Goal: Task Accomplishment & Management: Manage account settings

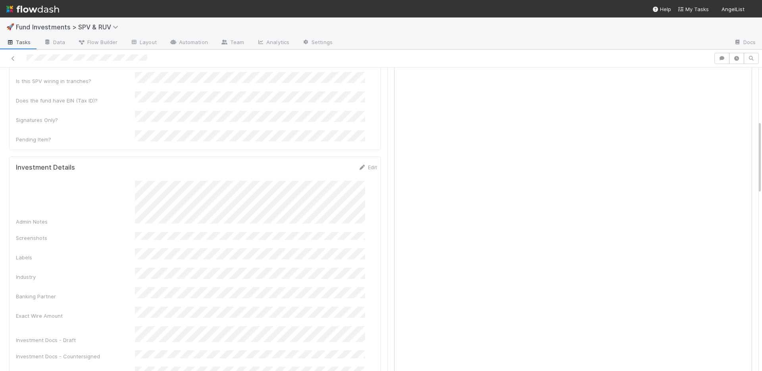
scroll to position [275, 0]
click at [323, 150] on button "Save" at bounding box center [334, 156] width 23 height 13
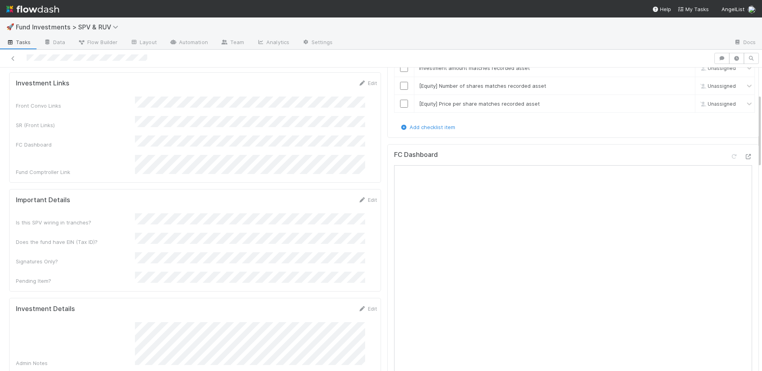
scroll to position [0, 0]
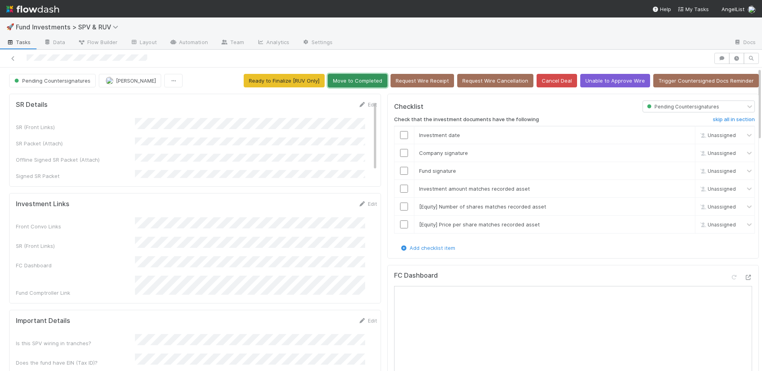
click at [358, 82] on button "Move to Completed" at bounding box center [358, 80] width 60 height 13
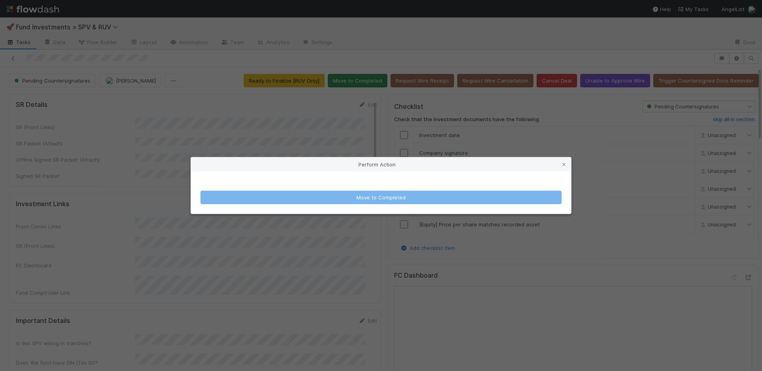
drag, startPoint x: 339, startPoint y: 134, endPoint x: 348, endPoint y: 78, distance: 56.7
click at [340, 131] on div "Perform Action Move to Completed" at bounding box center [381, 185] width 762 height 371
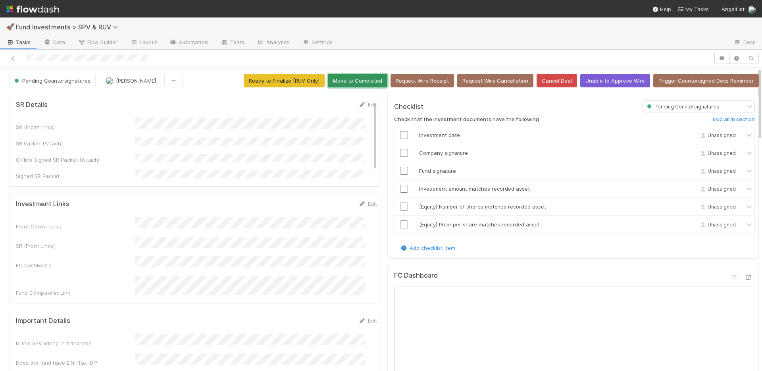
click at [349, 78] on button "Move to Completed" at bounding box center [358, 80] width 60 height 13
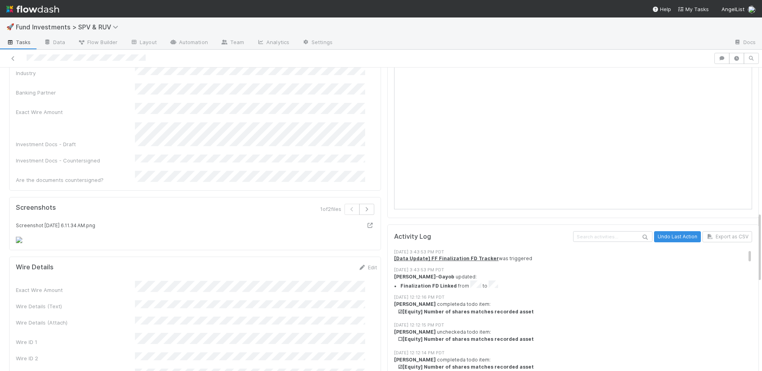
scroll to position [661, 0]
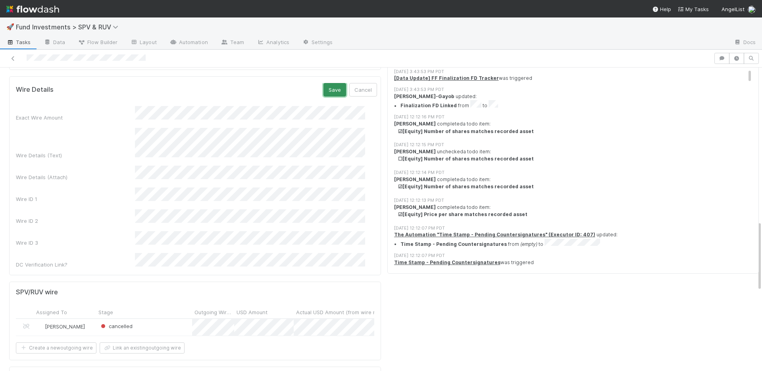
click at [324, 96] on button "Save" at bounding box center [334, 89] width 23 height 13
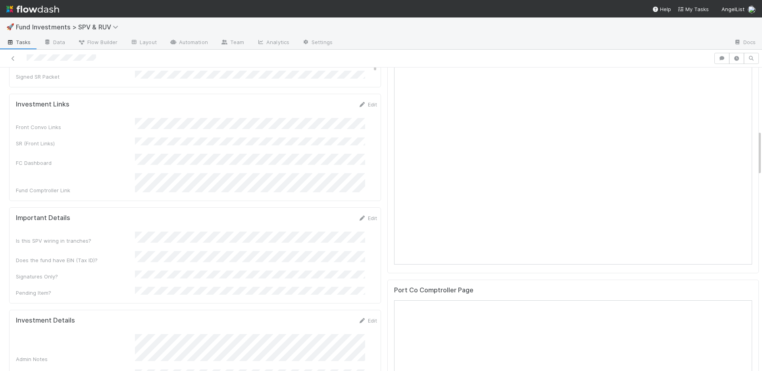
scroll to position [577, 0]
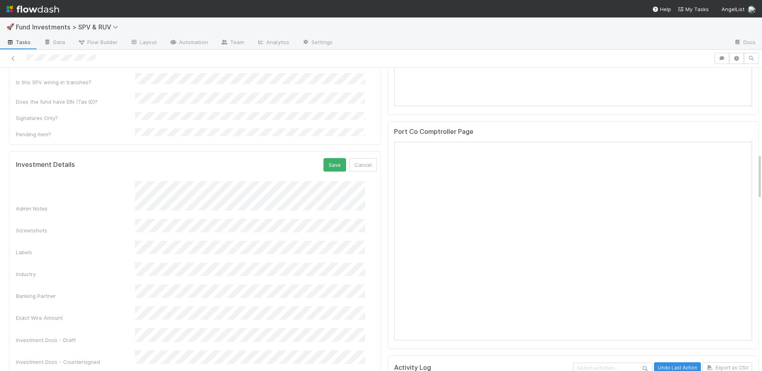
click at [127, 306] on div "Exact Wire Amount" at bounding box center [196, 313] width 361 height 15
click at [329, 158] on button "Save" at bounding box center [334, 164] width 23 height 13
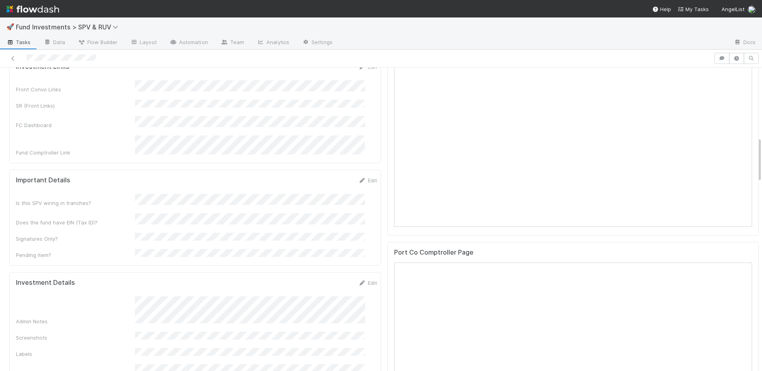
scroll to position [597, 0]
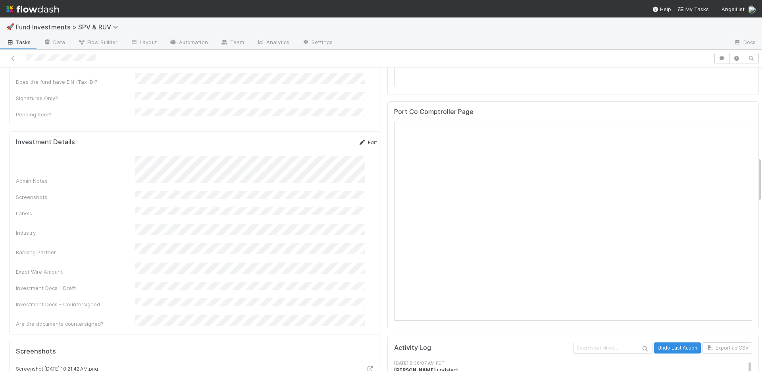
click at [358, 139] on link "Edit" at bounding box center [367, 142] width 19 height 6
click at [323, 138] on button "Save" at bounding box center [334, 144] width 23 height 13
click at [358, 139] on link "Edit" at bounding box center [367, 142] width 19 height 6
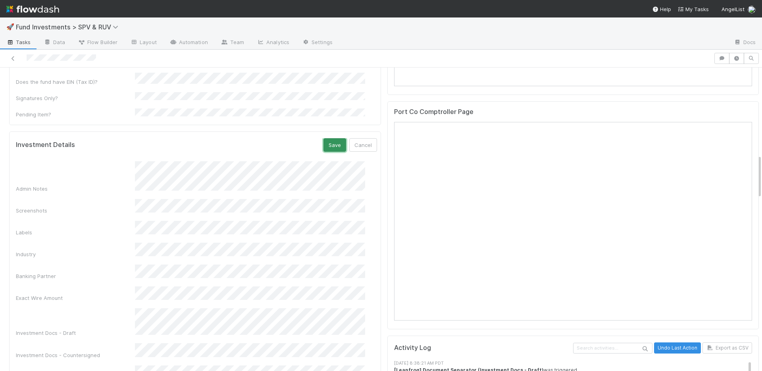
drag, startPoint x: 323, startPoint y: 111, endPoint x: 313, endPoint y: 98, distance: 15.8
click at [323, 138] on button "Save" at bounding box center [334, 144] width 23 height 13
click at [360, 139] on link "Edit" at bounding box center [367, 142] width 19 height 6
click at [323, 138] on button "Save" at bounding box center [334, 144] width 23 height 13
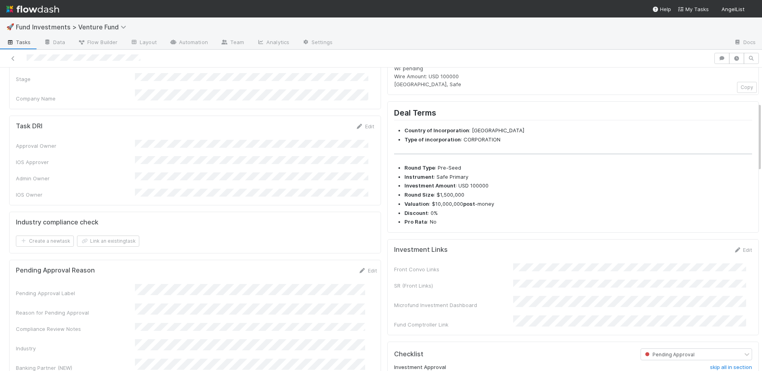
scroll to position [300, 0]
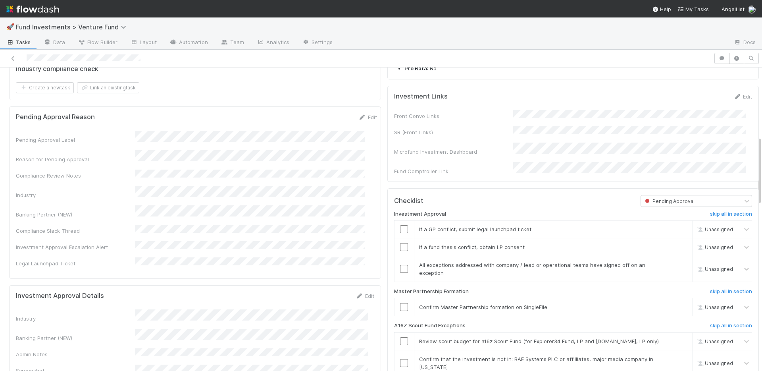
drag, startPoint x: 727, startPoint y: 111, endPoint x: 647, endPoint y: 126, distance: 81.2
click at [733, 99] on icon at bounding box center [737, 96] width 8 height 5
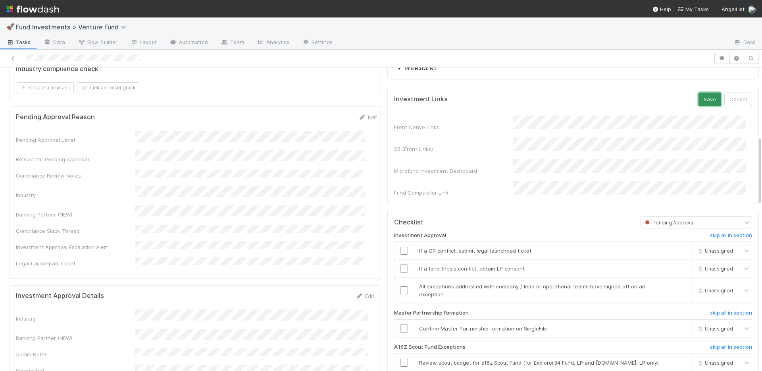
click at [700, 106] on button "Save" at bounding box center [709, 98] width 23 height 13
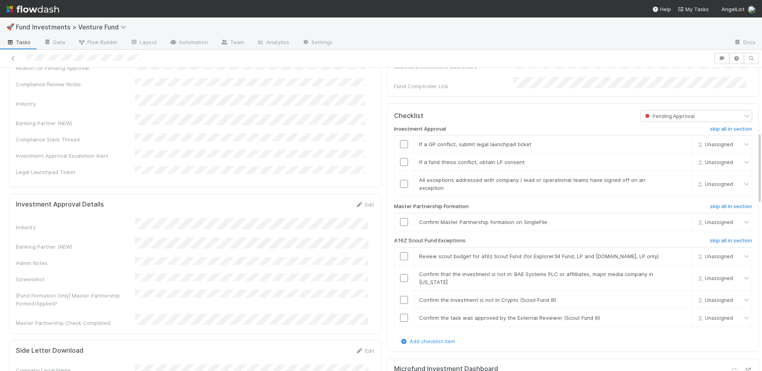
scroll to position [433, 0]
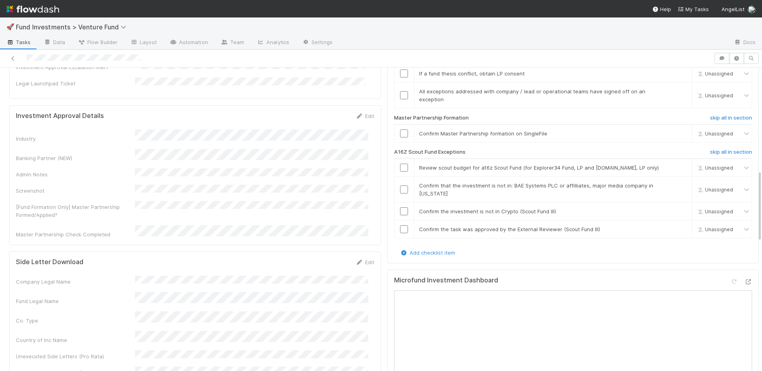
drag, startPoint x: 709, startPoint y: 150, endPoint x: 687, endPoint y: 151, distance: 21.8
click at [710, 150] on h6 "skip all in section" at bounding box center [731, 152] width 42 height 6
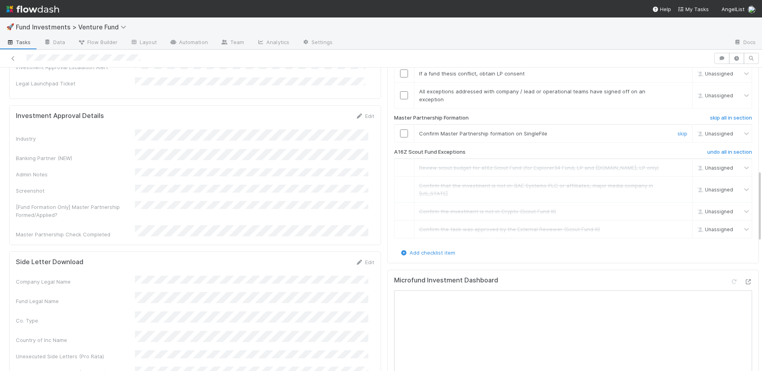
click at [400, 134] on input "checkbox" at bounding box center [404, 133] width 8 height 8
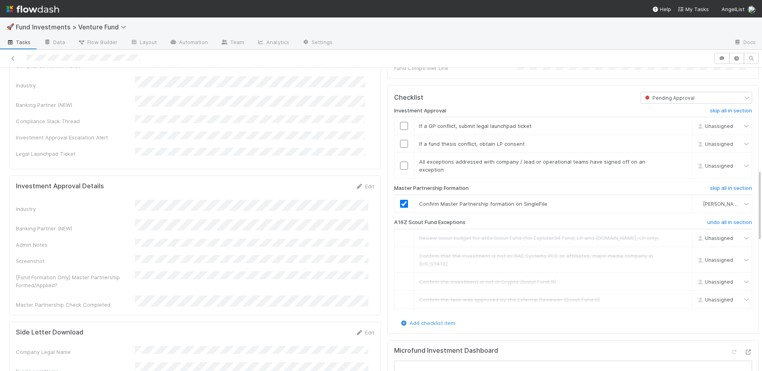
scroll to position [354, 0]
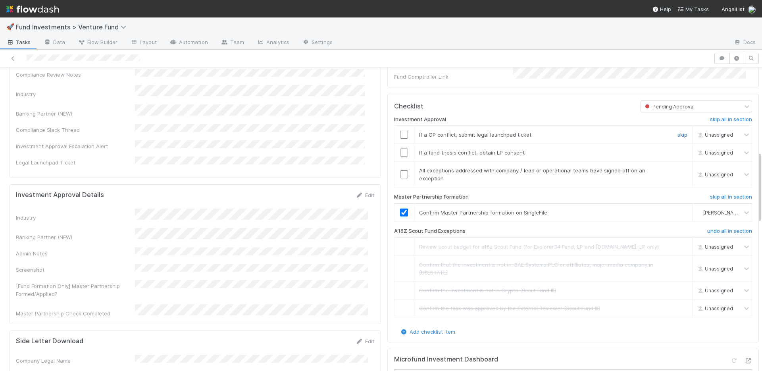
click at [677, 138] on link "skip" at bounding box center [682, 134] width 10 height 6
click at [677, 156] on link "skip" at bounding box center [682, 152] width 10 height 6
drag, startPoint x: 398, startPoint y: 177, endPoint x: 404, endPoint y: 164, distance: 13.7
click at [400, 177] on input "checkbox" at bounding box center [404, 174] width 8 height 8
drag, startPoint x: 668, startPoint y: 161, endPoint x: 663, endPoint y: 160, distance: 5.6
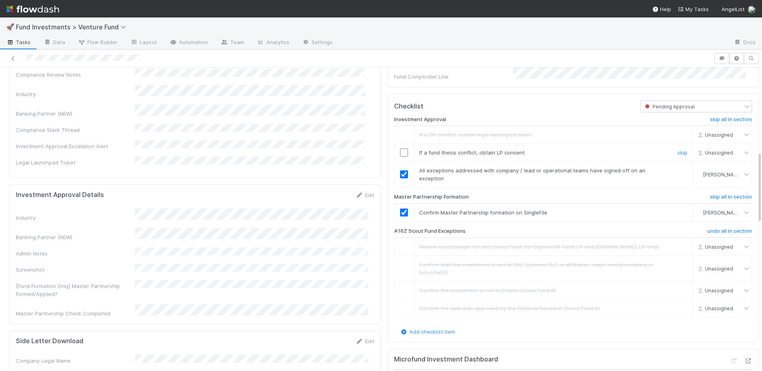
click at [677, 156] on link "skip" at bounding box center [682, 152] width 10 height 6
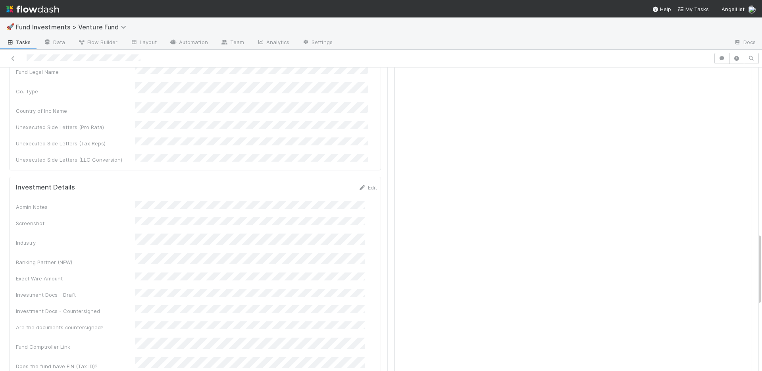
scroll to position [645, 0]
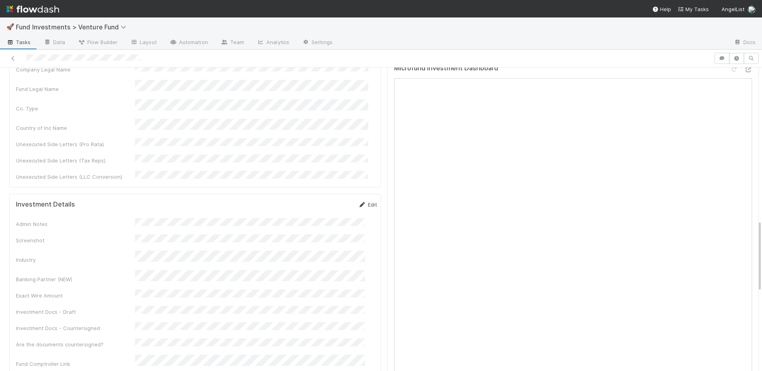
click at [363, 201] on link "Edit" at bounding box center [367, 204] width 19 height 6
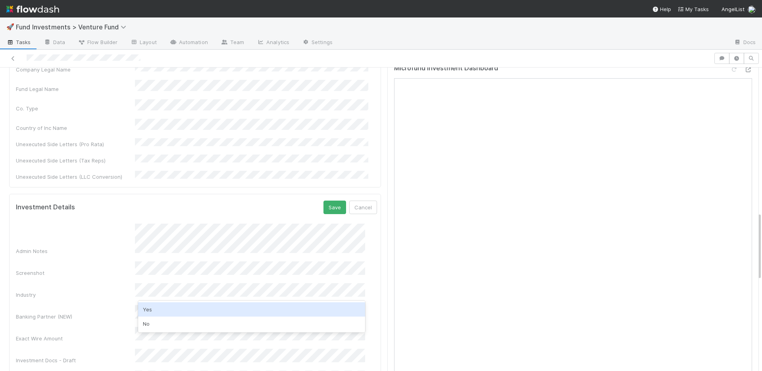
click at [165, 313] on div "Yes" at bounding box center [251, 309] width 227 height 14
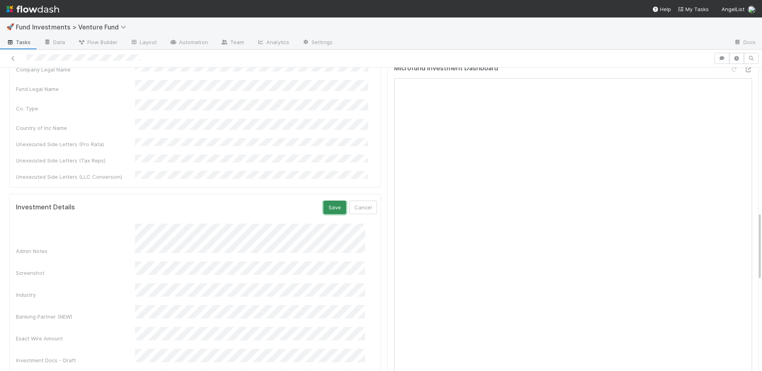
click at [325, 200] on button "Save" at bounding box center [334, 206] width 23 height 13
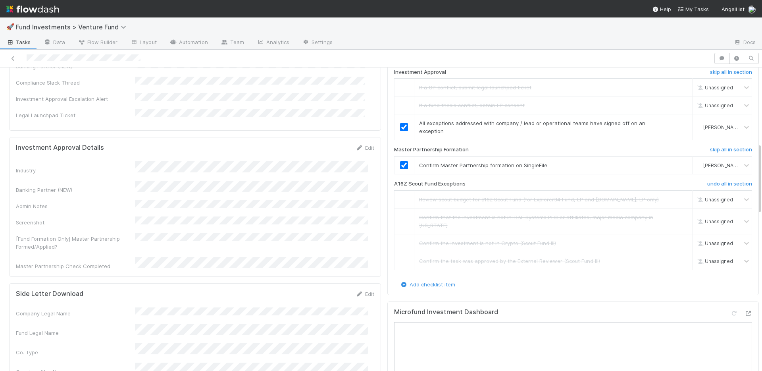
scroll to position [11, 0]
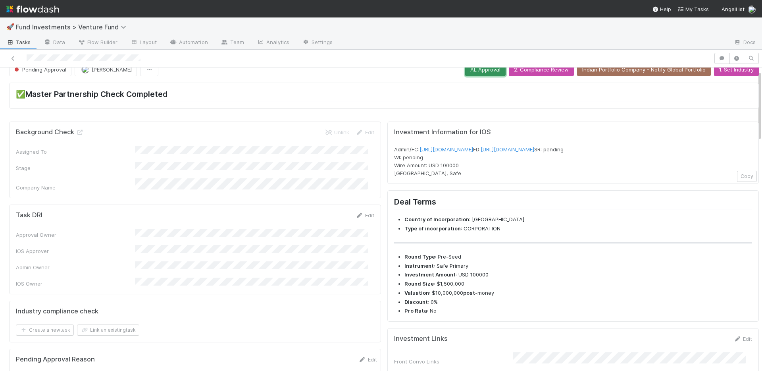
click at [472, 70] on button "AL Approval" at bounding box center [485, 69] width 40 height 13
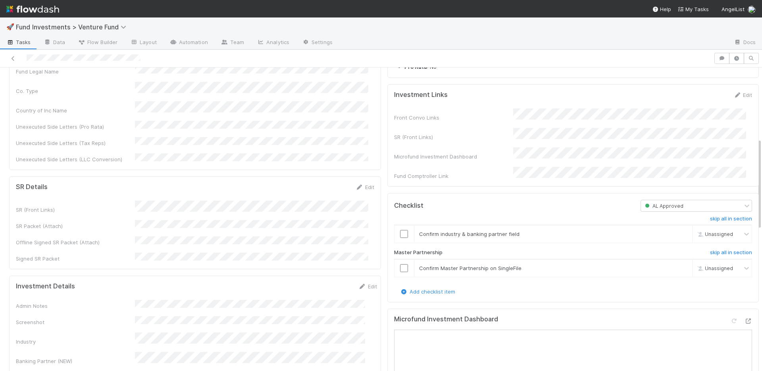
scroll to position [260, 0]
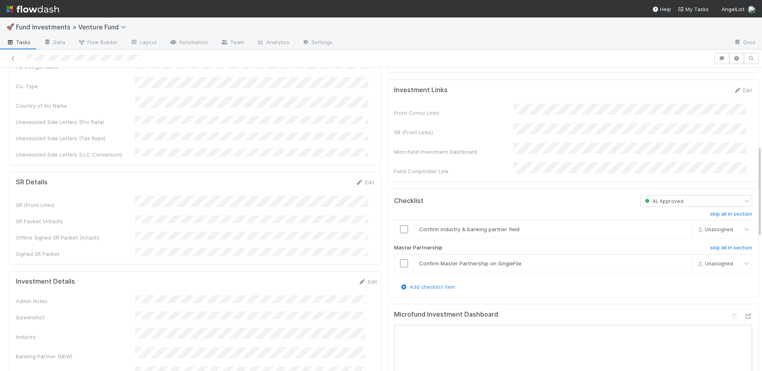
click at [398, 266] on td at bounding box center [404, 263] width 20 height 18
click at [400, 233] on input "checkbox" at bounding box center [404, 229] width 8 height 8
drag, startPoint x: 398, startPoint y: 270, endPoint x: 396, endPoint y: 263, distance: 7.0
click at [400, 267] on input "checkbox" at bounding box center [404, 263] width 8 height 8
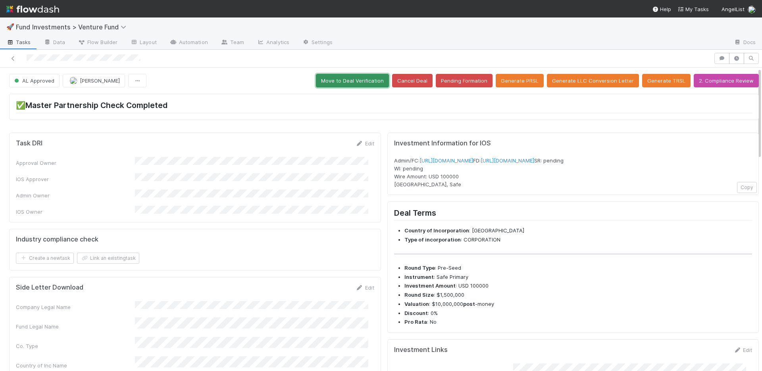
click at [349, 80] on button "Move to Deal Verification" at bounding box center [352, 80] width 73 height 13
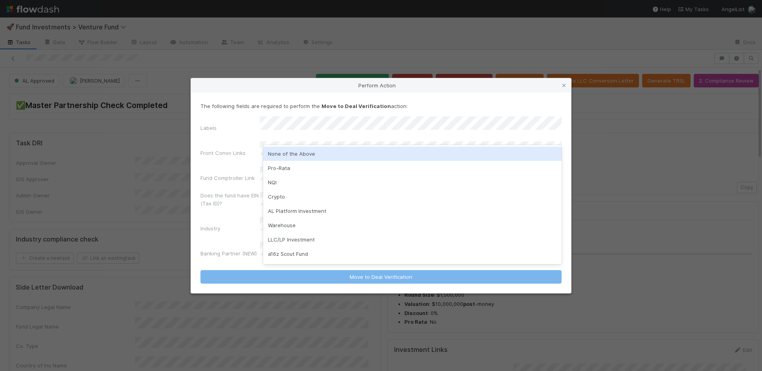
click at [302, 153] on div "None of the Above" at bounding box center [412, 153] width 298 height 14
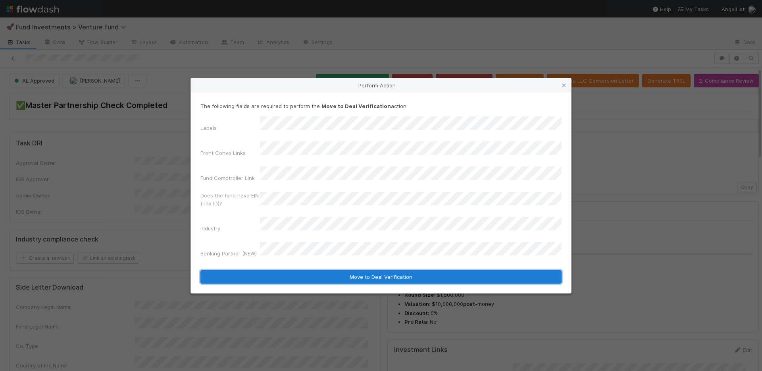
click at [323, 270] on button "Move to Deal Verification" at bounding box center [380, 276] width 361 height 13
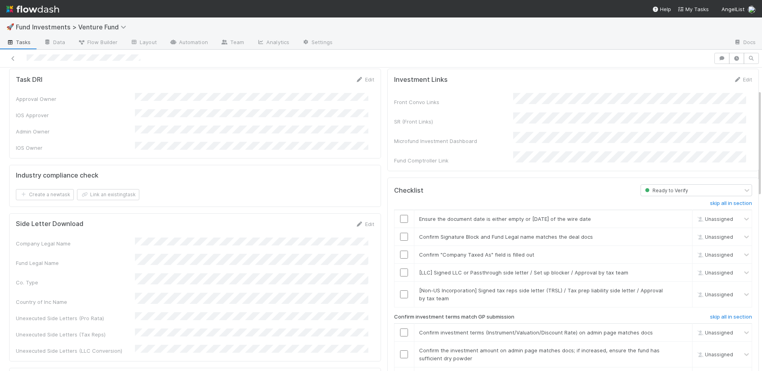
scroll to position [74, 0]
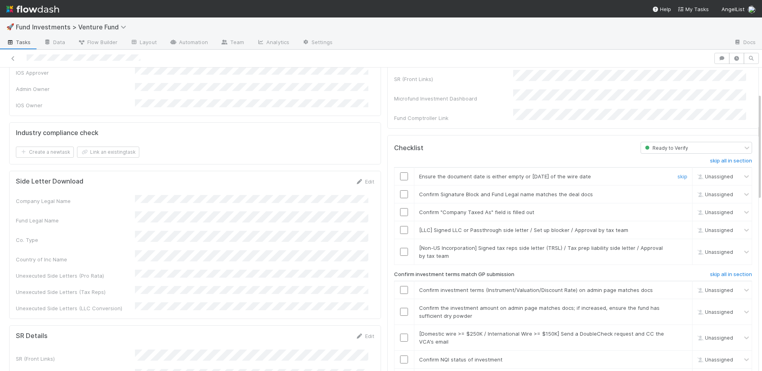
click at [400, 172] on input "checkbox" at bounding box center [404, 176] width 8 height 8
click at [400, 190] on input "checkbox" at bounding box center [404, 194] width 8 height 8
click at [400, 208] on input "checkbox" at bounding box center [404, 212] width 8 height 8
click at [677, 227] on link "skip" at bounding box center [682, 230] width 10 height 6
click at [677, 244] on link "skip" at bounding box center [682, 247] width 10 height 6
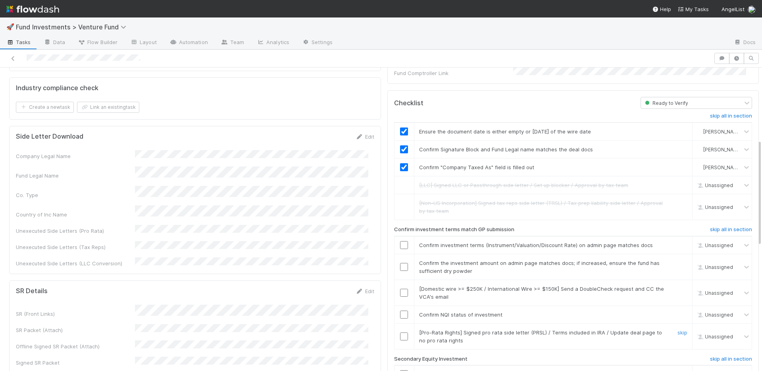
scroll to position [224, 0]
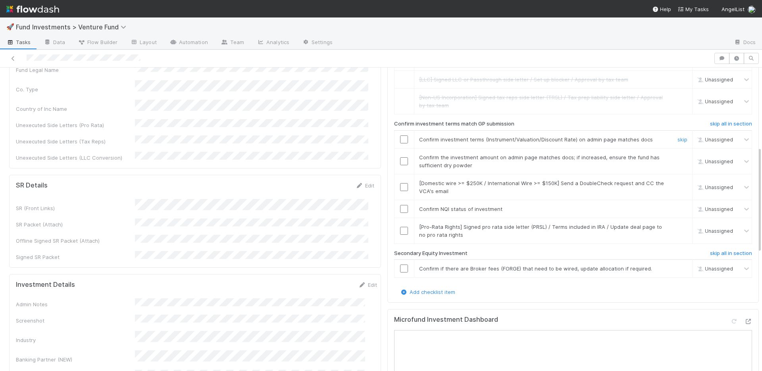
drag, startPoint x: 398, startPoint y: 131, endPoint x: 398, endPoint y: 135, distance: 4.4
click at [400, 135] on input "checkbox" at bounding box center [404, 139] width 8 height 8
click at [400, 157] on input "checkbox" at bounding box center [404, 161] width 8 height 8
click at [400, 205] on input "checkbox" at bounding box center [404, 209] width 8 height 8
click at [400, 135] on input "checkbox" at bounding box center [404, 139] width 8 height 8
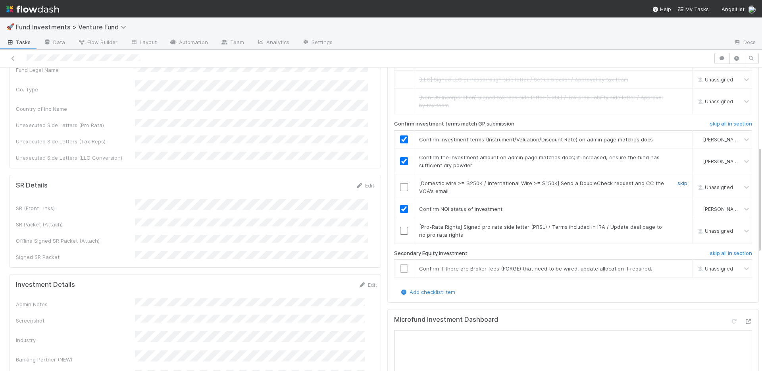
click at [677, 180] on link "skip" at bounding box center [682, 183] width 10 height 6
click at [710, 250] on h6 "skip all in section" at bounding box center [731, 253] width 42 height 6
click at [677, 223] on link "skip" at bounding box center [682, 226] width 10 height 6
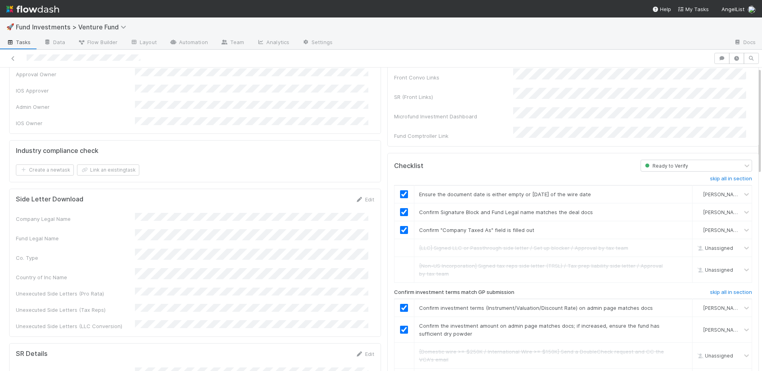
scroll to position [0, 0]
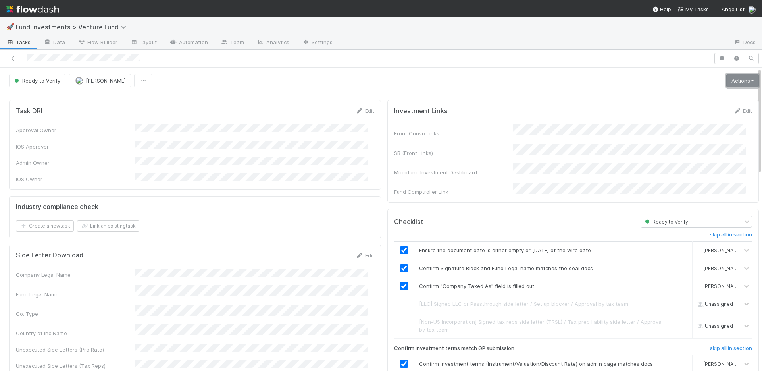
click at [732, 82] on link "Actions" at bounding box center [742, 80] width 33 height 13
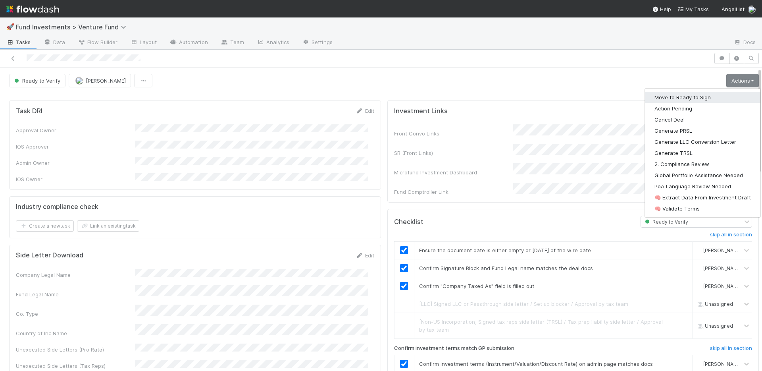
click at [686, 94] on button "Move to Ready to Sign" at bounding box center [702, 97] width 115 height 11
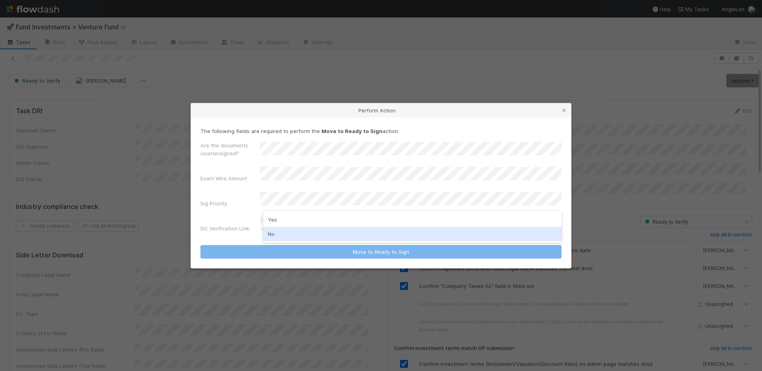
click at [299, 236] on div "No" at bounding box center [412, 234] width 298 height 14
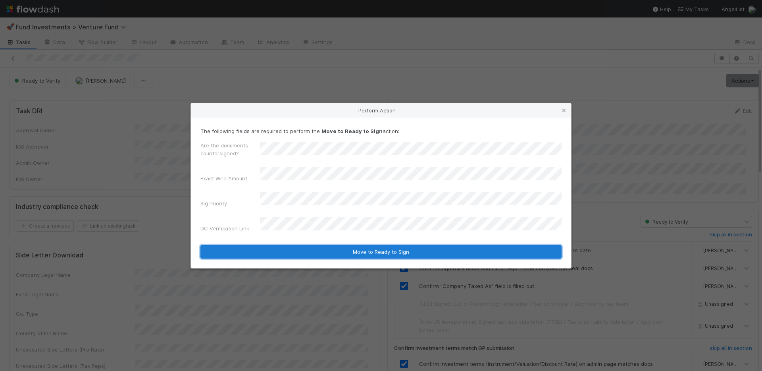
click at [324, 246] on button "Move to Ready to Sign" at bounding box center [380, 251] width 361 height 13
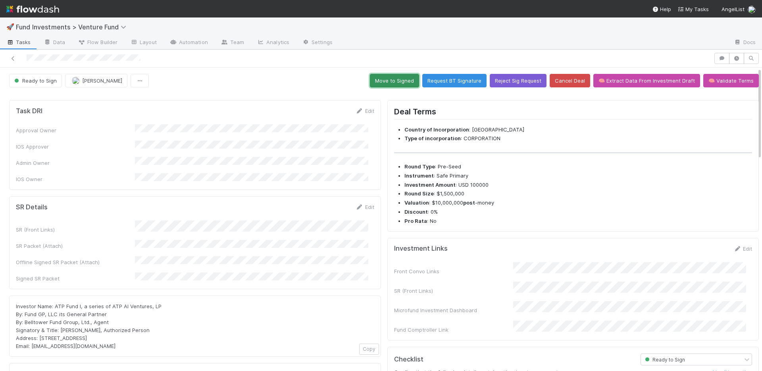
click at [398, 80] on button "Move to Signed" at bounding box center [394, 80] width 49 height 13
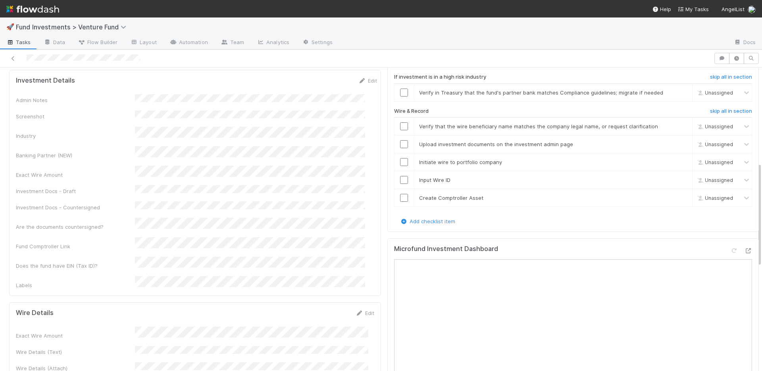
scroll to position [422, 0]
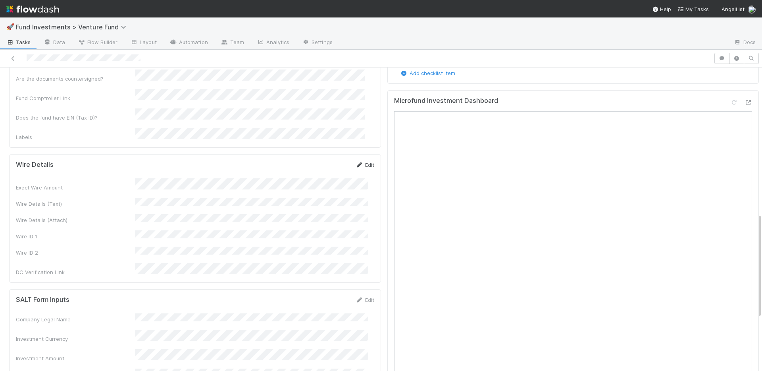
click at [360, 161] on link "Edit" at bounding box center [365, 164] width 19 height 6
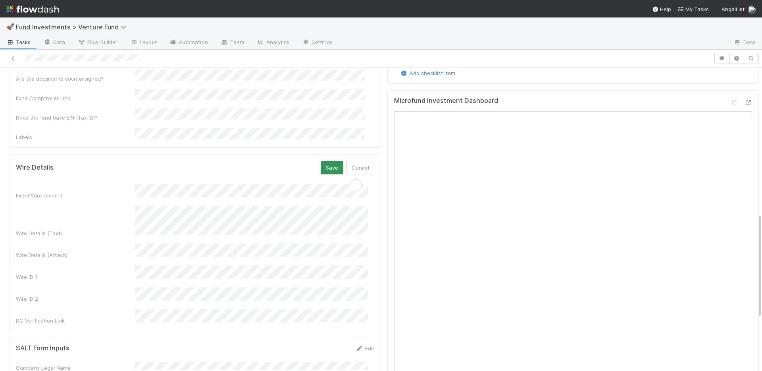
scroll to position [92, 0]
drag, startPoint x: 318, startPoint y: 131, endPoint x: 318, endPoint y: 140, distance: 9.5
click at [321, 161] on button "Save" at bounding box center [332, 167] width 23 height 13
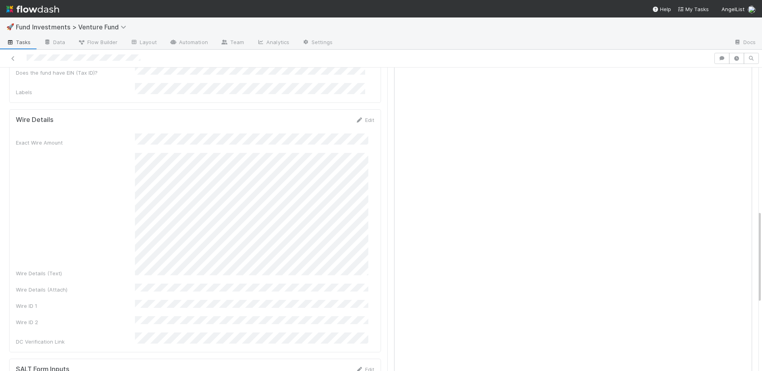
scroll to position [468, 0]
click at [359, 114] on button "Cancel" at bounding box center [360, 120] width 28 height 13
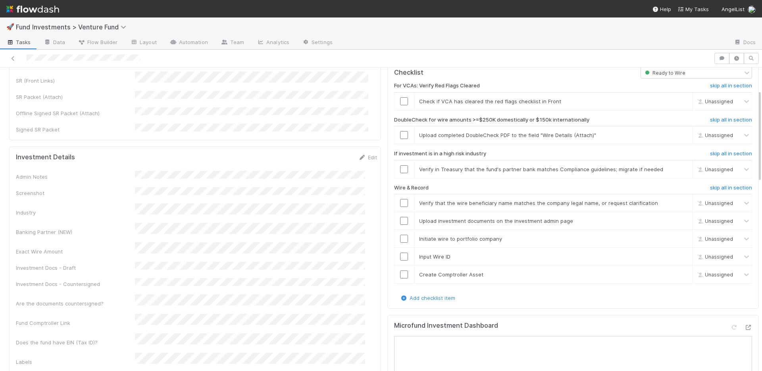
scroll to position [72, 0]
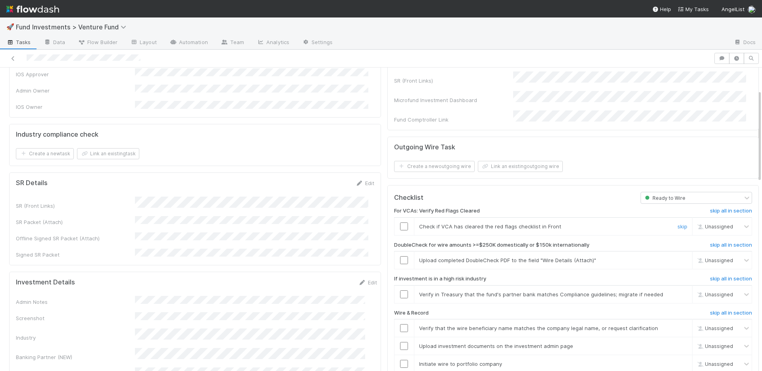
click at [400, 222] on input "checkbox" at bounding box center [404, 226] width 8 height 8
click at [400, 256] on input "checkbox" at bounding box center [404, 260] width 8 height 8
click at [677, 257] on link "skip" at bounding box center [682, 260] width 10 height 6
drag, startPoint x: 670, startPoint y: 285, endPoint x: 632, endPoint y: 288, distance: 38.7
click at [677, 291] on link "skip" at bounding box center [682, 294] width 10 height 6
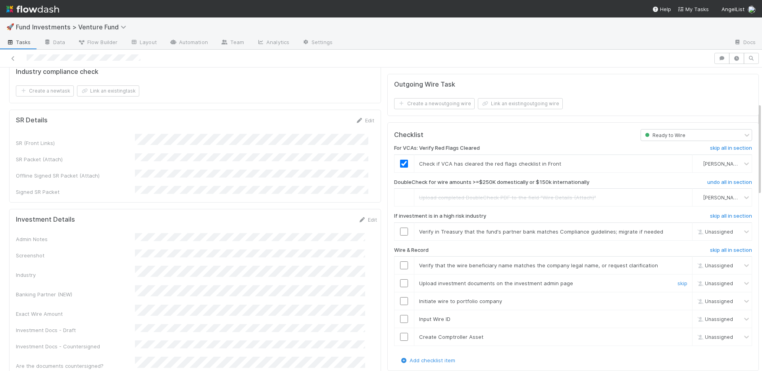
scroll to position [142, 0]
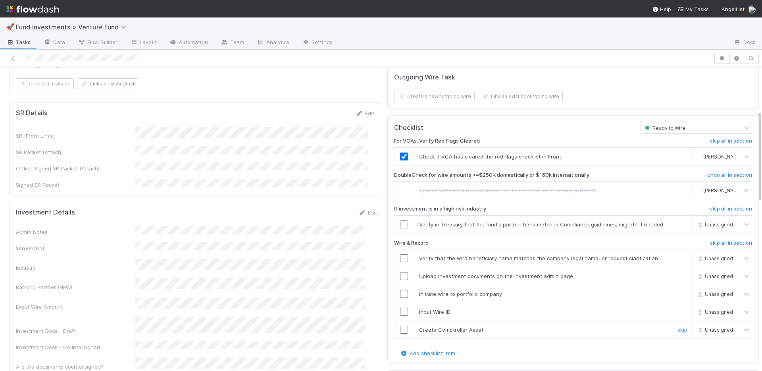
drag, startPoint x: 398, startPoint y: 319, endPoint x: 395, endPoint y: 315, distance: 5.5
click at [400, 325] on input "checkbox" at bounding box center [404, 329] width 8 height 8
click at [400, 308] on input "checkbox" at bounding box center [404, 312] width 8 height 8
drag, startPoint x: 399, startPoint y: 287, endPoint x: 399, endPoint y: 269, distance: 17.9
click at [400, 290] on input "checkbox" at bounding box center [404, 294] width 8 height 8
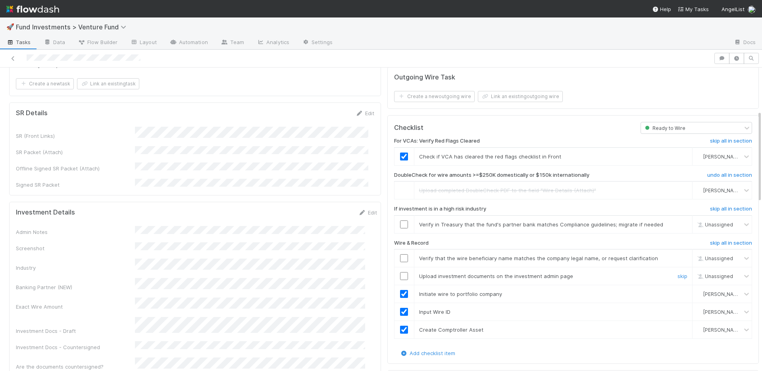
drag, startPoint x: 399, startPoint y: 269, endPoint x: 397, endPoint y: 258, distance: 10.8
click at [400, 272] on input "checkbox" at bounding box center [404, 276] width 8 height 8
click at [400, 254] on input "checkbox" at bounding box center [404, 258] width 8 height 8
click at [677, 221] on link "skip" at bounding box center [682, 224] width 10 height 6
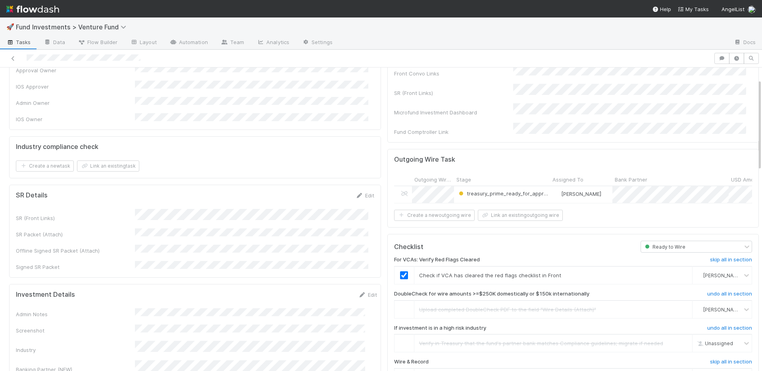
scroll to position [0, 0]
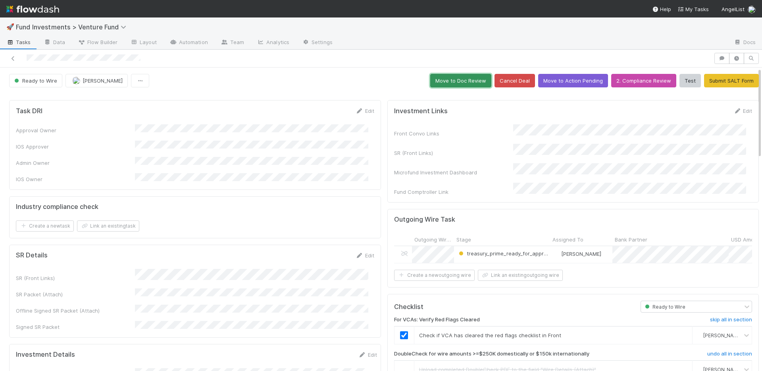
click at [445, 77] on button "Move to Doc Review" at bounding box center [460, 80] width 61 height 13
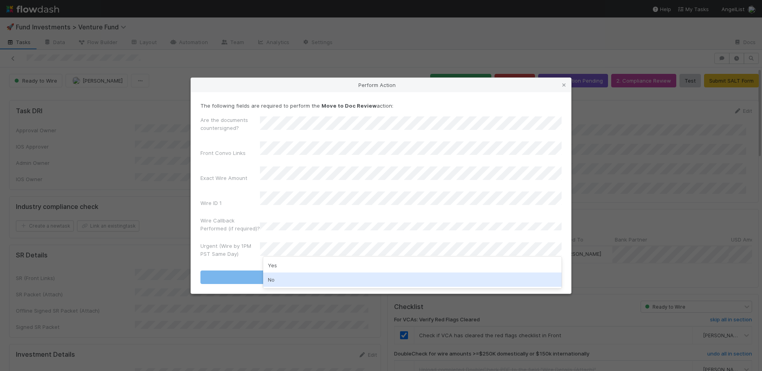
click at [294, 277] on div "No" at bounding box center [412, 279] width 298 height 14
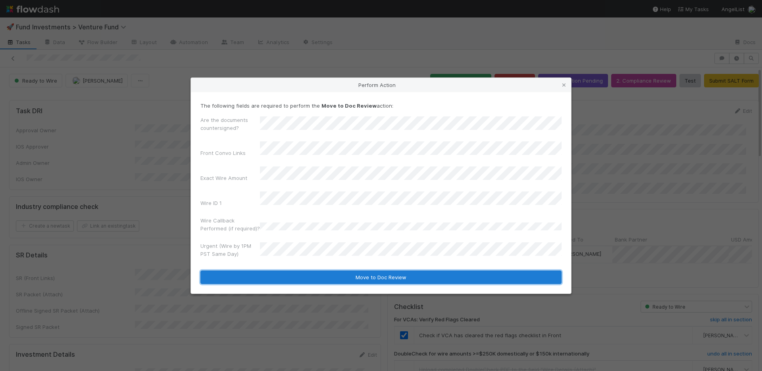
click at [296, 272] on button "Move to Doc Review" at bounding box center [380, 276] width 361 height 13
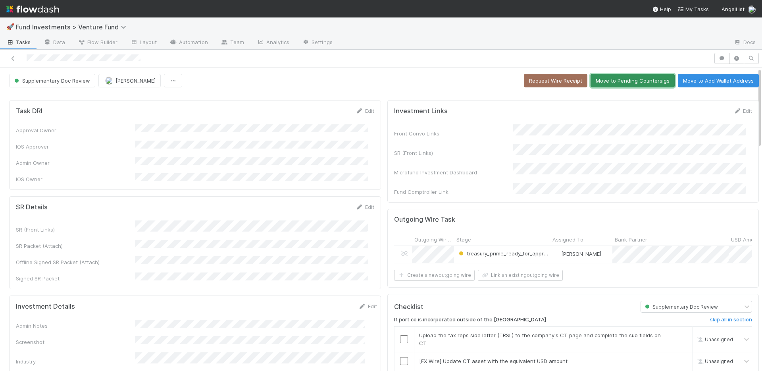
click at [614, 82] on button "Move to Pending Countersigs" at bounding box center [632, 80] width 84 height 13
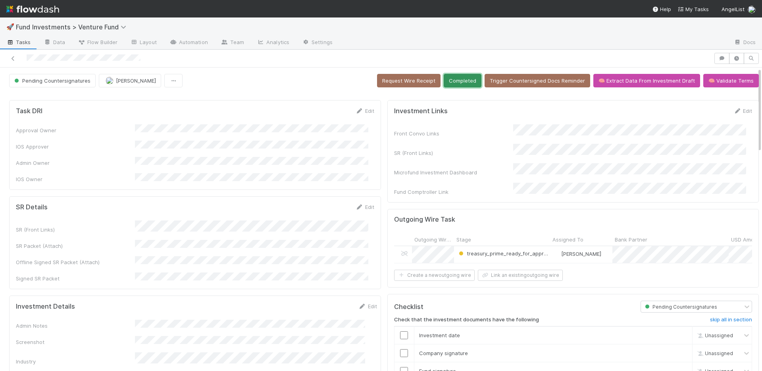
click at [444, 79] on button "Completed" at bounding box center [463, 80] width 38 height 13
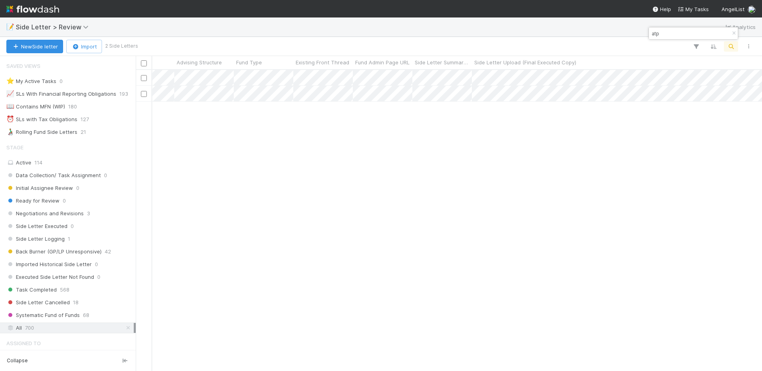
type input "atp"
click at [433, 132] on div at bounding box center [381, 185] width 762 height 371
drag, startPoint x: 337, startPoint y: 142, endPoint x: 364, endPoint y: 126, distance: 31.2
click at [337, 142] on div "Micah Sucherman Task Completed 11/27/24, 11:08:44 AM 12/2/24, 7:50:45 AM 0 0 0 …" at bounding box center [449, 220] width 626 height 300
click at [325, 188] on div at bounding box center [381, 185] width 762 height 371
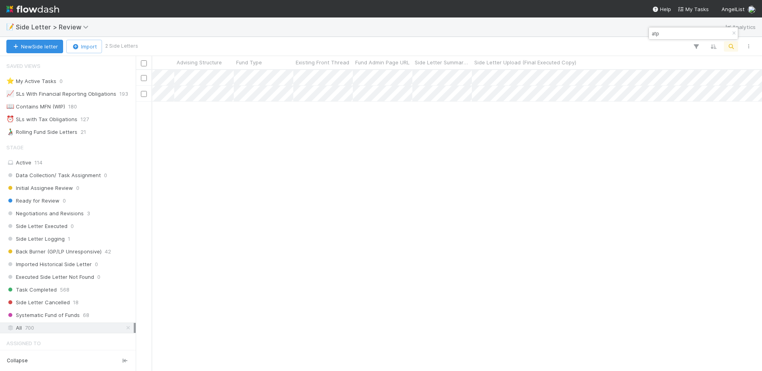
click at [342, 182] on div "Micah Sucherman Task Completed 11/27/24, 11:08:44 AM 12/2/24, 7:50:45 AM 0 0 0 …" at bounding box center [449, 220] width 626 height 300
click at [334, 164] on div "Micah Sucherman Task Completed 11/27/24, 11:08:44 AM 12/2/24, 7:50:45 AM 0 0 0 …" at bounding box center [449, 220] width 626 height 300
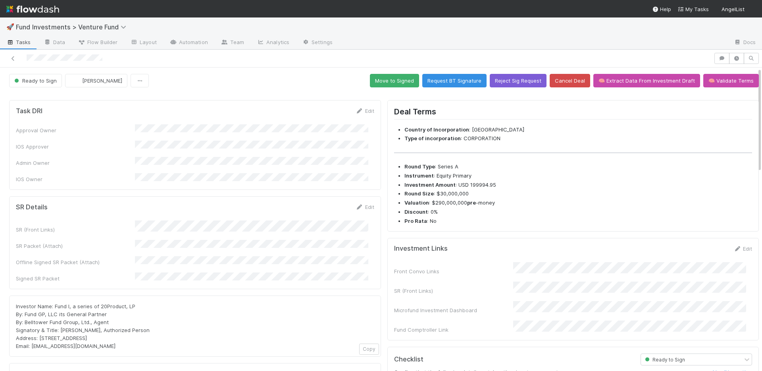
scroll to position [2, 0]
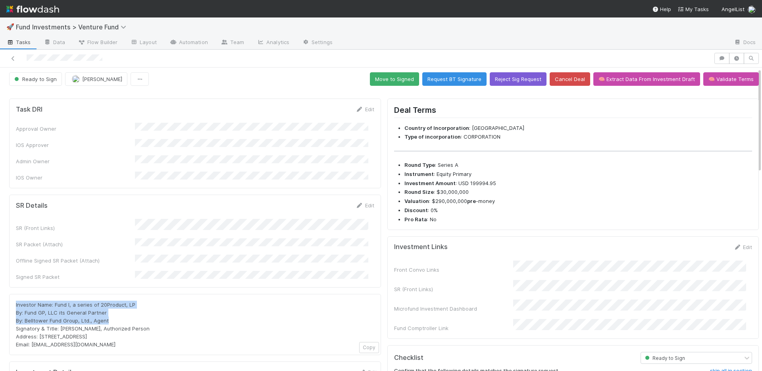
drag, startPoint x: 113, startPoint y: 305, endPoint x: 4, endPoint y: 288, distance: 109.7
copy span "Investor Name: Fund I, a series of 20Product, LP By: Fund GP, LLC its General P…"
click at [126, 300] on div "Investor Name: Fund I, a series of 20Product, LP By: Fund GP, LLC its General P…" at bounding box center [195, 324] width 358 height 48
drag, startPoint x: 133, startPoint y: 289, endPoint x: 54, endPoint y: 289, distance: 79.0
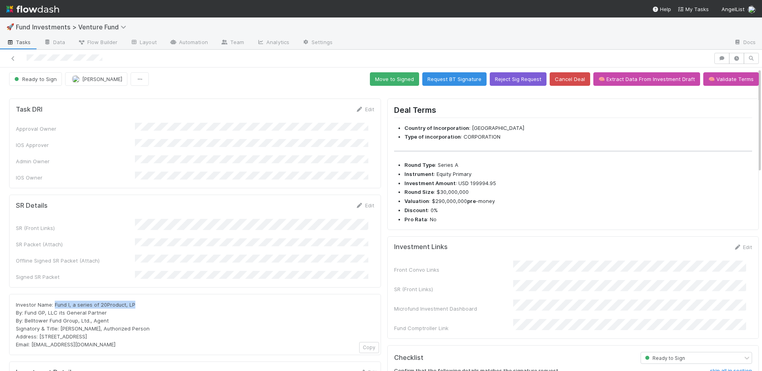
click at [54, 300] on div "Investor Name: Fund I, a series of 20Product, LP By: Fund GP, LLC its General P…" at bounding box center [195, 324] width 358 height 48
copy span "Fund I, a series of 20Product, LP"
drag, startPoint x: 113, startPoint y: 320, endPoint x: 40, endPoint y: 321, distance: 73.8
click at [40, 320] on div "Investor Name: Fund I, a series of 20Product, LP By: Fund GP, LLC its General P…" at bounding box center [195, 324] width 358 height 48
copy span "[STREET_ADDRESS]"
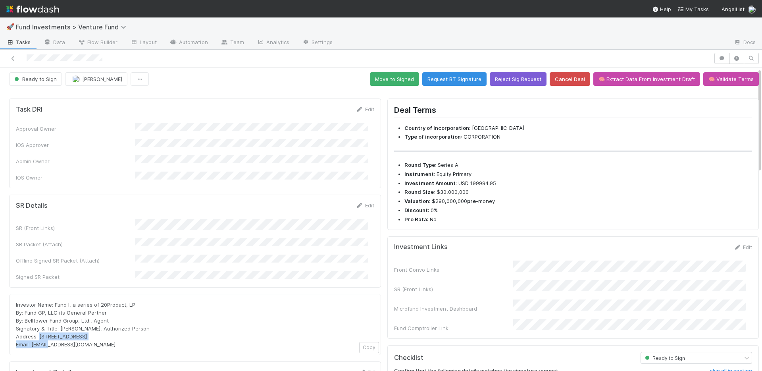
drag, startPoint x: 82, startPoint y: 329, endPoint x: 33, endPoint y: 331, distance: 49.6
click at [33, 331] on div "Investor Name: Fund I, a series of 20Product, LP By: Fund GP, LLC its General P…" at bounding box center [195, 324] width 358 height 48
copy span "[EMAIL_ADDRESS][DOMAIN_NAME]"
drag, startPoint x: 365, startPoint y: 197, endPoint x: 419, endPoint y: 160, distance: 65.2
click at [365, 202] on link "Edit" at bounding box center [365, 205] width 19 height 6
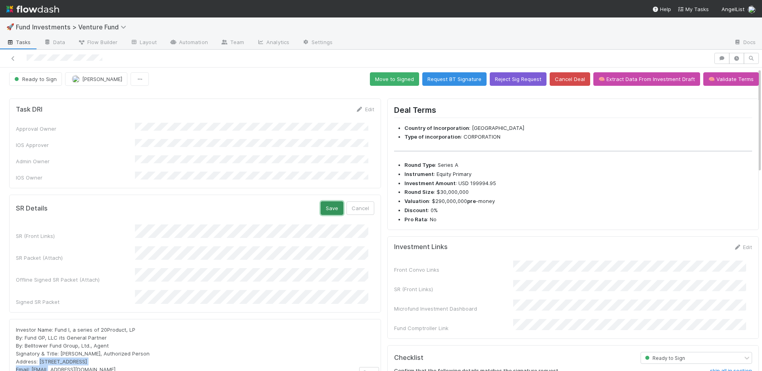
click at [323, 201] on button "Save" at bounding box center [332, 207] width 23 height 13
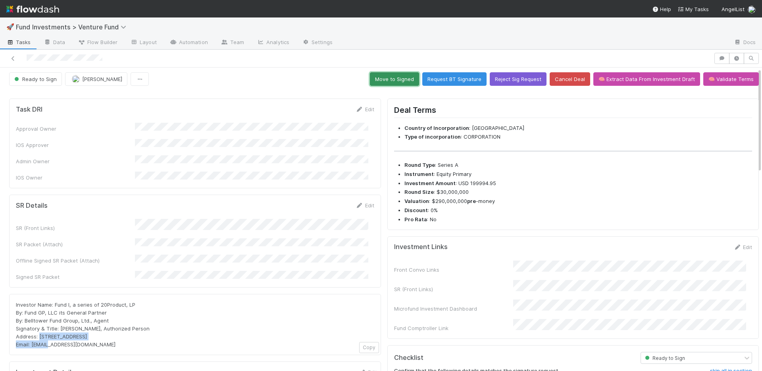
click at [381, 81] on button "Move to Signed" at bounding box center [394, 78] width 49 height 13
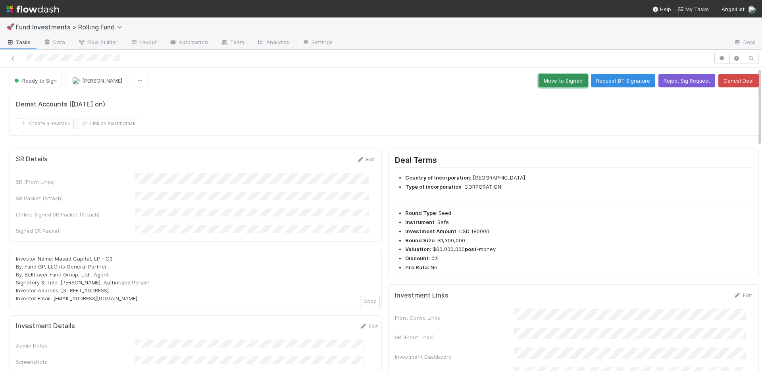
click at [555, 84] on button "Move to Signed" at bounding box center [562, 80] width 49 height 13
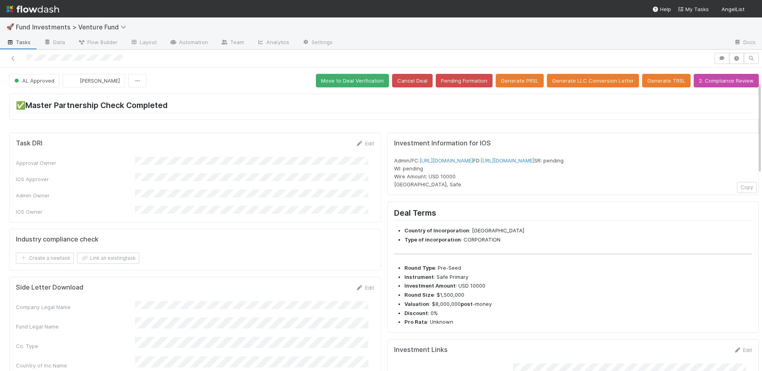
scroll to position [264, 0]
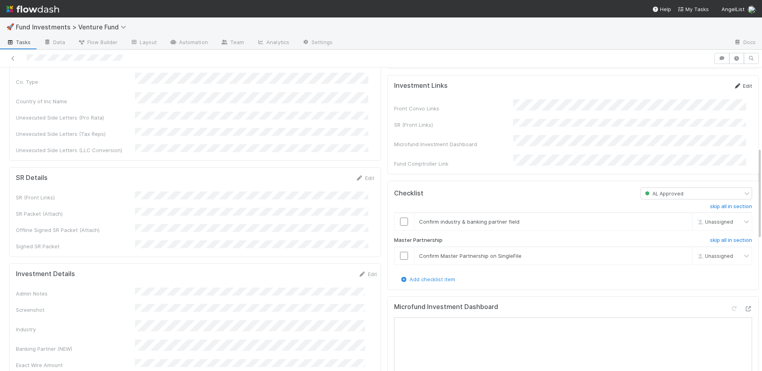
click at [736, 89] on link "Edit" at bounding box center [742, 86] width 19 height 6
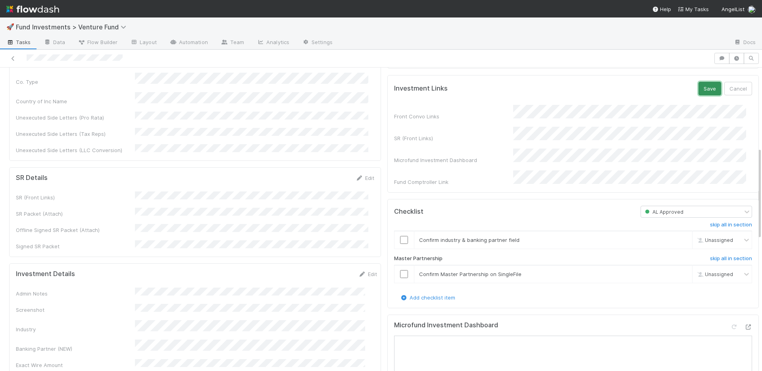
click at [701, 95] on button "Save" at bounding box center [709, 88] width 23 height 13
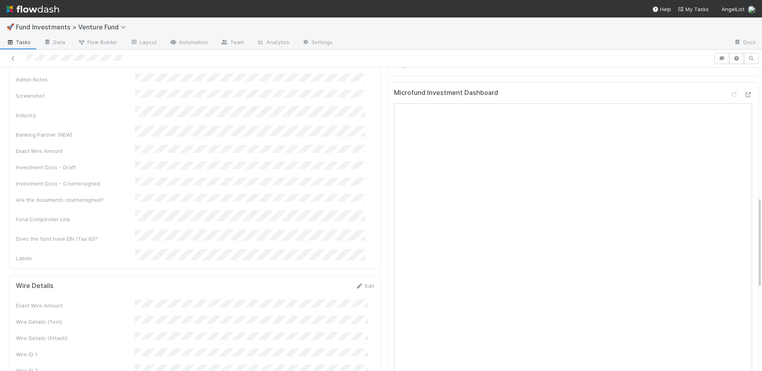
scroll to position [483, 0]
click at [365, 281] on link "Edit" at bounding box center [365, 284] width 19 height 6
click at [327, 280] on button "Save" at bounding box center [332, 286] width 23 height 13
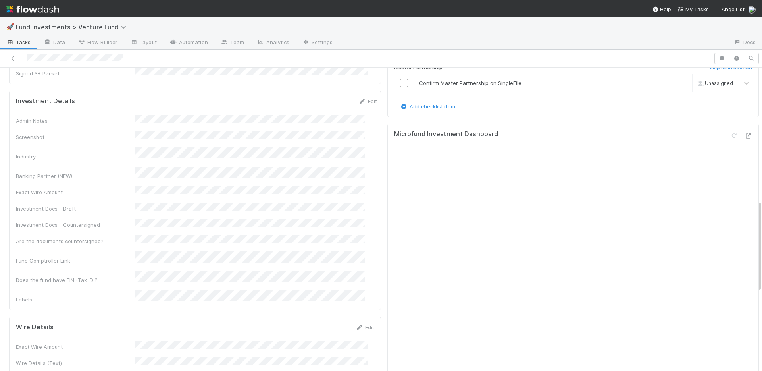
scroll to position [702, 0]
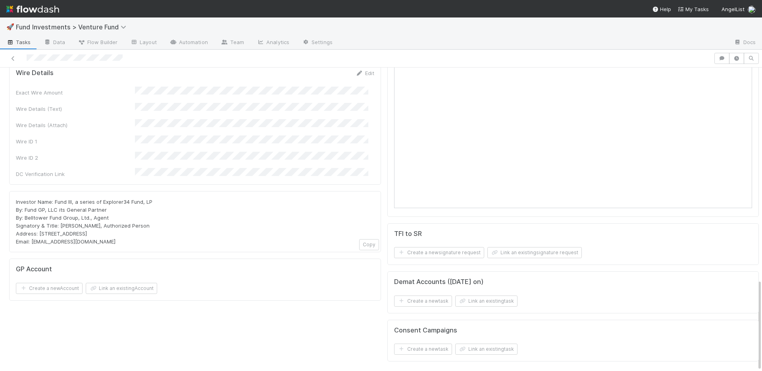
drag, startPoint x: 90, startPoint y: 170, endPoint x: 33, endPoint y: 172, distance: 58.0
click at [33, 198] on div "Investor Name: Fund III, a series of Explorer34 Fund, LP By: Fund GP, LLC its G…" at bounding box center [195, 222] width 358 height 48
copy span "explorer@angellist.com"
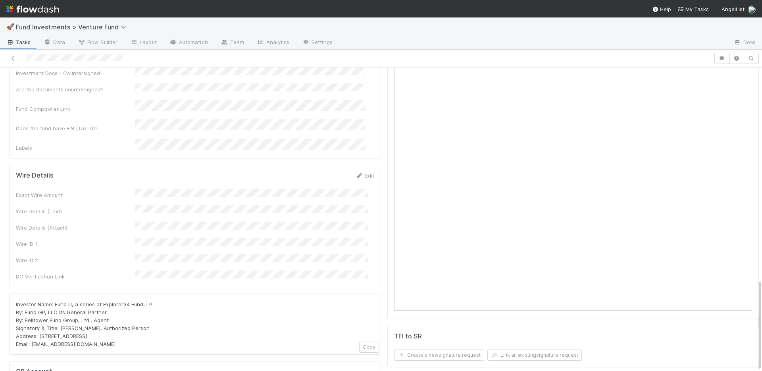
scroll to position [540, 0]
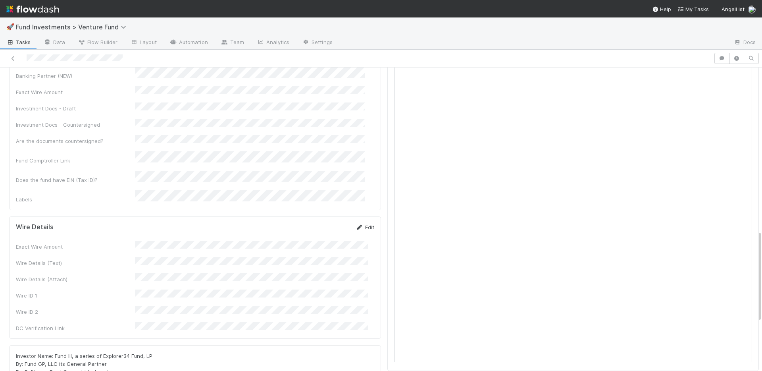
click at [363, 224] on link "Edit" at bounding box center [365, 227] width 19 height 6
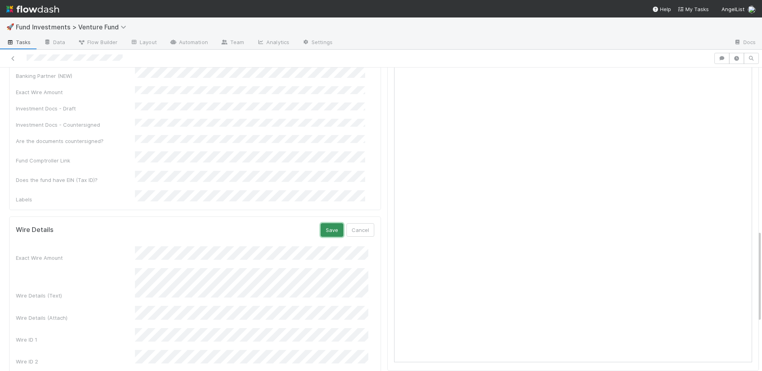
click at [326, 223] on button "Save" at bounding box center [332, 229] width 23 height 13
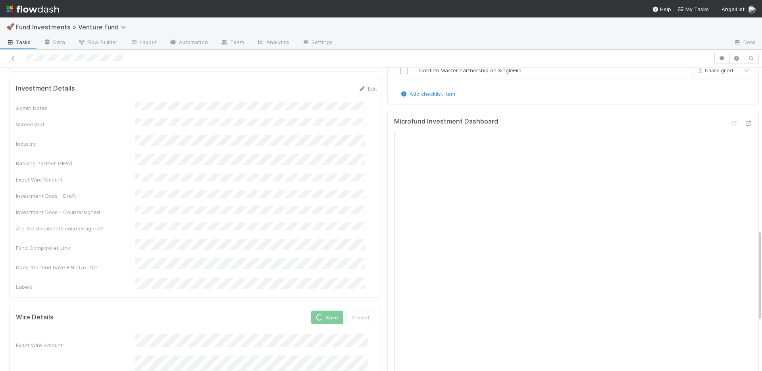
scroll to position [412, 0]
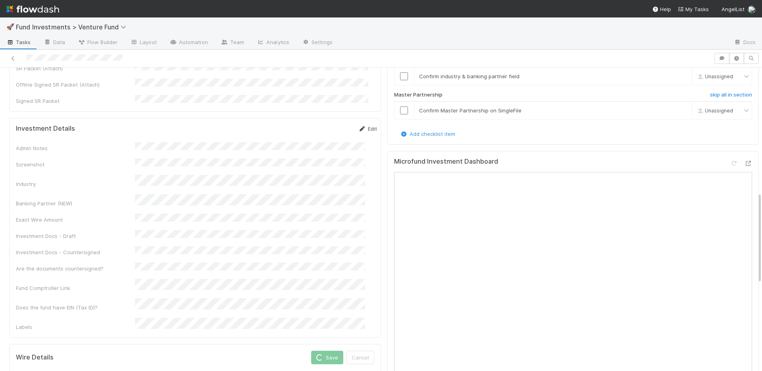
click at [358, 125] on link "Edit" at bounding box center [367, 128] width 19 height 6
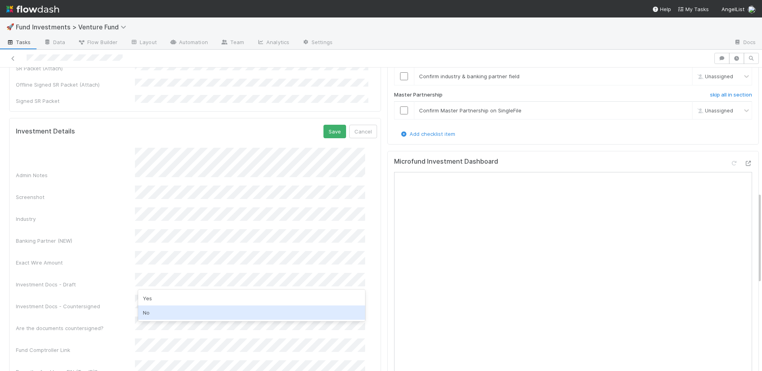
click at [163, 310] on div "No" at bounding box center [251, 312] width 227 height 14
click at [323, 125] on button "Save" at bounding box center [334, 131] width 23 height 13
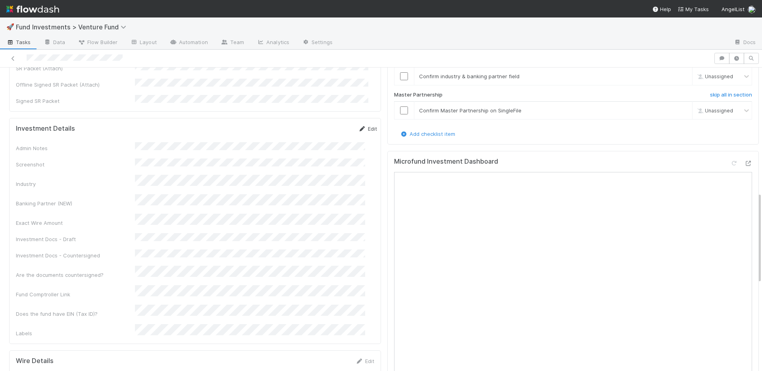
click at [363, 125] on link "Edit" at bounding box center [367, 128] width 19 height 6
click at [323, 125] on button "Save" at bounding box center [334, 131] width 23 height 13
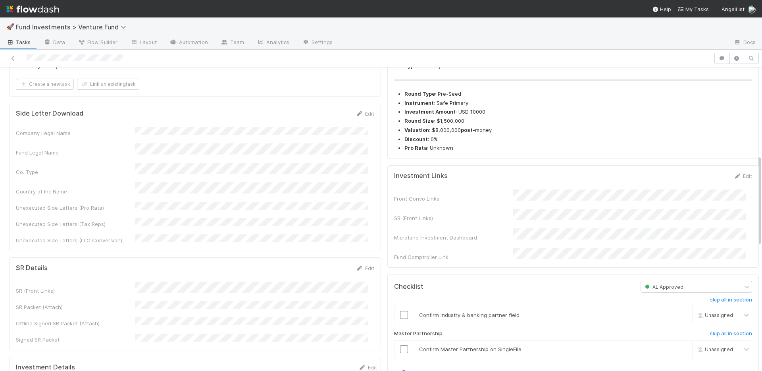
scroll to position [289, 0]
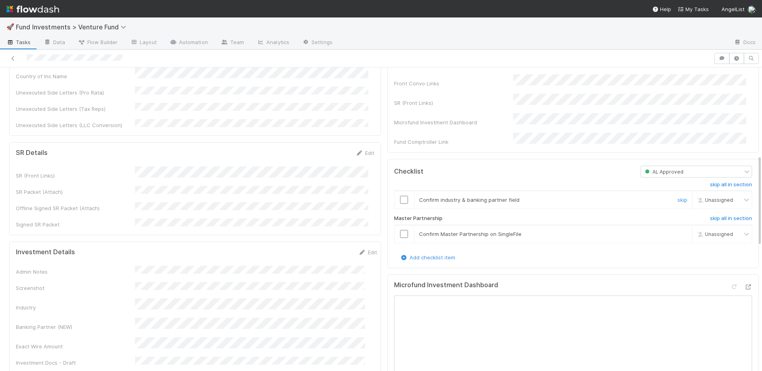
click at [400, 204] on input "checkbox" at bounding box center [404, 200] width 8 height 8
click at [400, 238] on input "checkbox" at bounding box center [404, 234] width 8 height 8
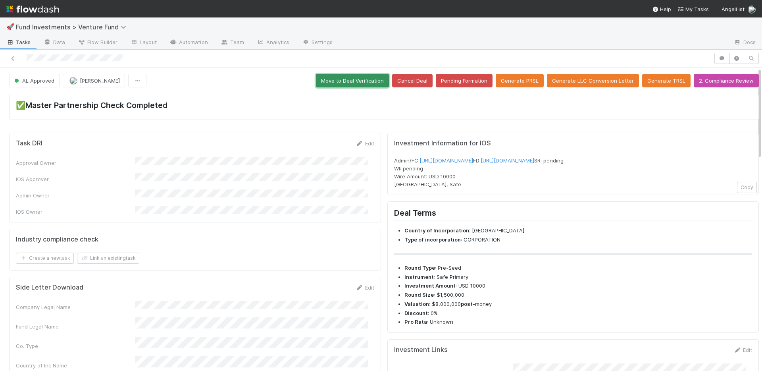
click at [347, 78] on button "Move to Deal Verification" at bounding box center [352, 80] width 73 height 13
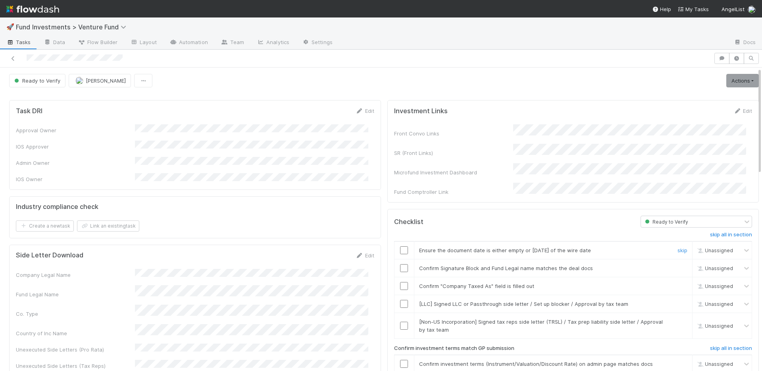
drag, startPoint x: 398, startPoint y: 242, endPoint x: 398, endPoint y: 248, distance: 5.6
click at [400, 246] on input "checkbox" at bounding box center [404, 250] width 8 height 8
click at [400, 264] on input "checkbox" at bounding box center [404, 268] width 8 height 8
click at [400, 282] on input "checkbox" at bounding box center [404, 286] width 8 height 8
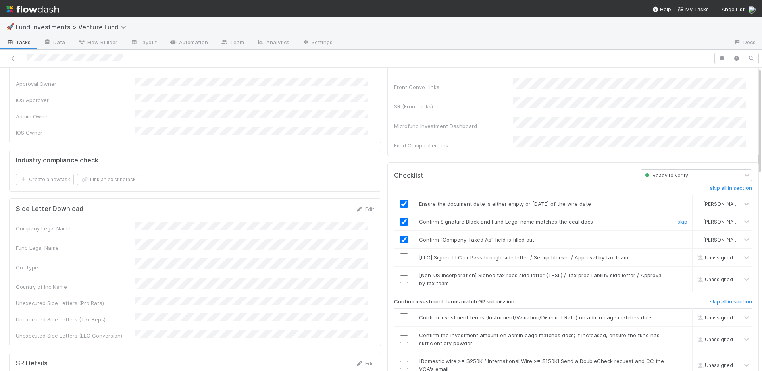
scroll to position [150, 0]
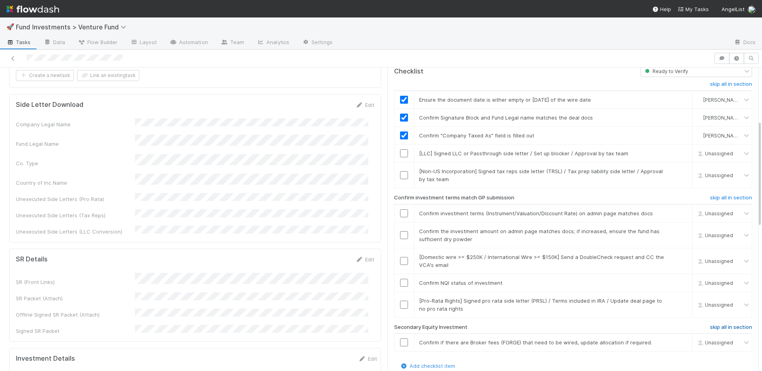
click at [710, 324] on h6 "skip all in section" at bounding box center [731, 327] width 42 height 6
click at [677, 297] on link "skip" at bounding box center [682, 300] width 10 height 6
drag, startPoint x: 396, startPoint y: 273, endPoint x: 403, endPoint y: 269, distance: 8.3
click at [400, 279] on input "checkbox" at bounding box center [404, 283] width 8 height 8
click at [400, 231] on input "checkbox" at bounding box center [404, 235] width 8 height 8
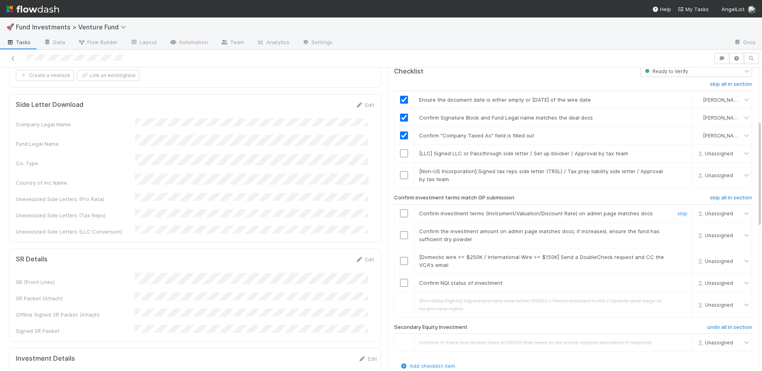
click at [400, 209] on input "checkbox" at bounding box center [404, 213] width 8 height 8
checkbox input "true"
click at [677, 254] on link "skip" at bounding box center [682, 257] width 10 height 6
drag, startPoint x: 398, startPoint y: 229, endPoint x: 397, endPoint y: 215, distance: 13.5
click at [400, 231] on input "checkbox" at bounding box center [404, 235] width 8 height 8
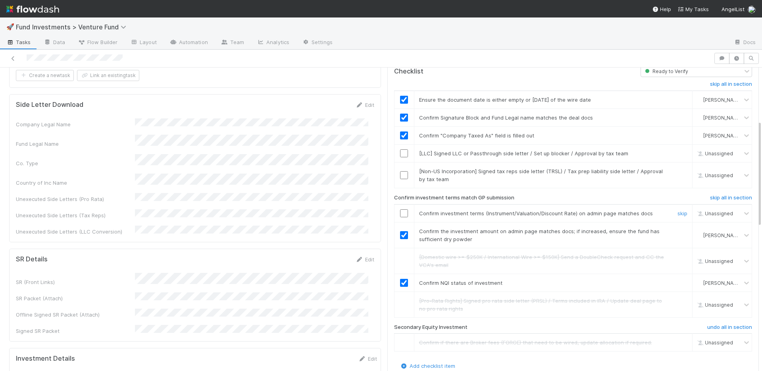
click at [400, 209] on input "checkbox" at bounding box center [404, 213] width 8 height 8
click at [677, 150] on link "skip" at bounding box center [682, 153] width 10 height 6
click at [677, 168] on link "skip" at bounding box center [682, 171] width 10 height 6
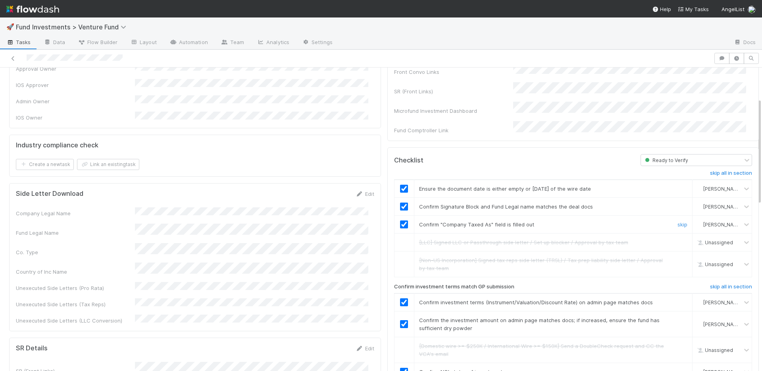
scroll to position [0, 0]
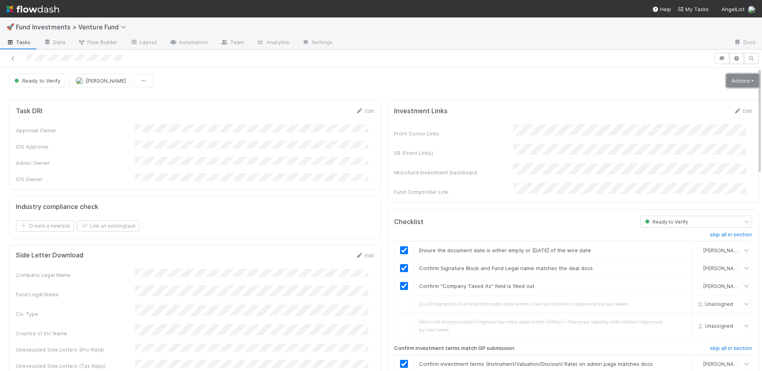
click at [732, 84] on link "Actions" at bounding box center [742, 80] width 33 height 13
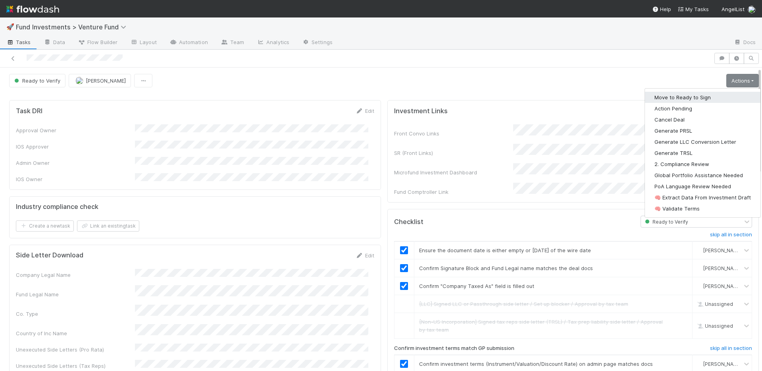
click at [711, 94] on button "Move to Ready to Sign" at bounding box center [702, 97] width 115 height 11
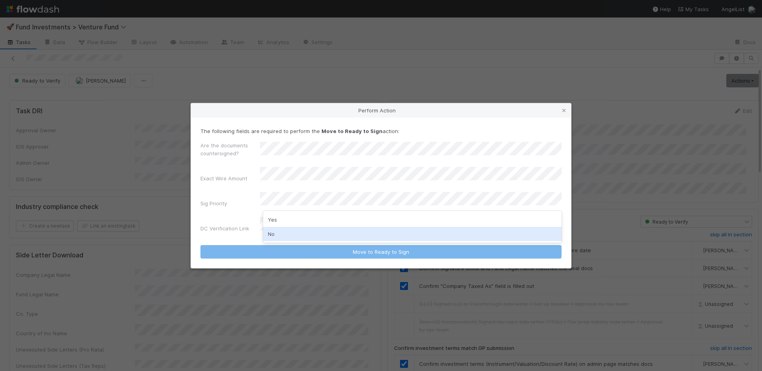
click at [287, 234] on div "No" at bounding box center [412, 234] width 298 height 14
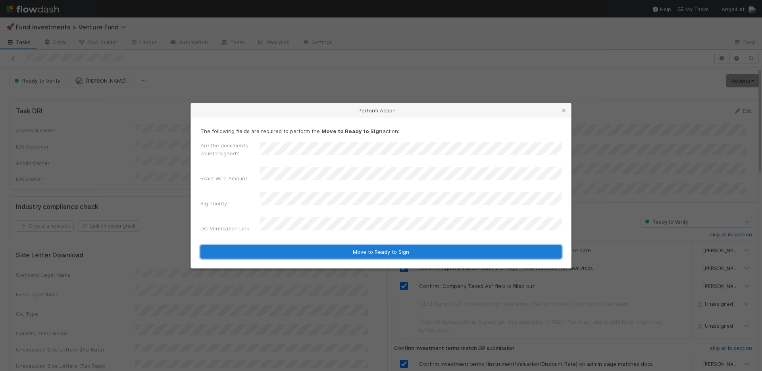
click at [299, 245] on button "Move to Ready to Sign" at bounding box center [380, 251] width 361 height 13
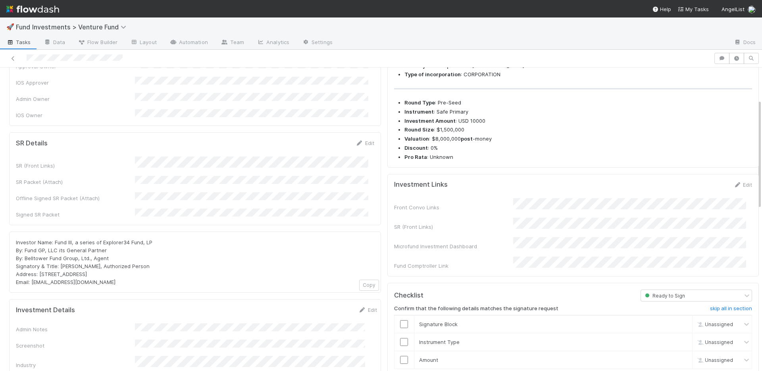
scroll to position [148, 0]
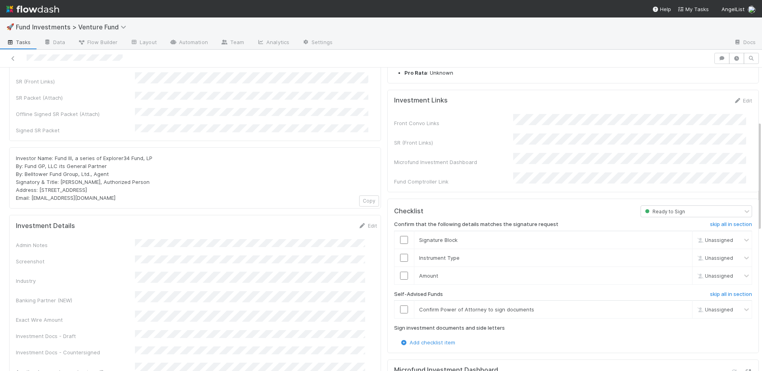
drag, startPoint x: 354, startPoint y: 210, endPoint x: 322, endPoint y: 224, distance: 35.2
click at [358, 222] on link "Edit" at bounding box center [367, 225] width 19 height 6
click at [323, 221] on button "Save" at bounding box center [334, 227] width 23 height 13
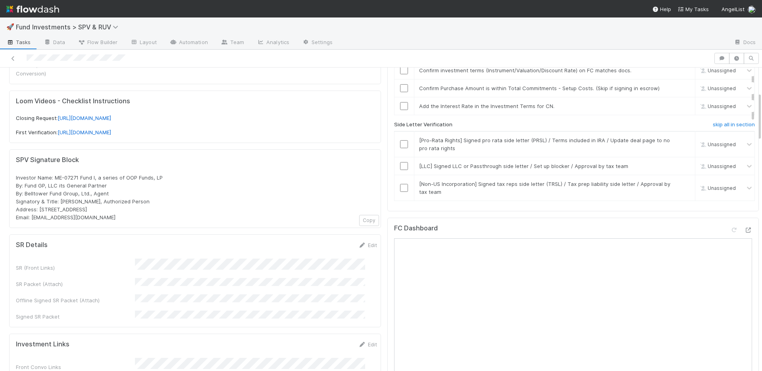
scroll to position [27, 0]
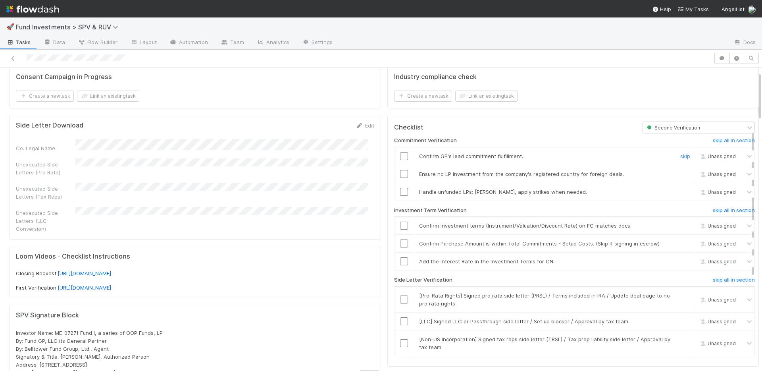
click at [400, 155] on input "checkbox" at bounding box center [404, 156] width 8 height 8
click at [400, 173] on input "checkbox" at bounding box center [404, 174] width 8 height 8
click at [400, 192] on input "checkbox" at bounding box center [404, 192] width 8 height 8
click at [400, 225] on input "checkbox" at bounding box center [404, 225] width 8 height 8
click at [400, 243] on input "checkbox" at bounding box center [404, 243] width 8 height 8
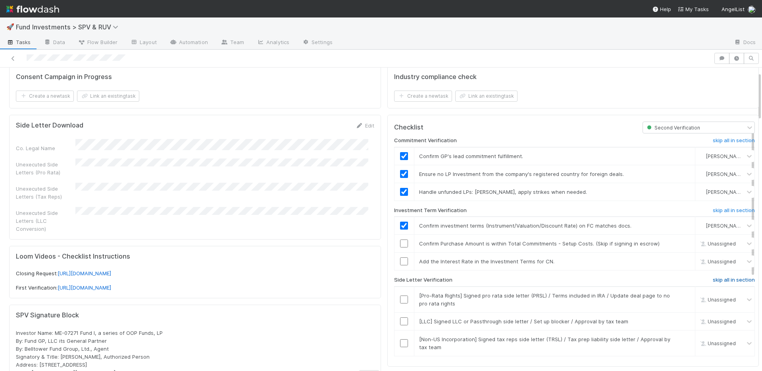
click at [717, 280] on h6 "skip all in section" at bounding box center [734, 280] width 42 height 6
checkbox input "true"
click at [680, 261] on link "skip" at bounding box center [685, 261] width 10 height 6
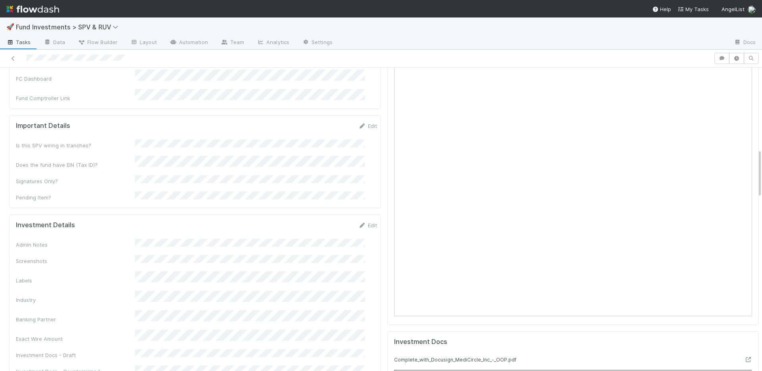
scroll to position [114, 0]
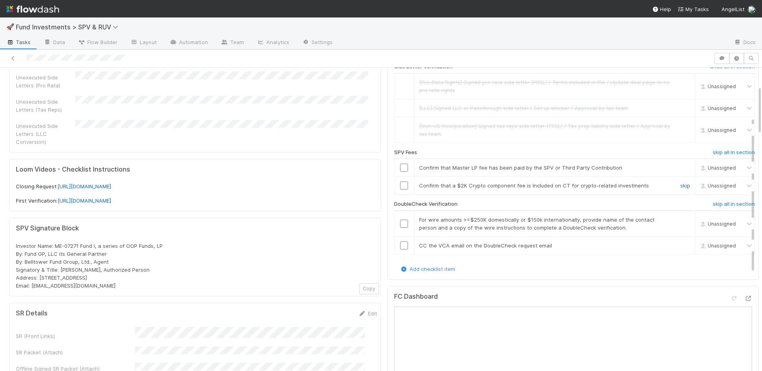
click at [680, 184] on link "skip" at bounding box center [685, 185] width 10 height 6
click at [400, 166] on input "checkbox" at bounding box center [404, 167] width 8 height 8
click at [400, 223] on input "checkbox" at bounding box center [404, 223] width 8 height 8
click link "skip"
click input "checkbox"
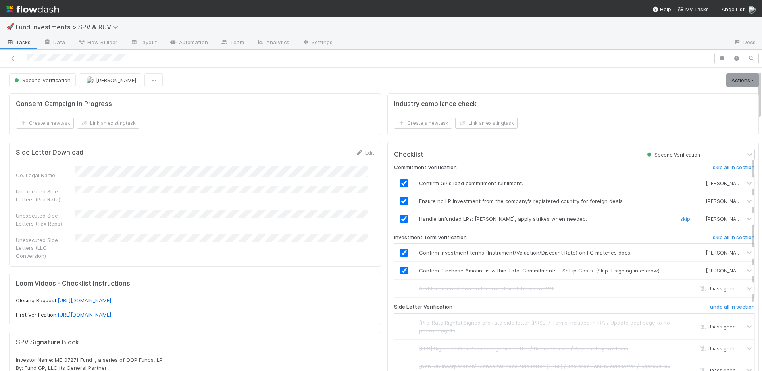
scroll to position [0, 0]
click link "Actions"
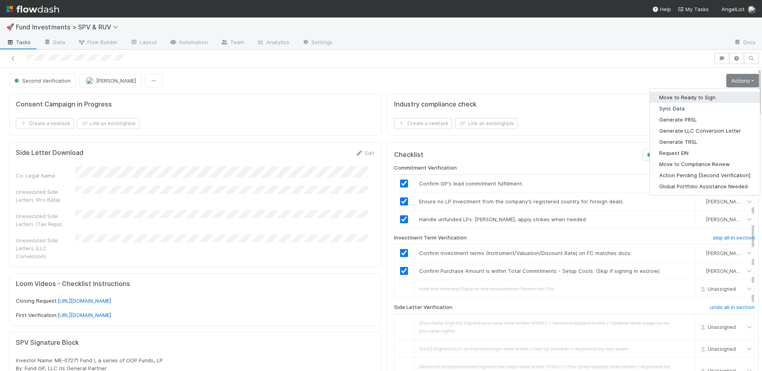
click button "Move to Ready to Sign"
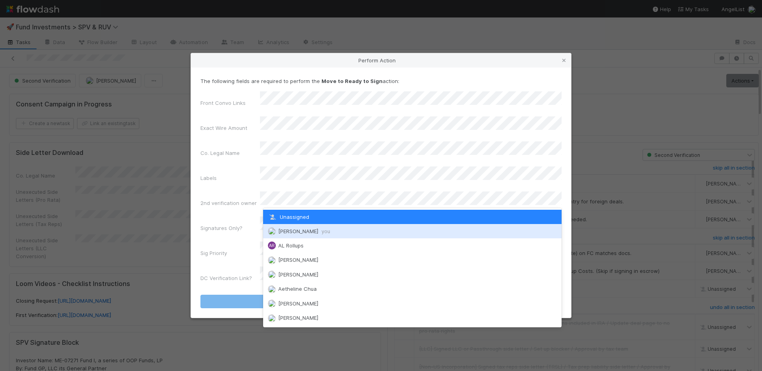
click span "Nate Richards you"
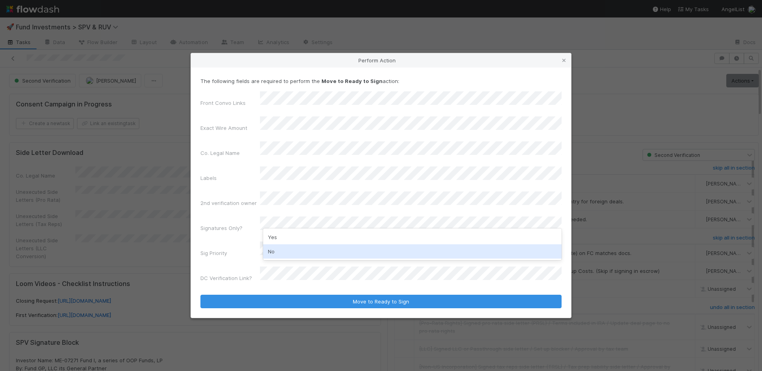
drag, startPoint x: 285, startPoint y: 252, endPoint x: 283, endPoint y: 247, distance: 5.3
click div "No"
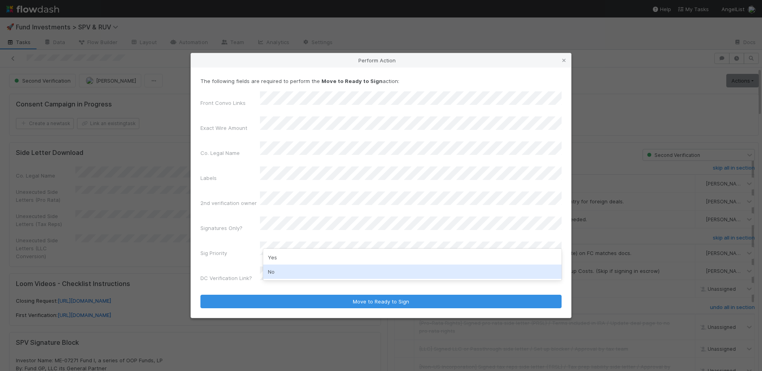
drag, startPoint x: 279, startPoint y: 274, endPoint x: 283, endPoint y: 266, distance: 9.1
click div "No"
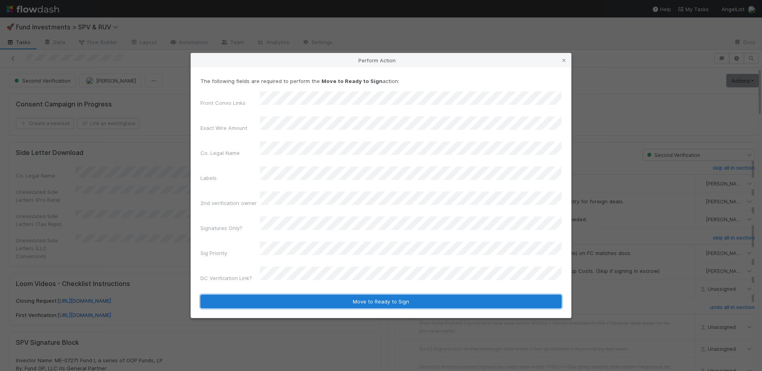
click button "Move to Ready to Sign"
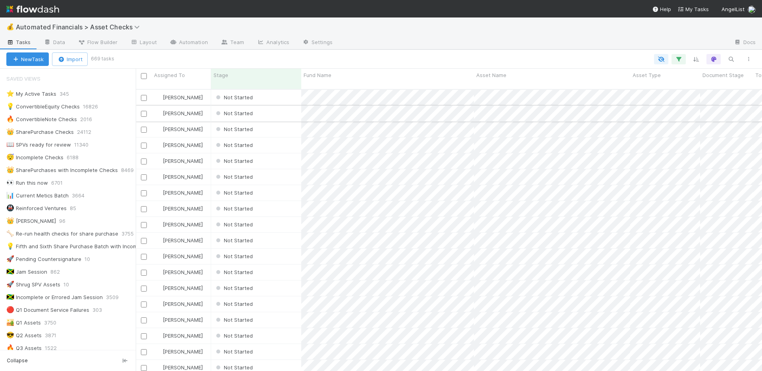
scroll to position [282, 620]
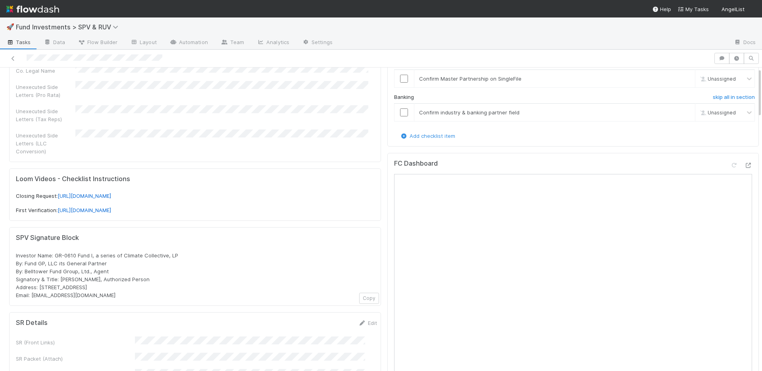
scroll to position [2, 0]
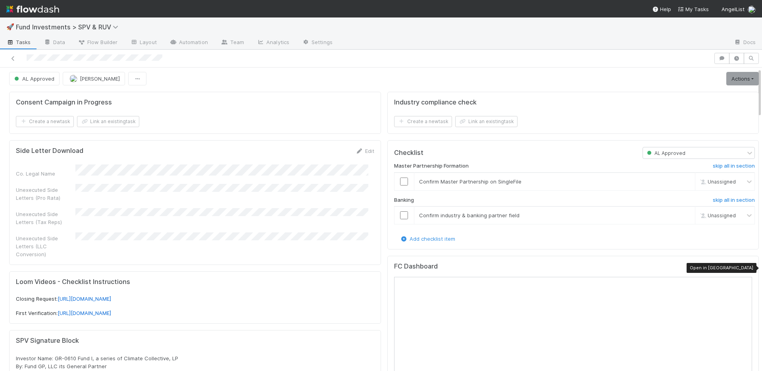
click at [744, 267] on icon at bounding box center [748, 267] width 8 height 5
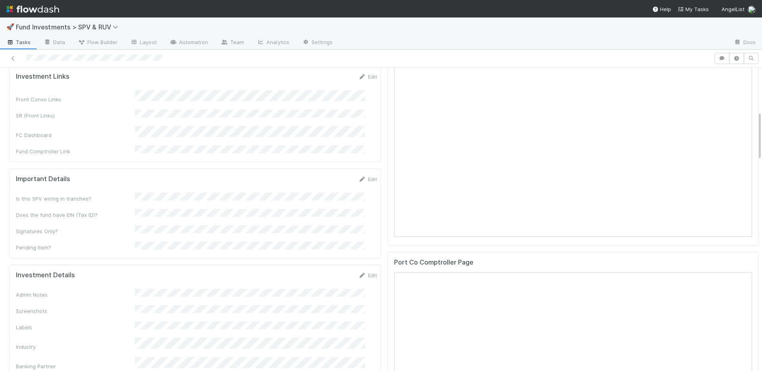
scroll to position [538, 0]
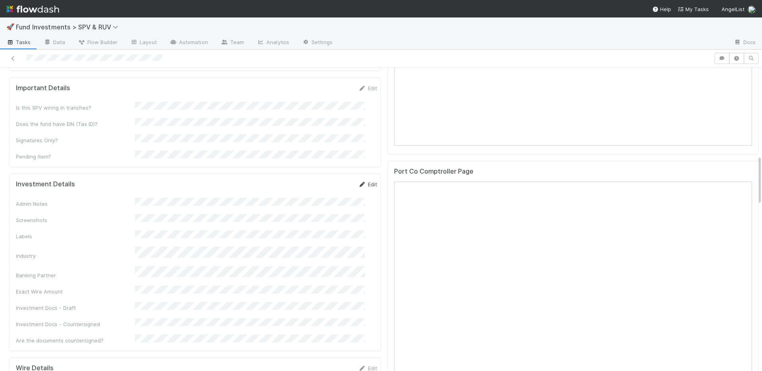
click at [363, 181] on link "Edit" at bounding box center [367, 184] width 19 height 6
click at [323, 180] on button "Save" at bounding box center [334, 186] width 23 height 13
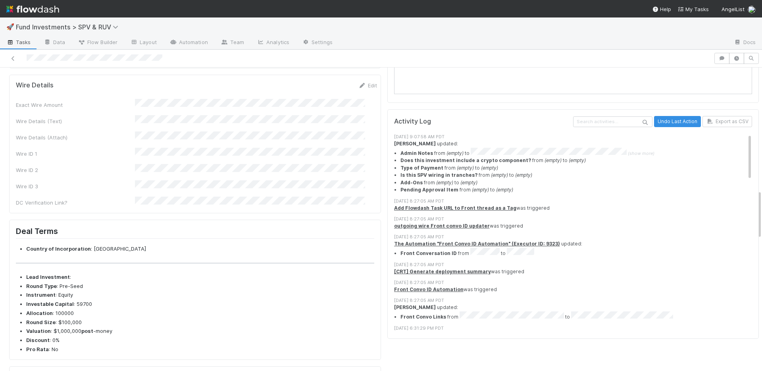
scroll to position [749, 0]
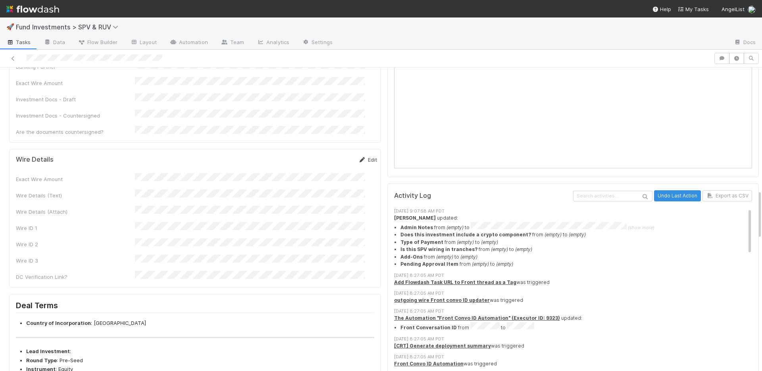
click at [361, 156] on link "Edit" at bounding box center [367, 159] width 19 height 6
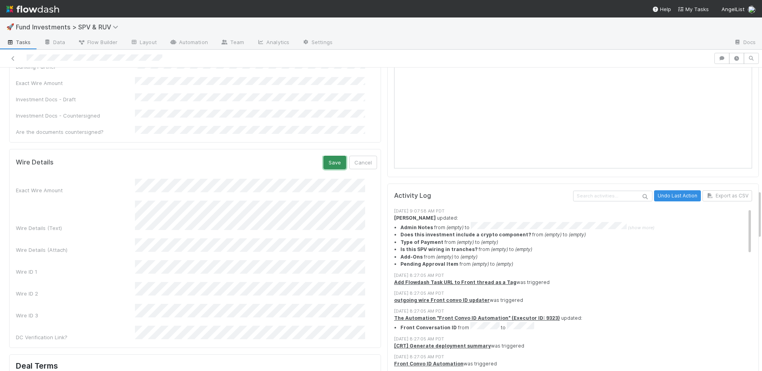
click at [326, 156] on button "Save" at bounding box center [334, 162] width 23 height 13
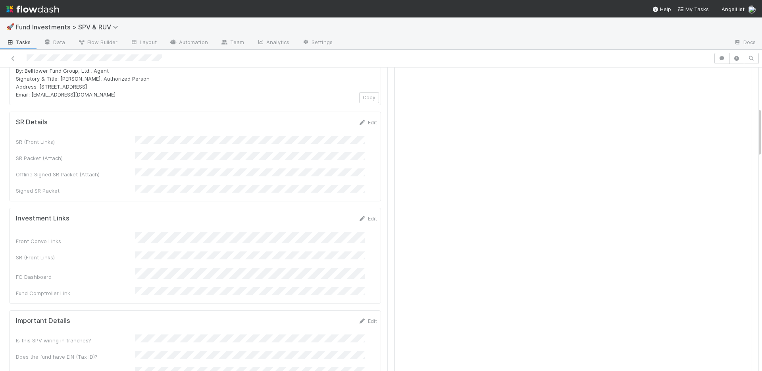
scroll to position [315, 0]
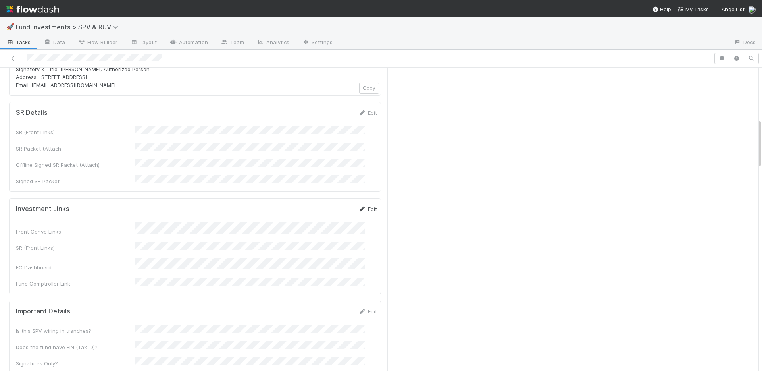
click at [358, 206] on link "Edit" at bounding box center [367, 209] width 19 height 6
click at [323, 205] on button "Save" at bounding box center [334, 211] width 23 height 13
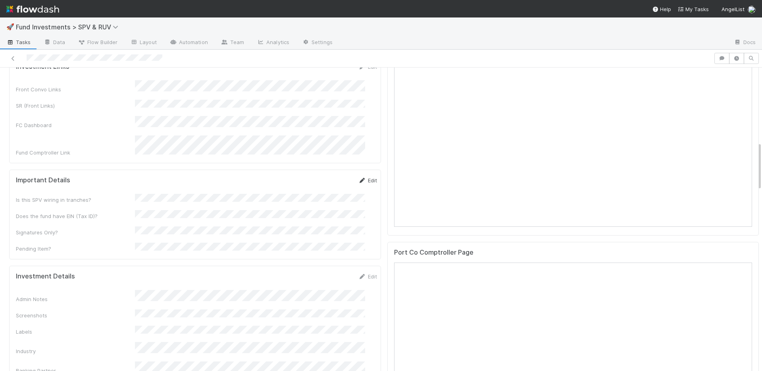
click at [361, 177] on link "Edit" at bounding box center [367, 180] width 19 height 6
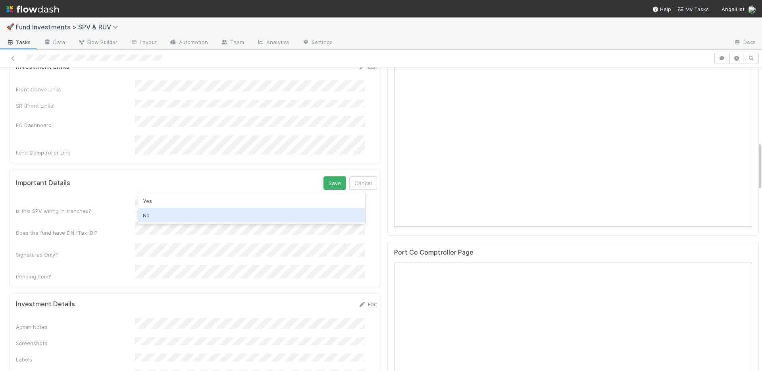
click at [167, 211] on div "No" at bounding box center [251, 215] width 227 height 14
click at [167, 218] on div "Yes" at bounding box center [251, 220] width 227 height 14
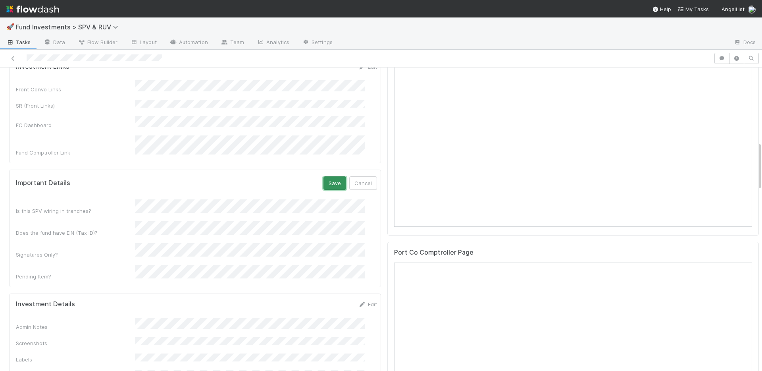
click at [323, 176] on button "Save" at bounding box center [334, 182] width 23 height 13
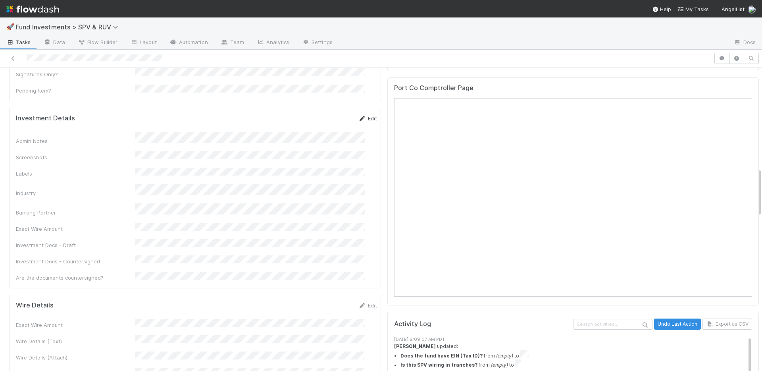
click at [359, 115] on link "Edit" at bounding box center [367, 118] width 19 height 6
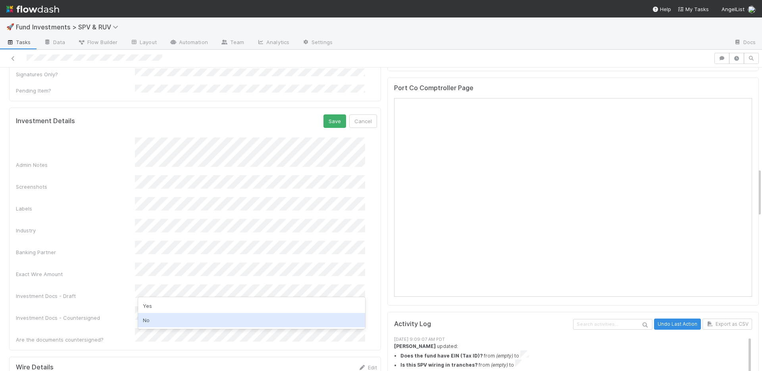
click at [165, 317] on div "No" at bounding box center [251, 320] width 227 height 14
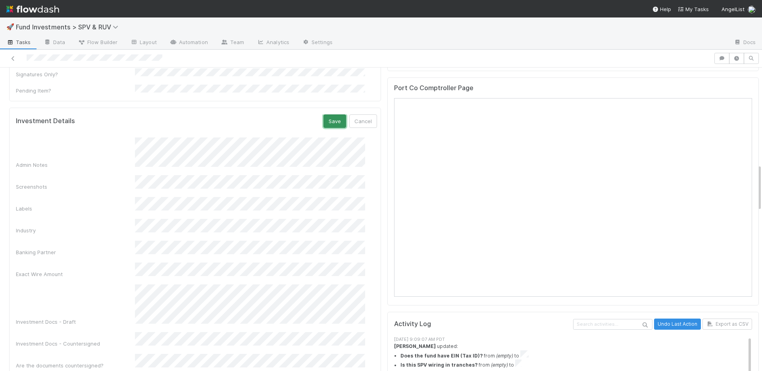
click at [327, 114] on button "Save" at bounding box center [334, 120] width 23 height 13
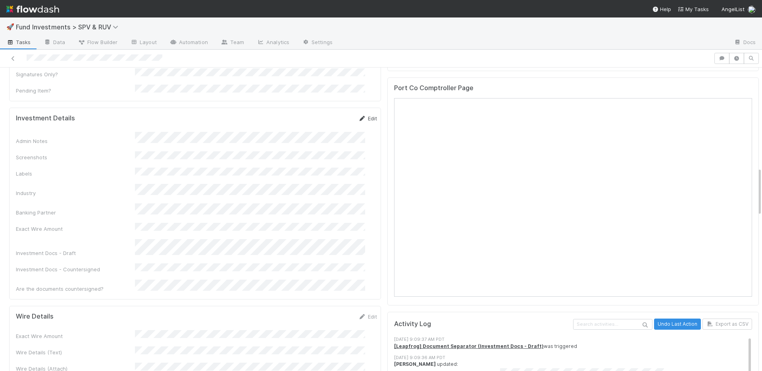
click at [360, 115] on link "Edit" at bounding box center [367, 118] width 19 height 6
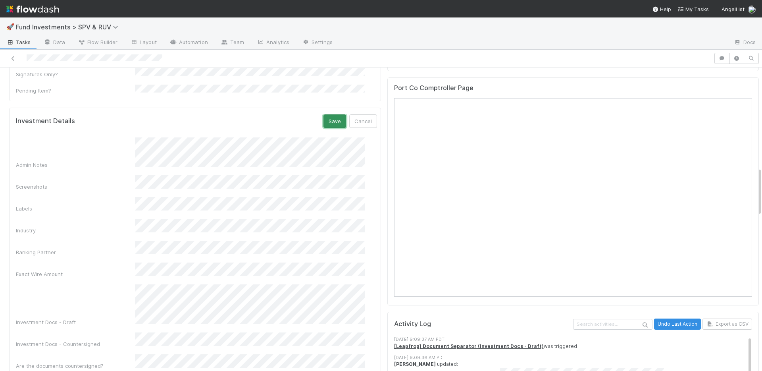
click at [329, 114] on button "Save" at bounding box center [334, 120] width 23 height 13
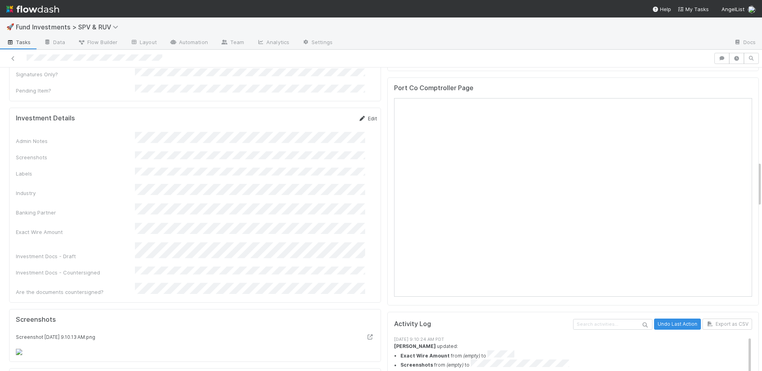
click at [361, 115] on link "Edit" at bounding box center [367, 118] width 19 height 6
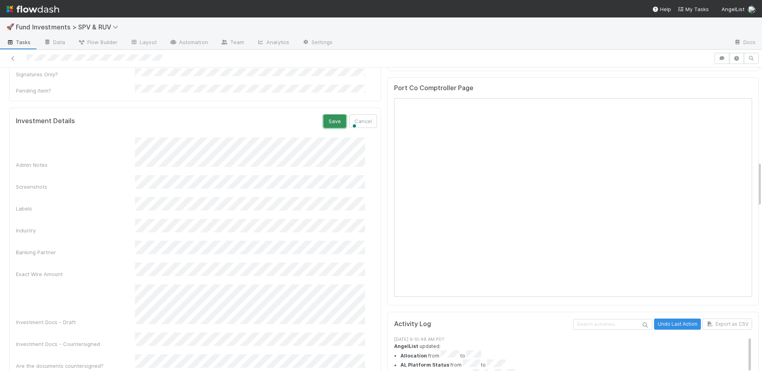
click at [324, 114] on button "Save" at bounding box center [334, 120] width 23 height 13
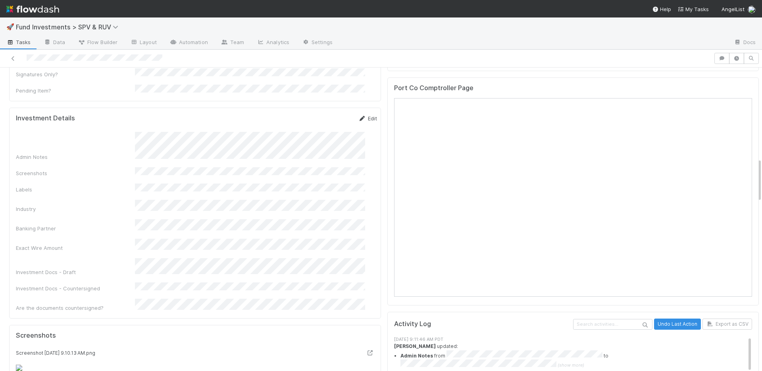
click at [361, 115] on link "Edit" at bounding box center [367, 118] width 19 height 6
click at [323, 114] on button "Save" at bounding box center [334, 120] width 23 height 13
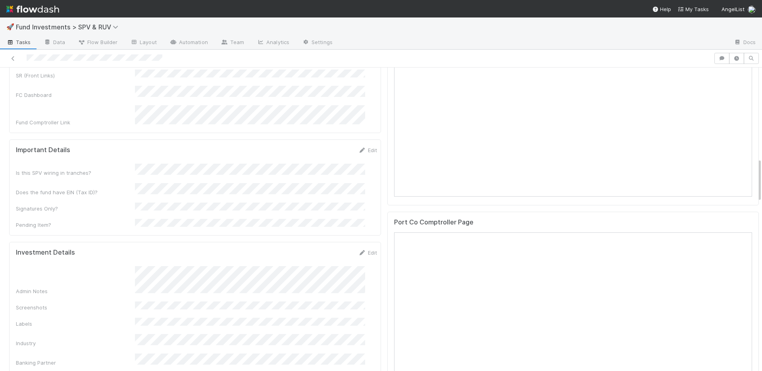
scroll to position [357, 0]
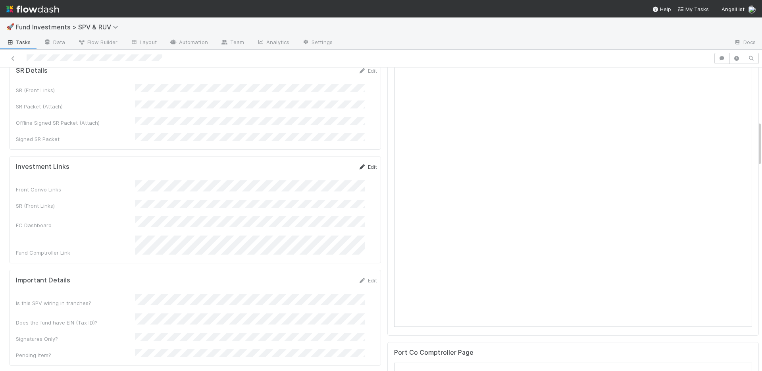
click at [360, 163] on link "Edit" at bounding box center [367, 166] width 19 height 6
click at [329, 163] on button "Save" at bounding box center [334, 169] width 23 height 13
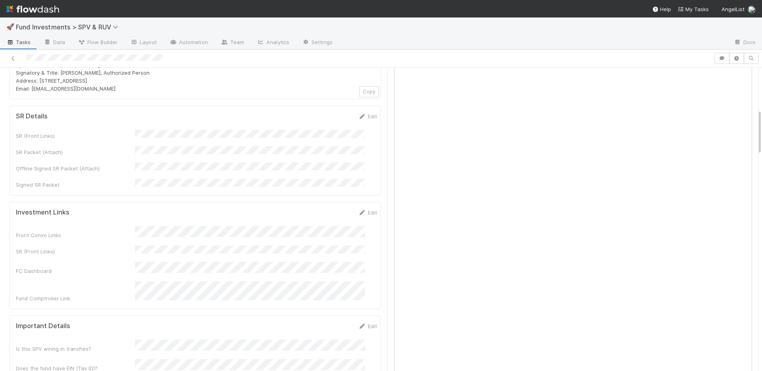
scroll to position [275, 0]
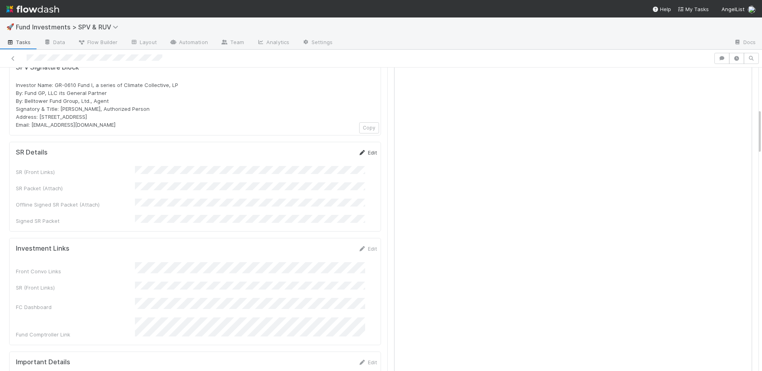
click at [359, 149] on link "Edit" at bounding box center [367, 152] width 19 height 6
click at [323, 148] on button "Save" at bounding box center [334, 154] width 23 height 13
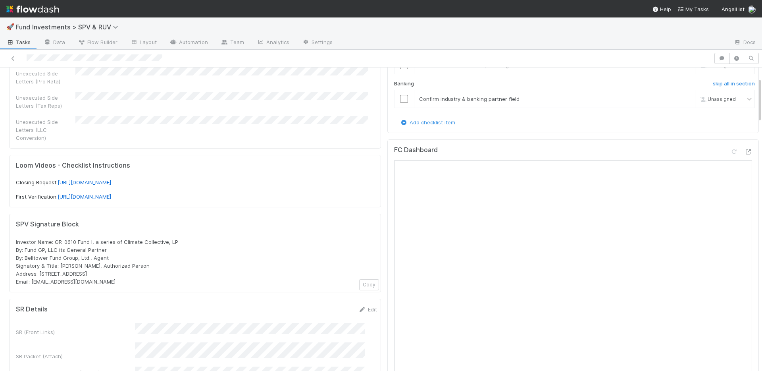
scroll to position [67, 0]
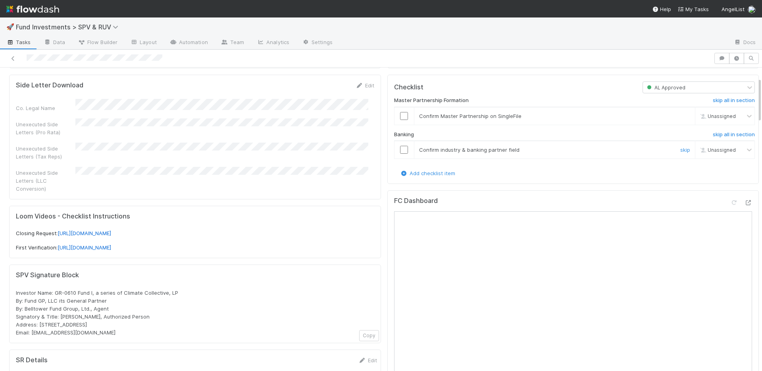
drag, startPoint x: 396, startPoint y: 150, endPoint x: 398, endPoint y: 131, distance: 19.1
click at [400, 150] on input "checkbox" at bounding box center [404, 150] width 8 height 8
click at [400, 115] on input "checkbox" at bounding box center [404, 116] width 8 height 8
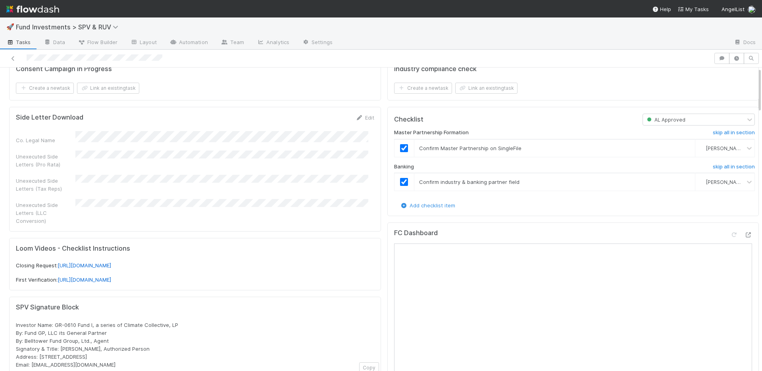
scroll to position [0, 0]
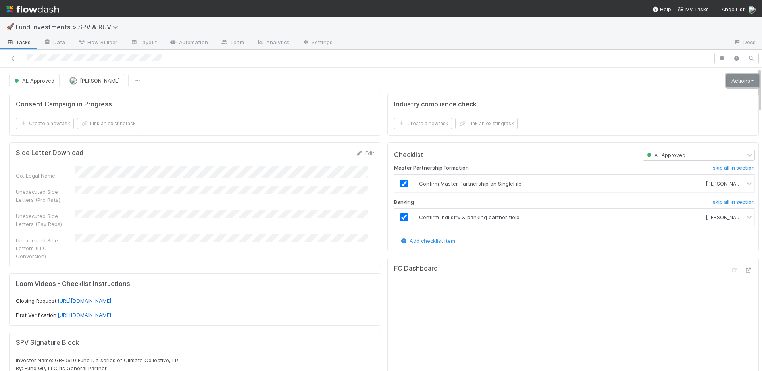
click at [726, 83] on link "Actions" at bounding box center [742, 80] width 33 height 13
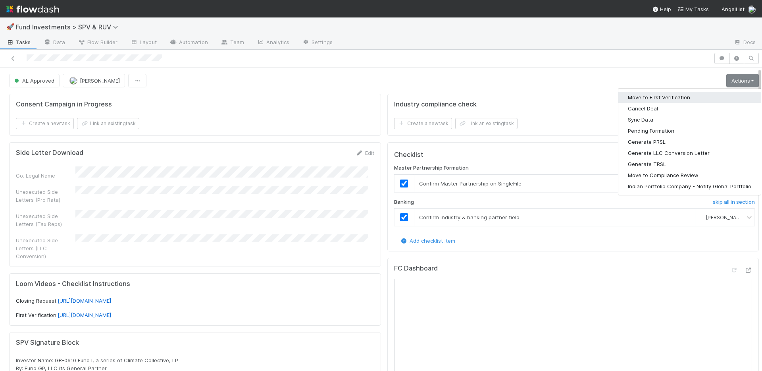
click at [698, 96] on button "Move to First Verification" at bounding box center [689, 97] width 142 height 11
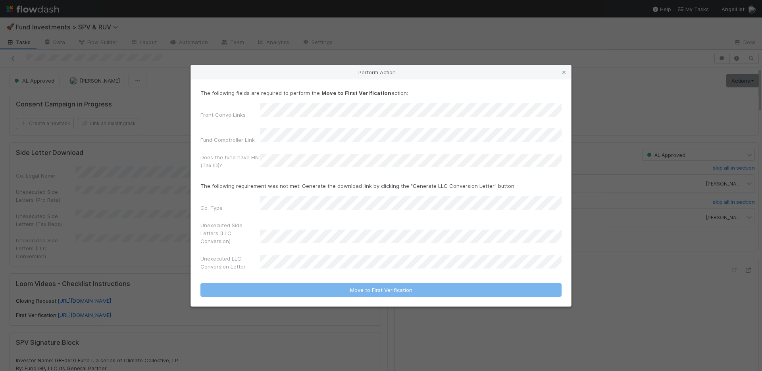
drag, startPoint x: 565, startPoint y: 80, endPoint x: 574, endPoint y: 78, distance: 9.4
click at [565, 75] on icon at bounding box center [564, 72] width 8 height 5
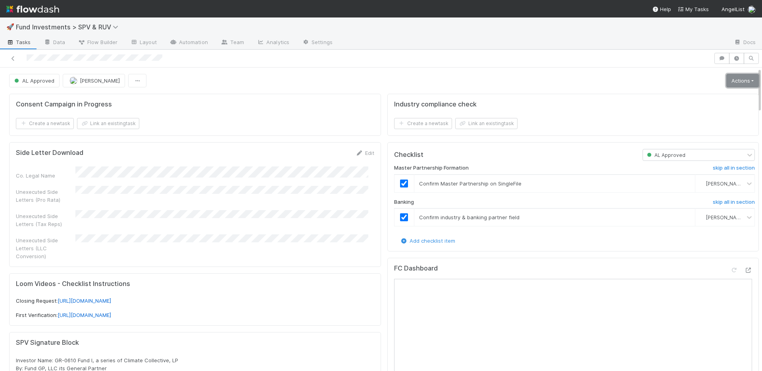
click at [732, 80] on link "Actions" at bounding box center [742, 80] width 33 height 13
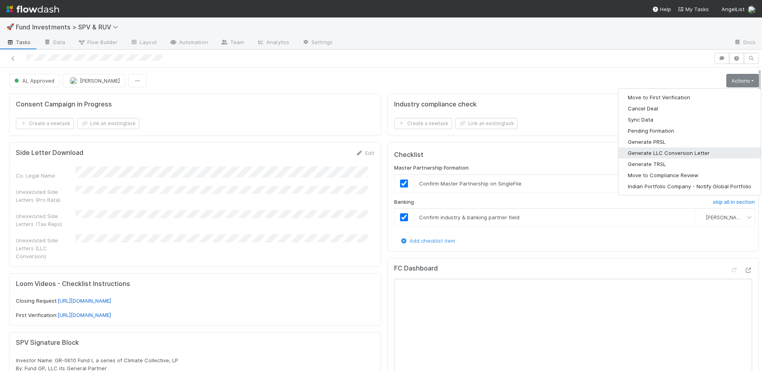
click at [679, 148] on button "Generate LLC Conversion Letter" at bounding box center [689, 152] width 142 height 11
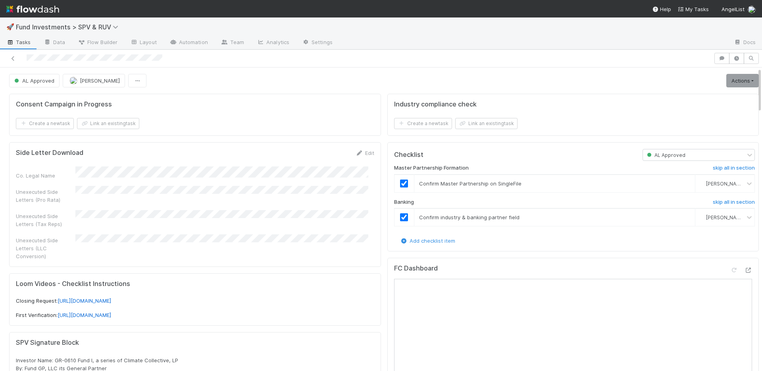
click at [708, 85] on div "AL Approved Quyen Nguyen Actions Move to First Verification Cancel Deal Sync Da…" at bounding box center [384, 80] width 750 height 13
click at [727, 82] on link "Actions" at bounding box center [742, 80] width 33 height 13
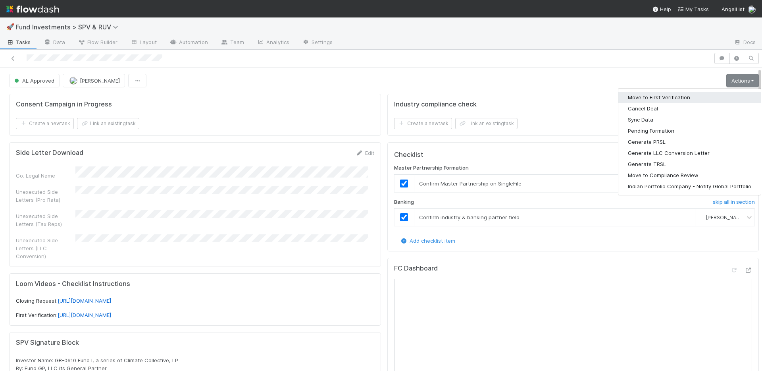
click at [700, 95] on button "Move to First Verification" at bounding box center [689, 97] width 142 height 11
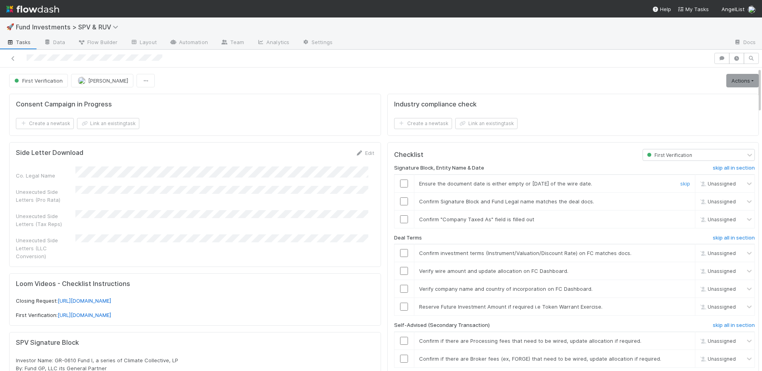
click at [400, 183] on input "checkbox" at bounding box center [404, 183] width 8 height 8
click at [400, 202] on input "checkbox" at bounding box center [404, 201] width 8 height 8
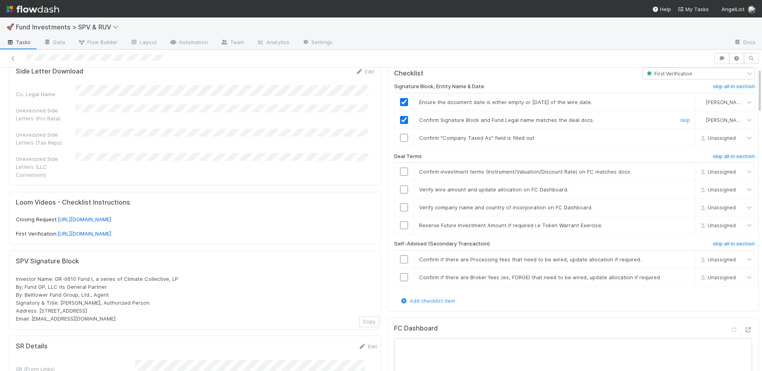
scroll to position [111, 0]
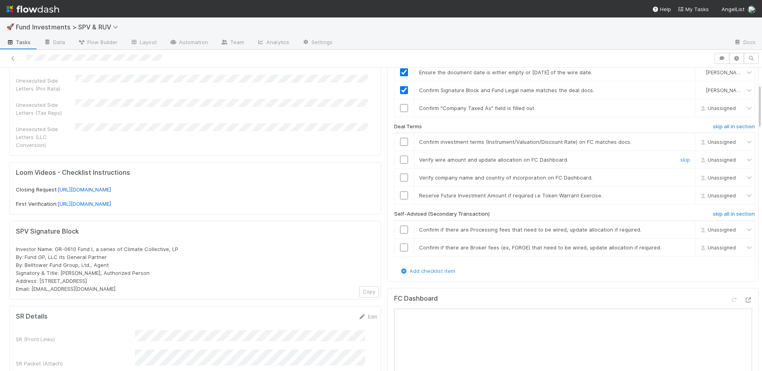
click at [400, 158] on input "checkbox" at bounding box center [404, 160] width 8 height 8
click at [400, 176] on input "checkbox" at bounding box center [404, 177] width 8 height 8
click at [713, 214] on h6 "skip all in section" at bounding box center [734, 214] width 42 height 6
click at [680, 196] on link "skip" at bounding box center [685, 195] width 10 height 6
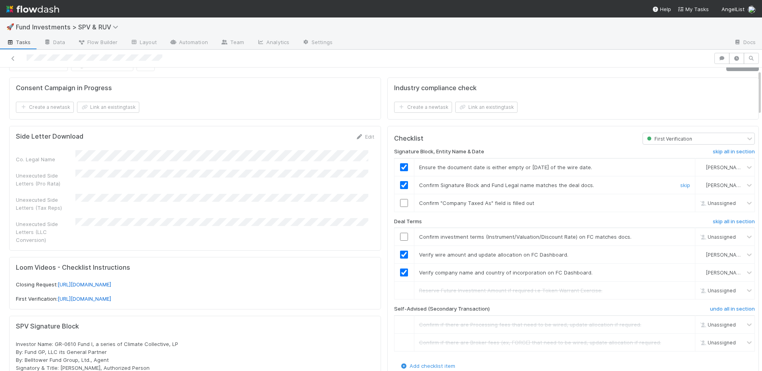
scroll to position [0, 0]
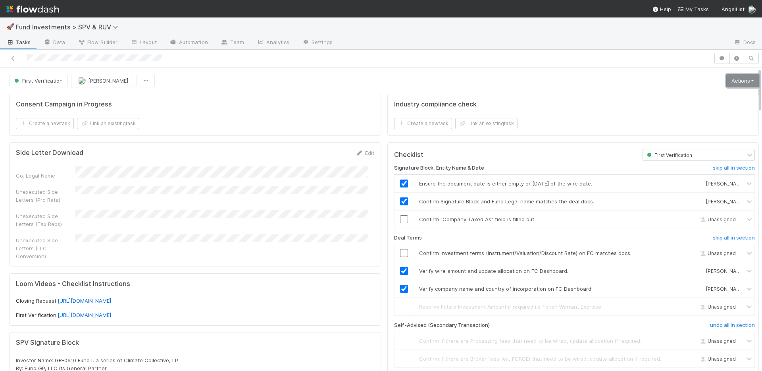
click at [740, 79] on link "Actions" at bounding box center [742, 80] width 33 height 13
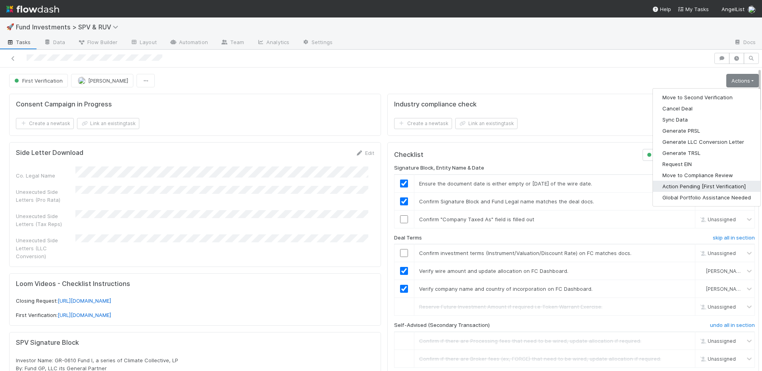
click at [699, 182] on button "Action Pending [First Verification]" at bounding box center [707, 186] width 108 height 11
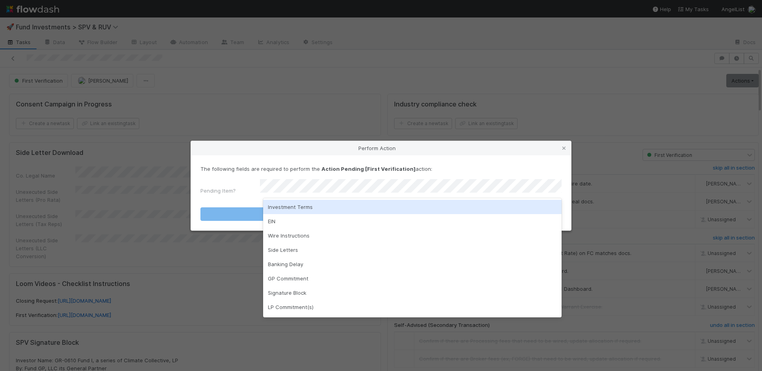
click at [298, 206] on div "Investment Terms" at bounding box center [412, 207] width 298 height 14
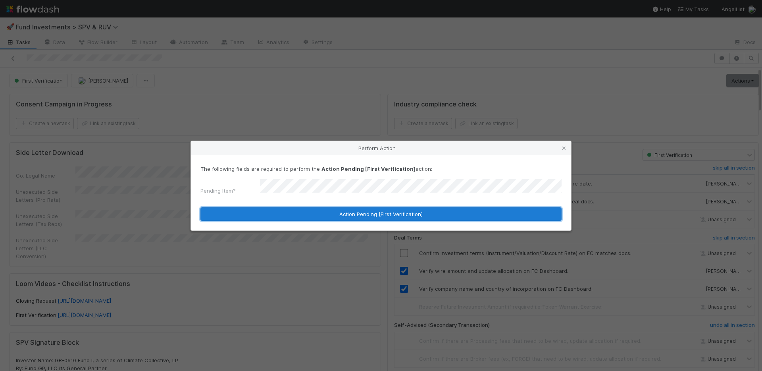
click at [298, 207] on button "Action Pending [First Verification]" at bounding box center [380, 213] width 361 height 13
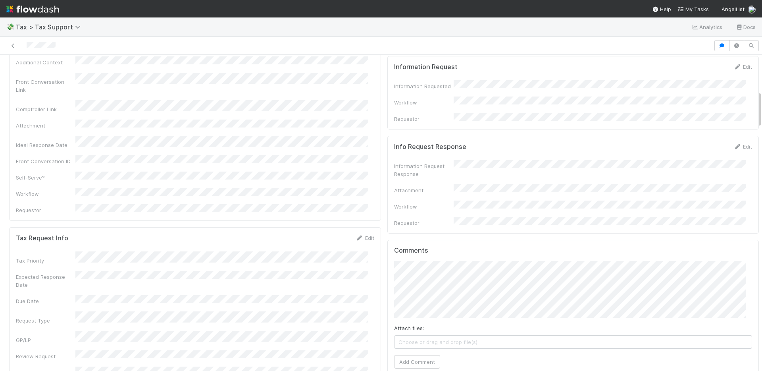
scroll to position [166, 0]
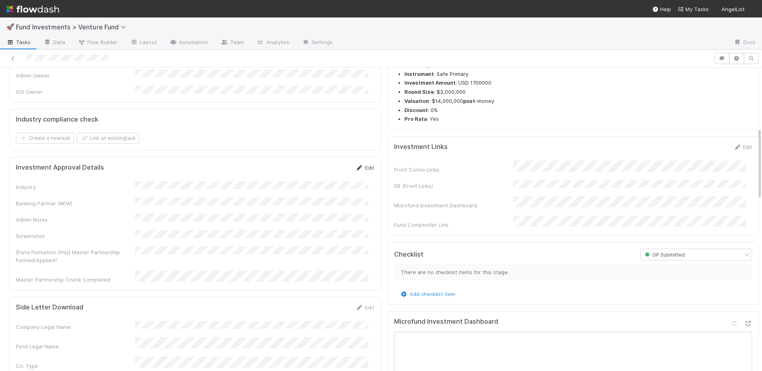
scroll to position [200, 0]
click at [736, 152] on link "Edit" at bounding box center [742, 149] width 19 height 6
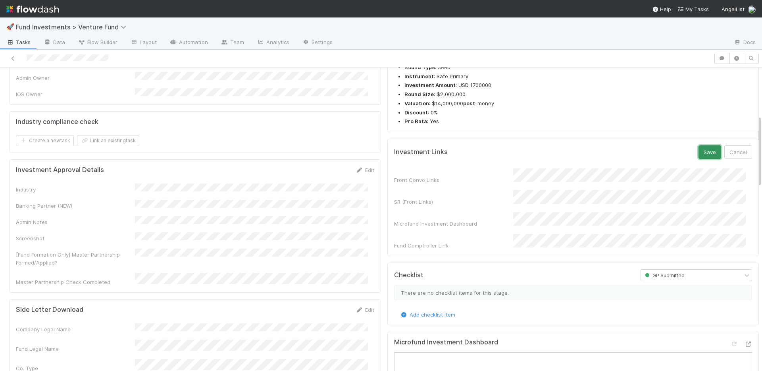
click at [704, 159] on button "Save" at bounding box center [709, 151] width 23 height 13
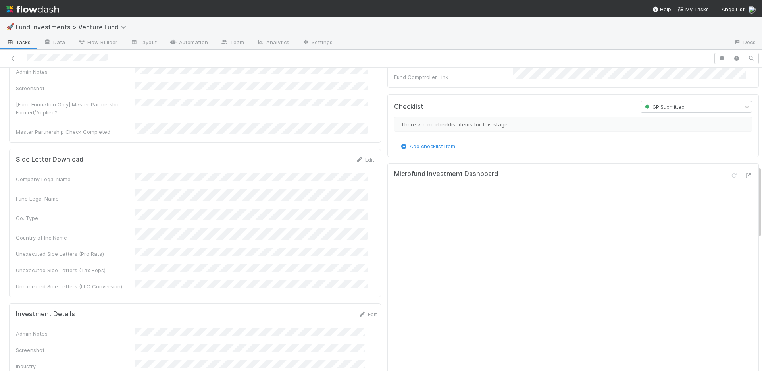
scroll to position [586, 0]
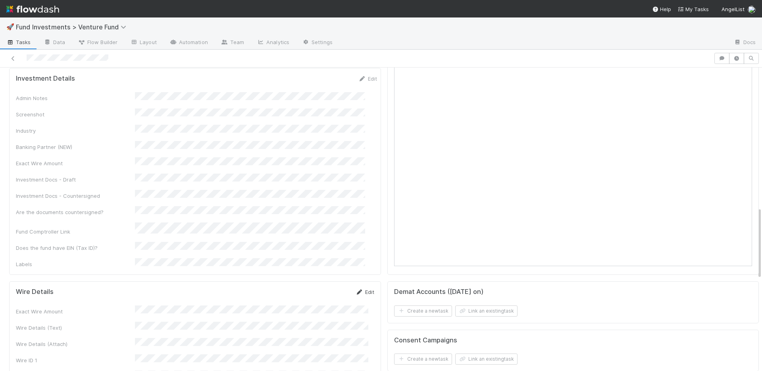
click at [362, 288] on link "Edit" at bounding box center [365, 291] width 19 height 6
click at [321, 288] on button "Save" at bounding box center [332, 294] width 23 height 13
drag, startPoint x: 360, startPoint y: 227, endPoint x: 300, endPoint y: 241, distance: 61.9
click at [360, 288] on link "Edit" at bounding box center [365, 291] width 19 height 6
click at [329, 288] on button "Save" at bounding box center [332, 294] width 23 height 13
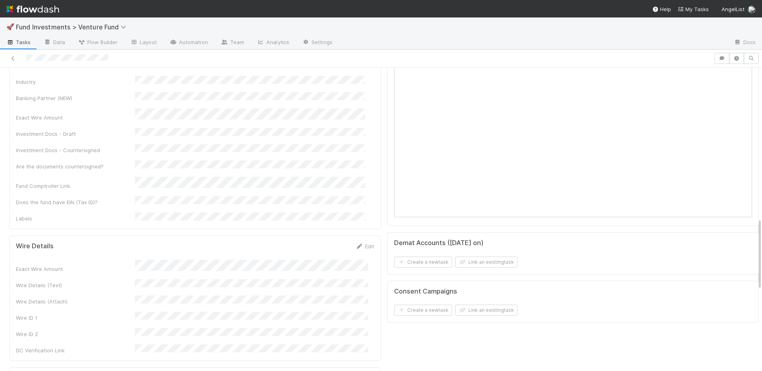
scroll to position [487, 0]
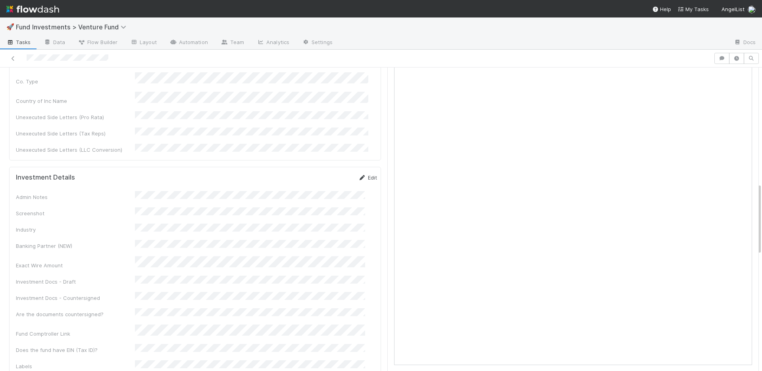
click at [358, 174] on link "Edit" at bounding box center [367, 177] width 19 height 6
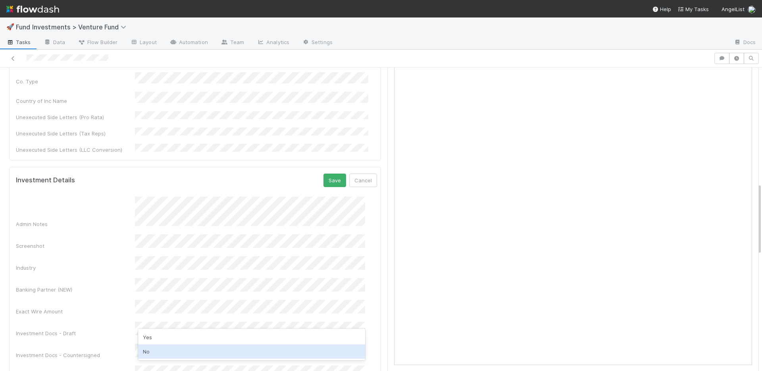
click at [169, 347] on div "No" at bounding box center [251, 351] width 227 height 14
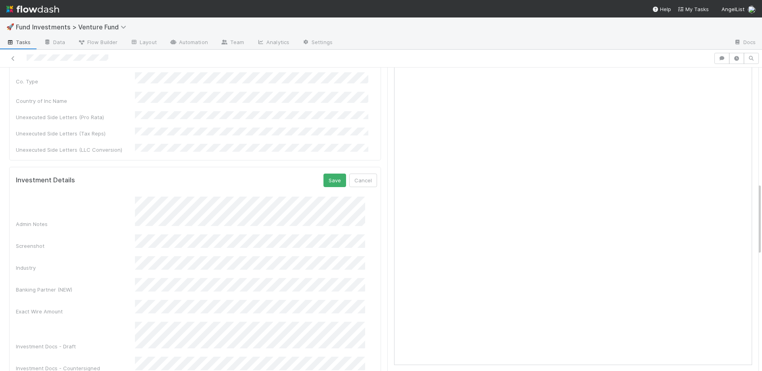
drag, startPoint x: 234, startPoint y: 137, endPoint x: 238, endPoint y: 138, distance: 4.0
click at [234, 173] on div "Investment Details Save Cancel" at bounding box center [196, 179] width 361 height 13
click at [323, 173] on button "Save" at bounding box center [334, 179] width 23 height 13
click at [358, 174] on link "Edit" at bounding box center [367, 177] width 19 height 6
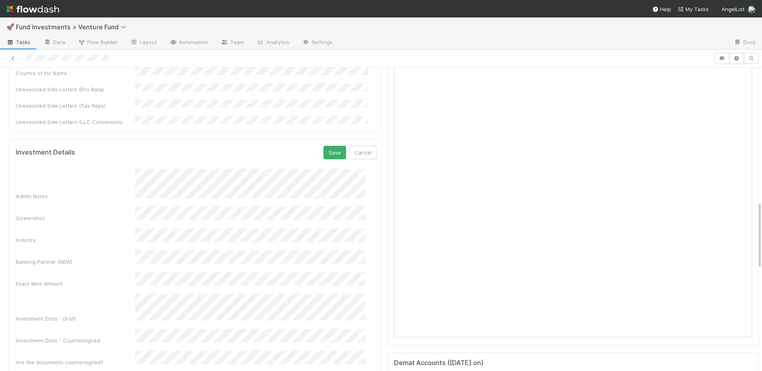
scroll to position [642, 0]
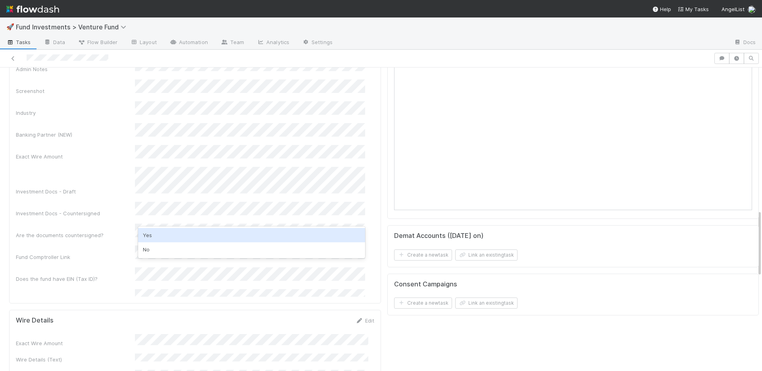
click at [154, 233] on div "Yes" at bounding box center [251, 235] width 227 height 14
click at [105, 275] on div "Does the fund have EIN (Tax ID)?" at bounding box center [75, 279] width 119 height 8
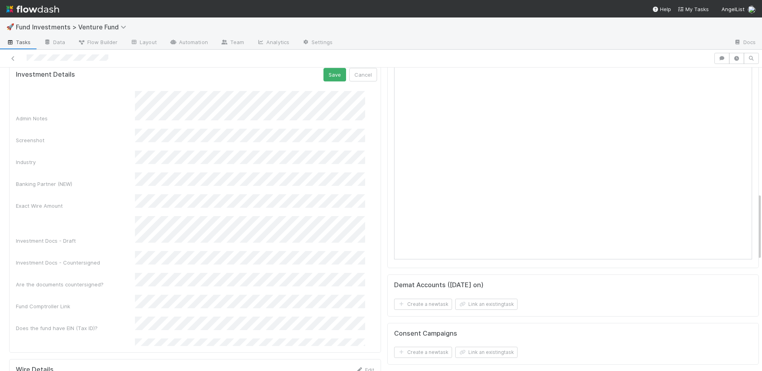
scroll to position [479, 0]
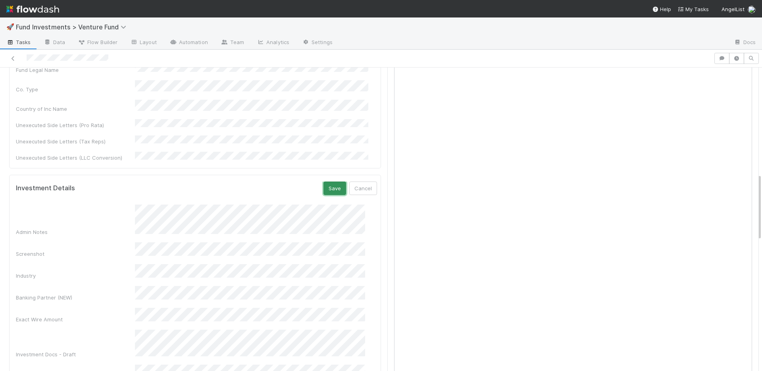
click at [323, 181] on button "Save" at bounding box center [334, 187] width 23 height 13
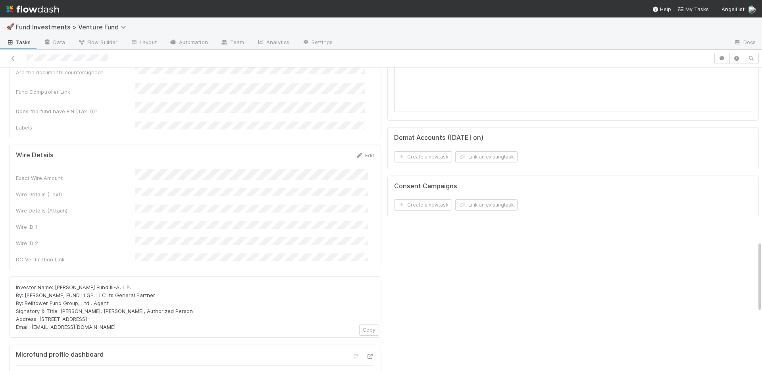
drag, startPoint x: 364, startPoint y: 93, endPoint x: 248, endPoint y: 183, distance: 146.5
click at [364, 152] on link "Edit" at bounding box center [365, 155] width 19 height 6
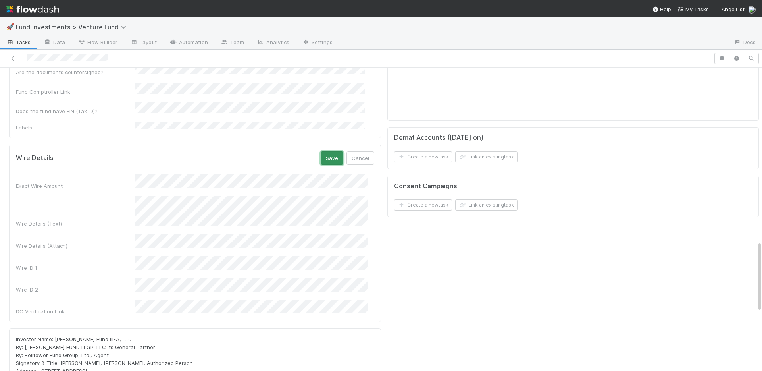
click at [328, 151] on button "Save" at bounding box center [332, 157] width 23 height 13
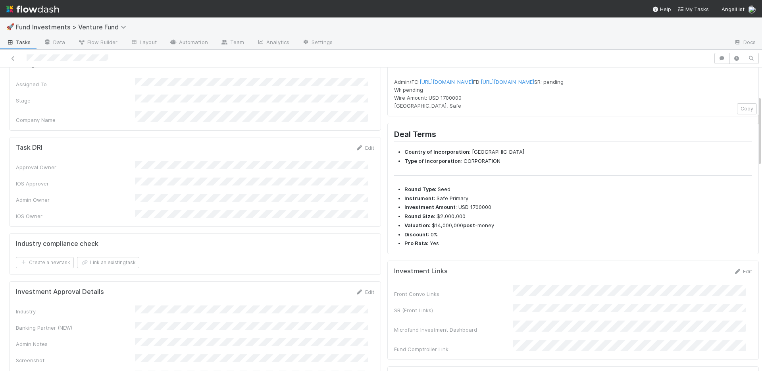
scroll to position [0, 0]
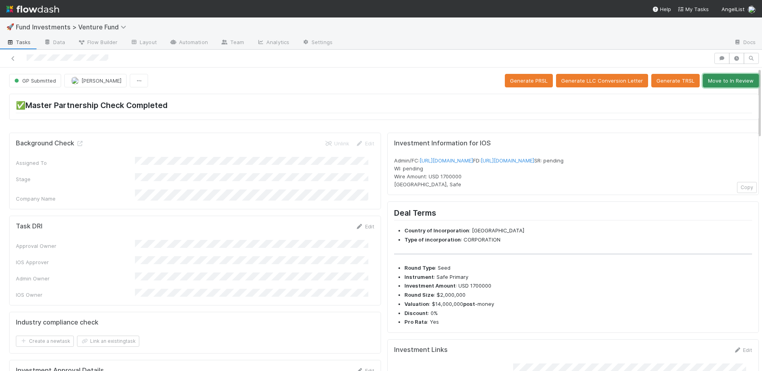
click at [724, 83] on button "Move to In Review" at bounding box center [731, 80] width 56 height 13
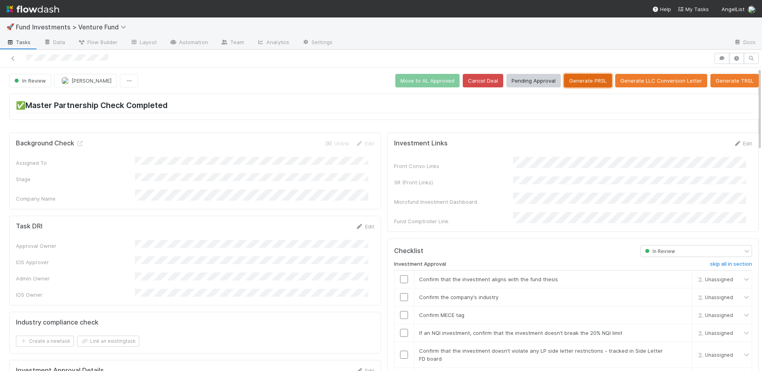
click at [573, 86] on button "Generate PRSL" at bounding box center [588, 80] width 48 height 13
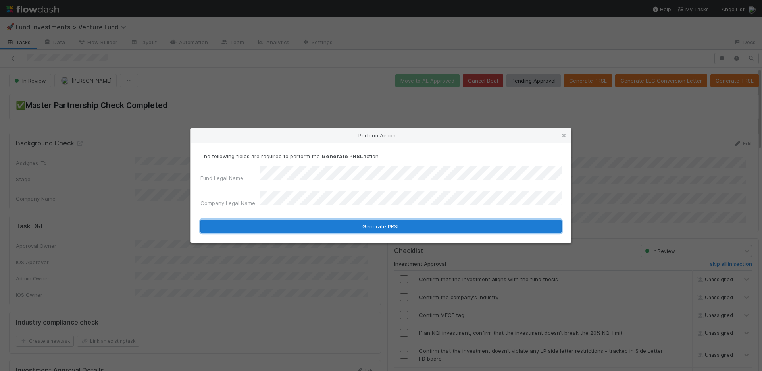
click at [317, 219] on button "Generate PRSL" at bounding box center [380, 225] width 361 height 13
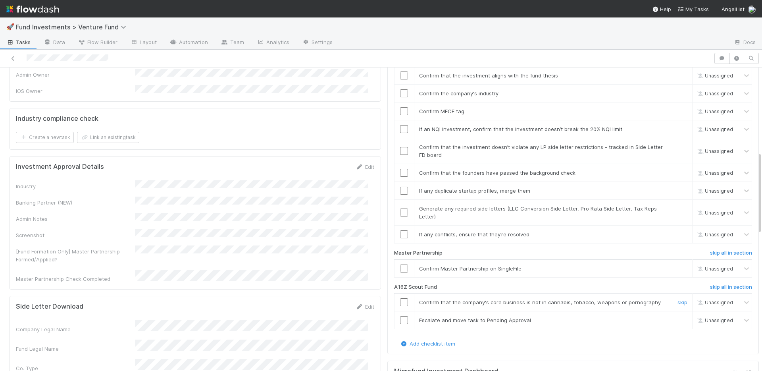
scroll to position [310, 0]
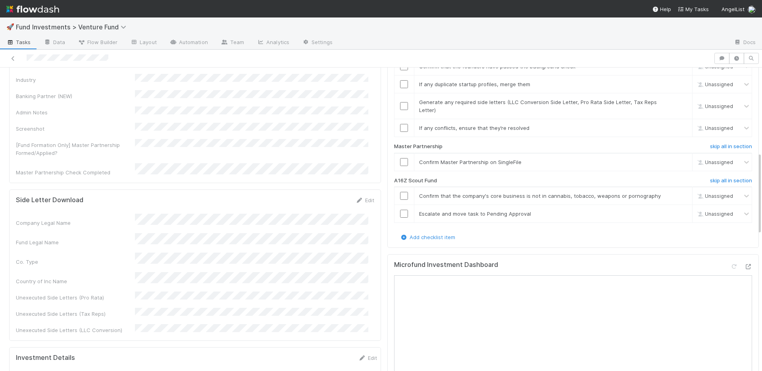
drag, startPoint x: 707, startPoint y: 173, endPoint x: 493, endPoint y: 152, distance: 214.9
click at [710, 177] on h6 "skip all in section" at bounding box center [731, 180] width 42 height 6
click at [400, 158] on input "checkbox" at bounding box center [404, 162] width 8 height 8
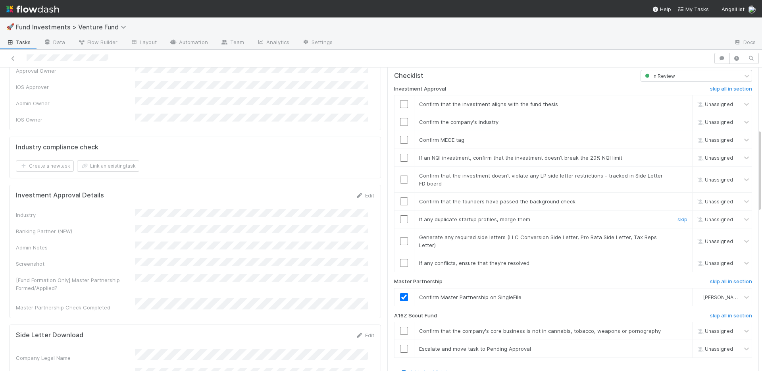
scroll to position [163, 0]
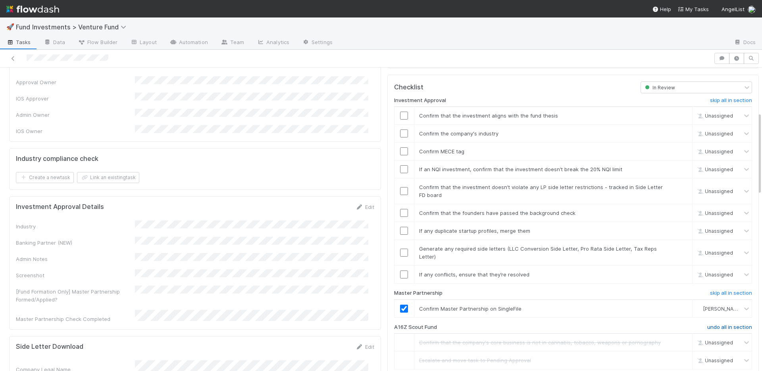
click at [723, 324] on h6 "undo all in section" at bounding box center [729, 327] width 45 height 6
click at [722, 324] on h6 "skip all in section" at bounding box center [731, 327] width 42 height 6
click at [677, 271] on link "skip" at bounding box center [682, 274] width 10 height 6
click at [400, 248] on input "checkbox" at bounding box center [404, 252] width 8 height 8
drag, startPoint x: 398, startPoint y: 225, endPoint x: 400, endPoint y: 217, distance: 8.2
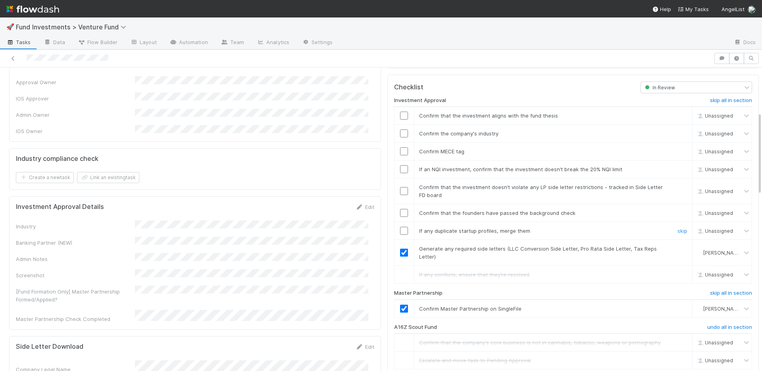
click at [400, 227] on input "checkbox" at bounding box center [404, 231] width 8 height 8
click at [400, 209] on input "checkbox" at bounding box center [404, 213] width 8 height 8
click at [400, 187] on input "checkbox" at bounding box center [404, 191] width 8 height 8
click at [400, 165] on input "checkbox" at bounding box center [404, 169] width 8 height 8
drag, startPoint x: 398, startPoint y: 144, endPoint x: 396, endPoint y: 131, distance: 13.5
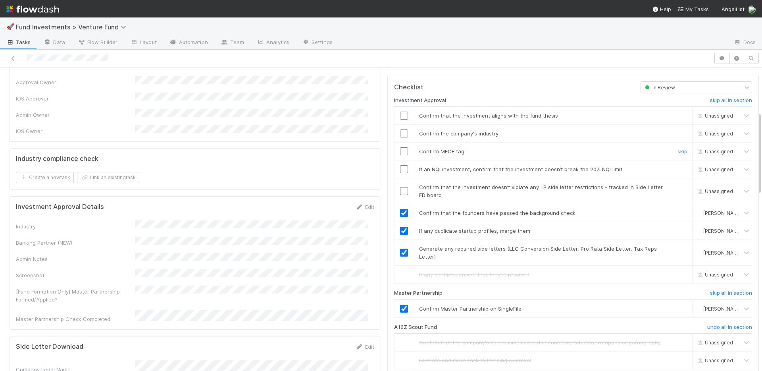
click at [400, 147] on input "checkbox" at bounding box center [404, 151] width 8 height 8
click at [400, 129] on input "checkbox" at bounding box center [404, 133] width 8 height 8
click at [400, 111] on input "checkbox" at bounding box center [404, 115] width 8 height 8
click at [400, 165] on input "checkbox" at bounding box center [404, 169] width 8 height 8
drag, startPoint x: 398, startPoint y: 183, endPoint x: 436, endPoint y: 179, distance: 38.3
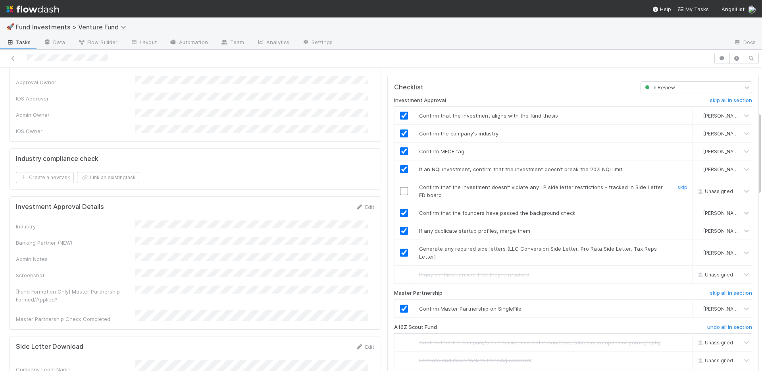
click at [400, 187] on input "checkbox" at bounding box center [404, 191] width 8 height 8
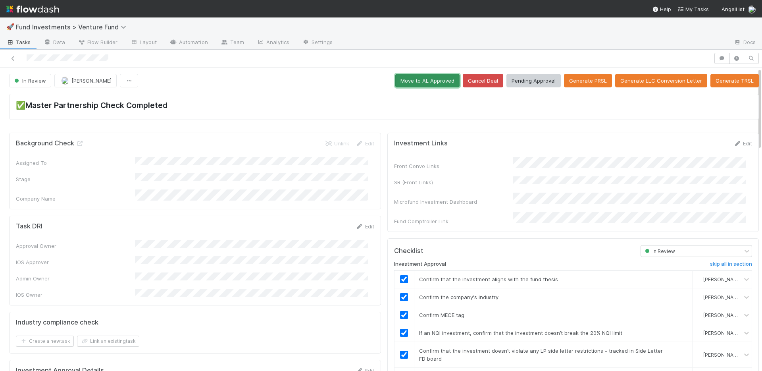
click at [421, 81] on button "Move to AL Approved" at bounding box center [427, 80] width 64 height 13
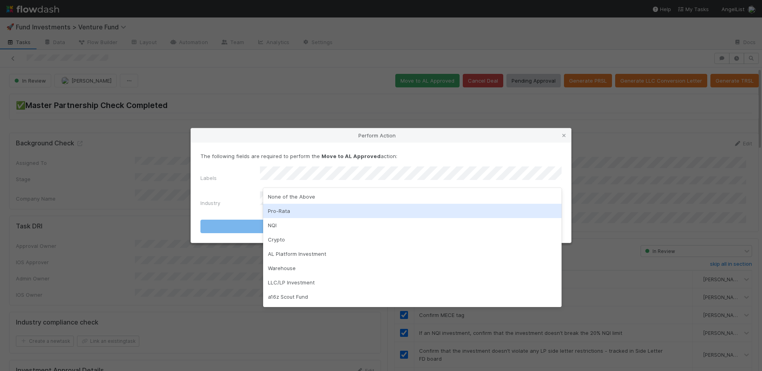
scroll to position [98, 0]
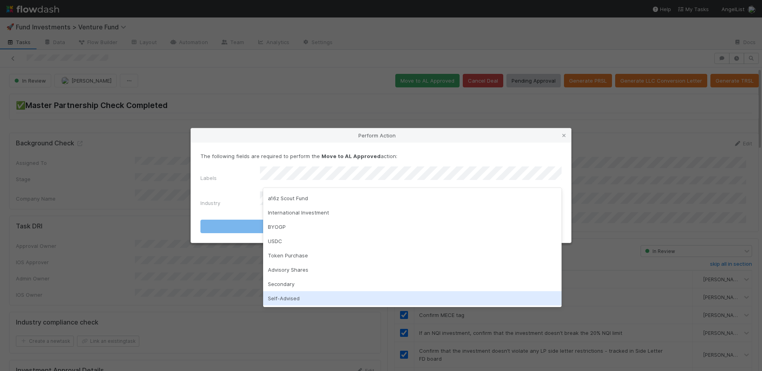
click at [302, 297] on div "Self-Advised" at bounding box center [412, 298] width 298 height 14
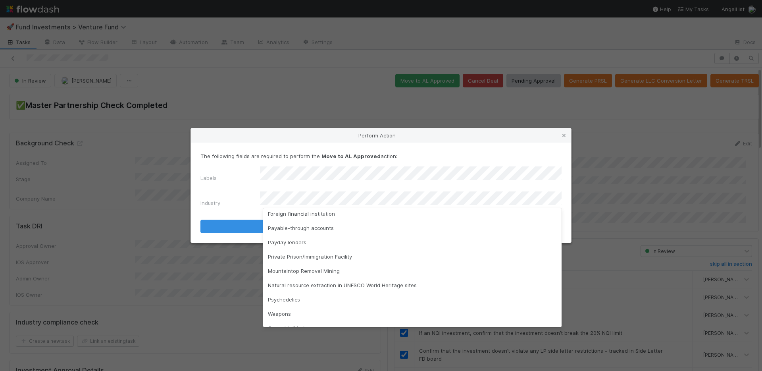
scroll to position [227, 0]
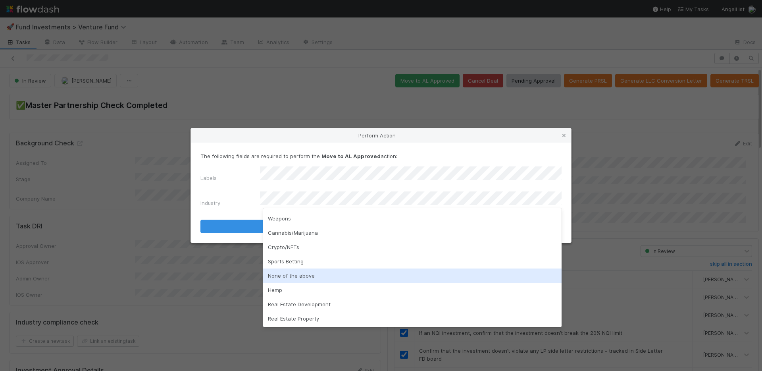
click at [303, 278] on div "None of the above" at bounding box center [412, 275] width 298 height 14
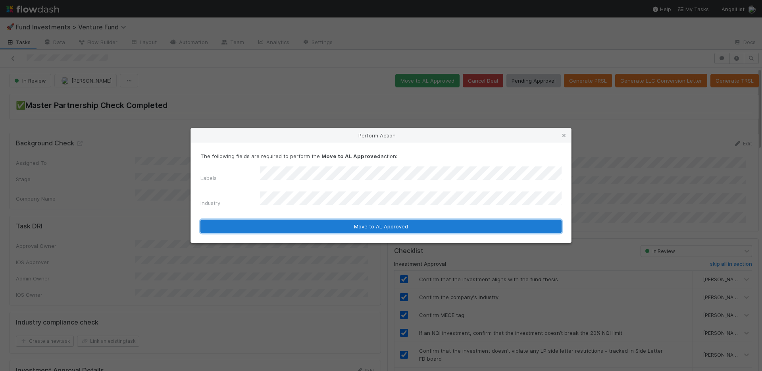
click at [314, 225] on button "Move to AL Approved" at bounding box center [380, 225] width 361 height 13
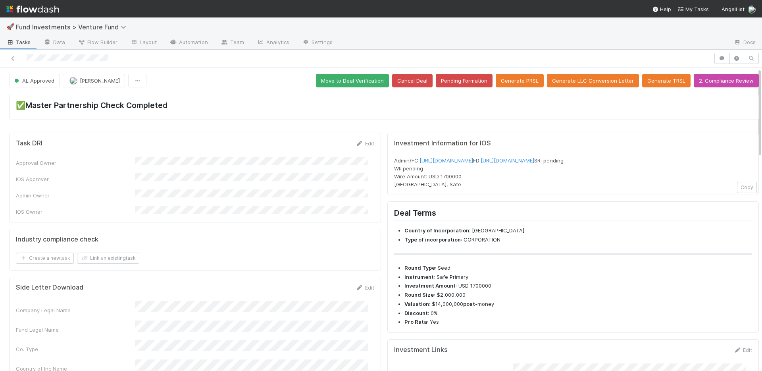
scroll to position [262, 0]
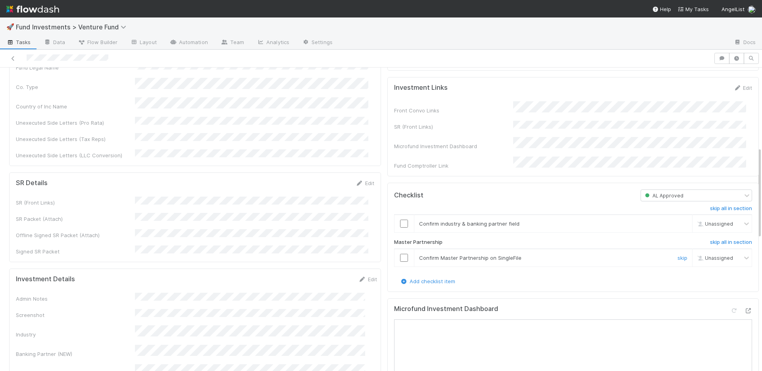
click at [400, 261] on input "checkbox" at bounding box center [404, 258] width 8 height 8
drag, startPoint x: 395, startPoint y: 233, endPoint x: 340, endPoint y: 200, distance: 63.7
click at [400, 227] on input "checkbox" at bounding box center [404, 223] width 8 height 8
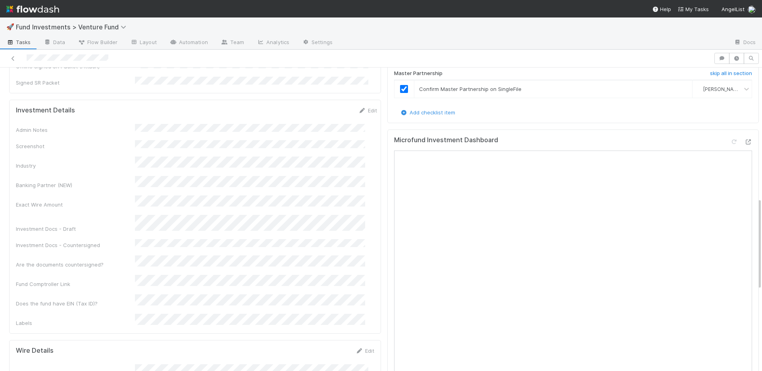
click at [278, 154] on div "Admin Notes Screenshot Industry Banking Partner (NEW) Exact Wire Amount Investm…" at bounding box center [196, 225] width 361 height 203
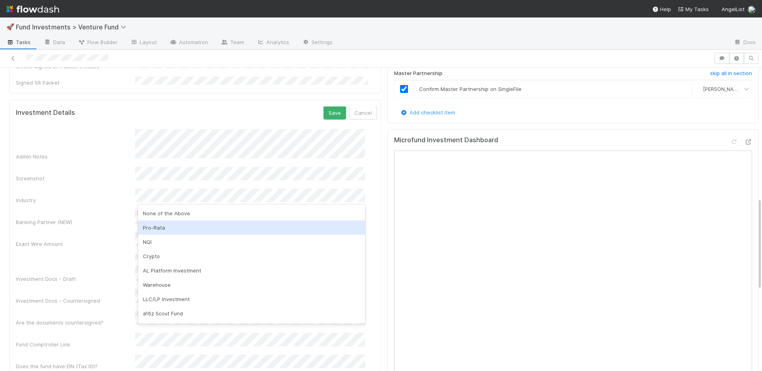
scroll to position [84, 0]
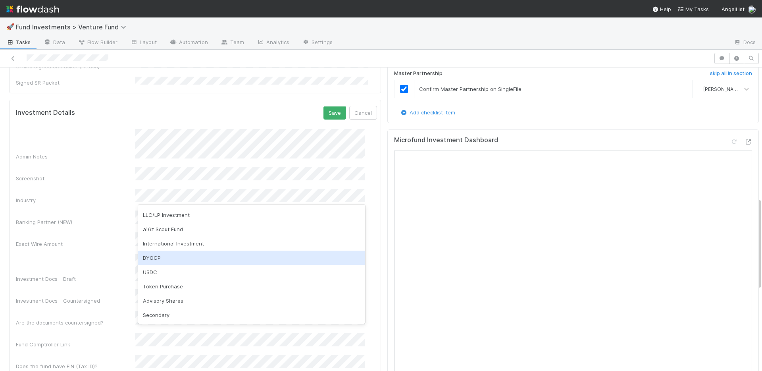
click at [175, 257] on div "BYOGP" at bounding box center [251, 257] width 227 height 14
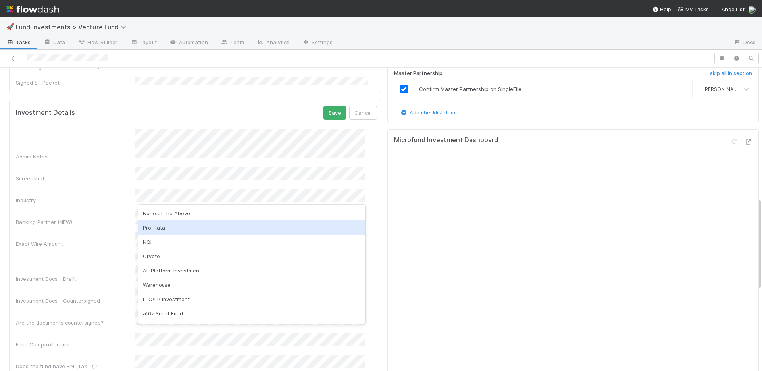
click at [186, 230] on div "Pro-Rata" at bounding box center [251, 227] width 227 height 14
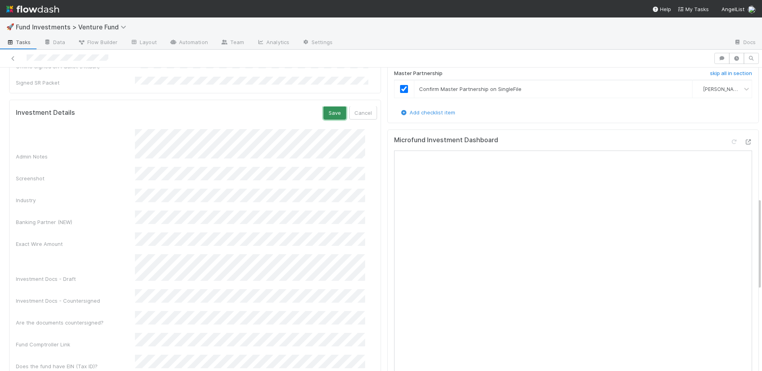
click at [323, 106] on button "Save" at bounding box center [334, 112] width 23 height 13
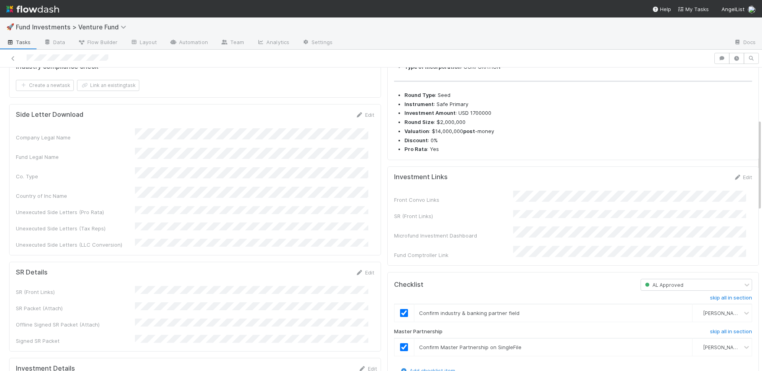
scroll to position [0, 0]
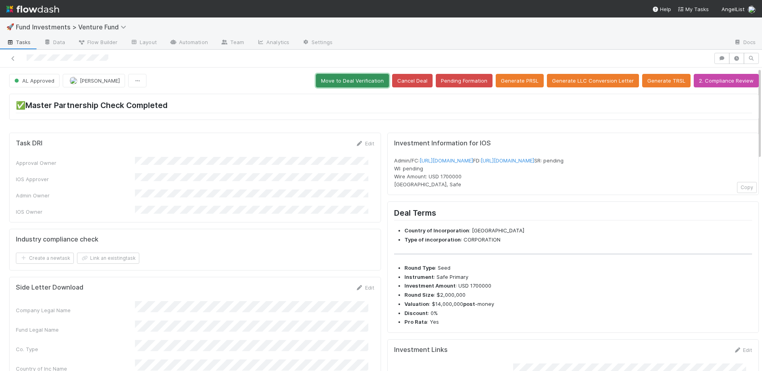
click at [329, 85] on button "Move to Deal Verification" at bounding box center [352, 80] width 73 height 13
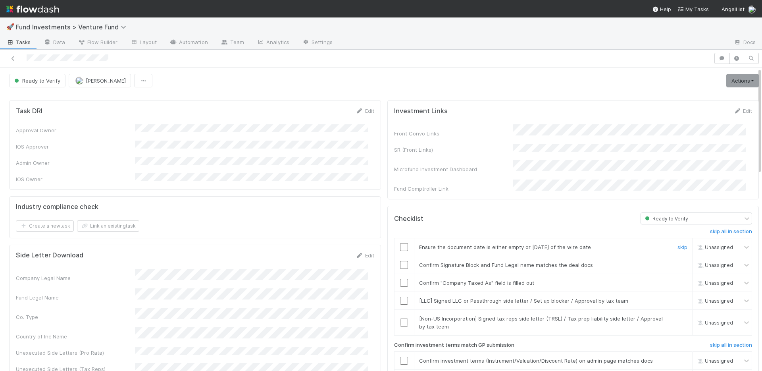
click at [400, 243] on input "checkbox" at bounding box center [404, 247] width 8 height 8
drag, startPoint x: 399, startPoint y: 257, endPoint x: 397, endPoint y: 266, distance: 9.4
click at [400, 261] on input "checkbox" at bounding box center [404, 265] width 8 height 8
click at [400, 279] on input "checkbox" at bounding box center [404, 283] width 8 height 8
click at [727, 86] on link "Actions" at bounding box center [742, 80] width 33 height 13
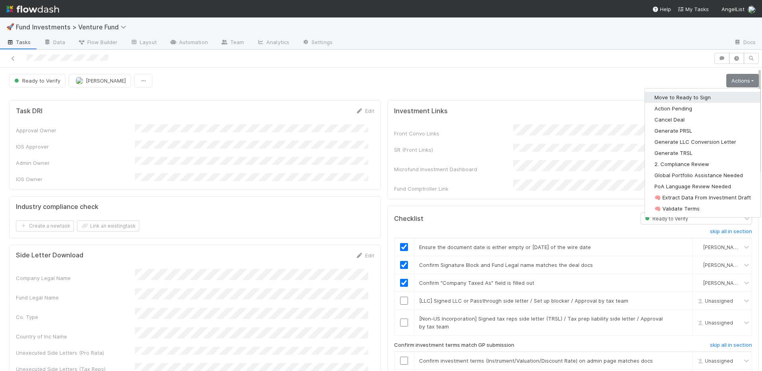
click at [685, 97] on button "Move to Ready to Sign" at bounding box center [702, 97] width 115 height 11
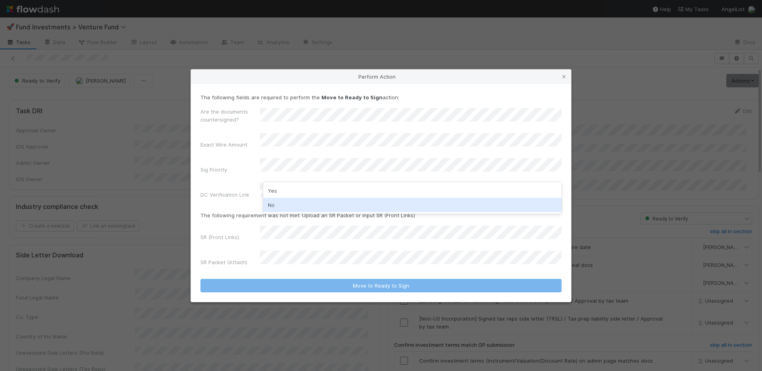
click at [286, 204] on div "No" at bounding box center [412, 205] width 298 height 14
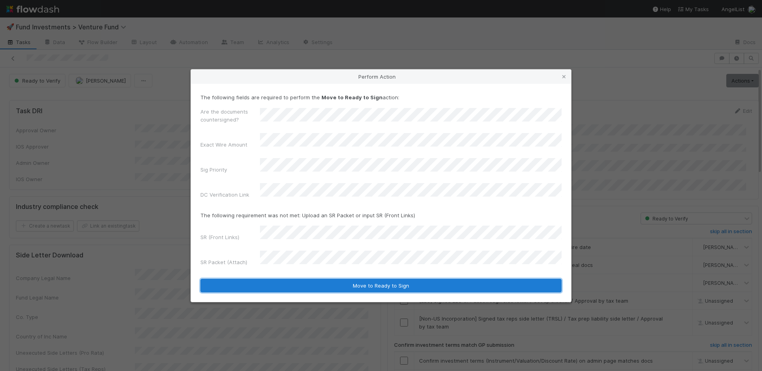
click at [349, 279] on button "Move to Ready to Sign" at bounding box center [380, 285] width 361 height 13
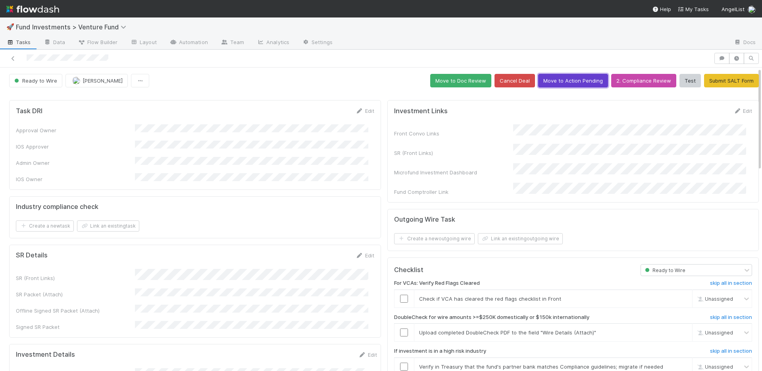
click at [558, 79] on button "Move to Action Pending" at bounding box center [573, 80] width 70 height 13
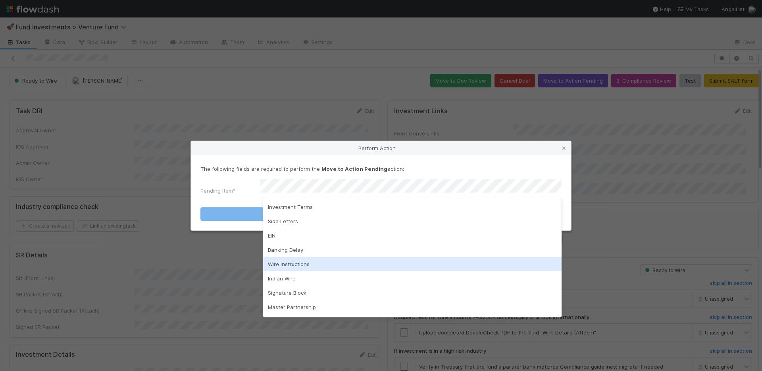
click at [304, 260] on div "Wire Instructions" at bounding box center [412, 264] width 298 height 14
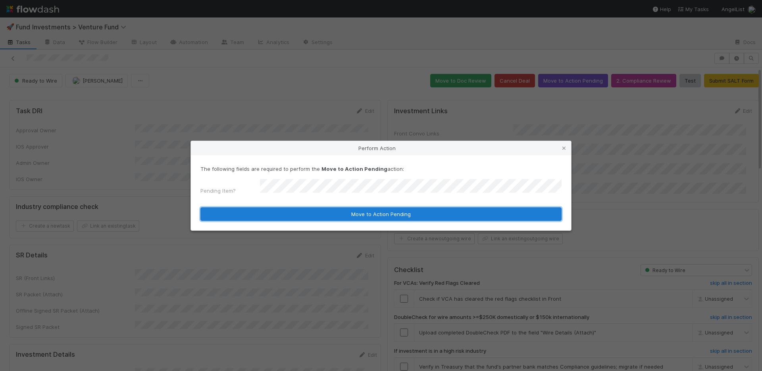
click at [324, 208] on button "Move to Action Pending" at bounding box center [380, 213] width 361 height 13
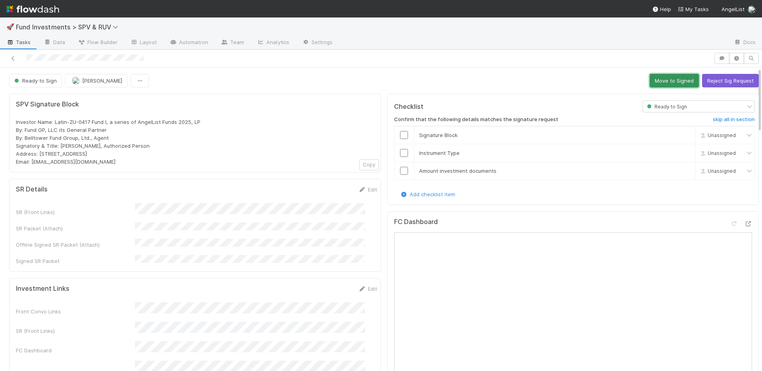
click at [654, 78] on button "Move to Signed" at bounding box center [674, 80] width 49 height 13
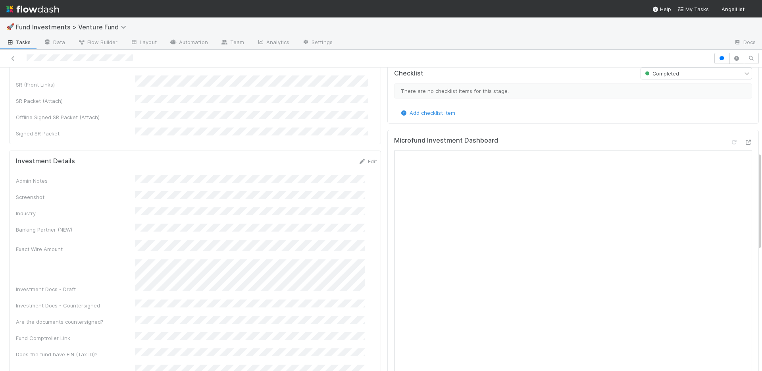
scroll to position [88, 0]
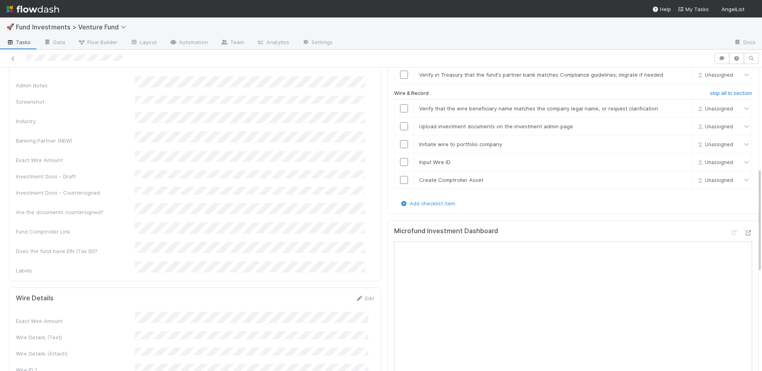
scroll to position [292, 0]
click at [744, 230] on icon at bounding box center [748, 232] width 8 height 5
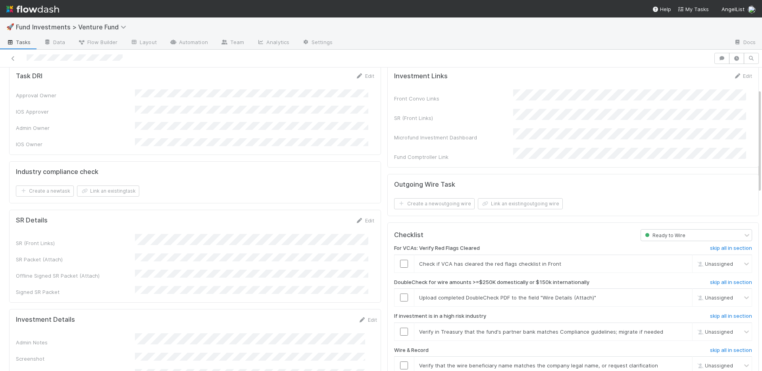
scroll to position [77, 0]
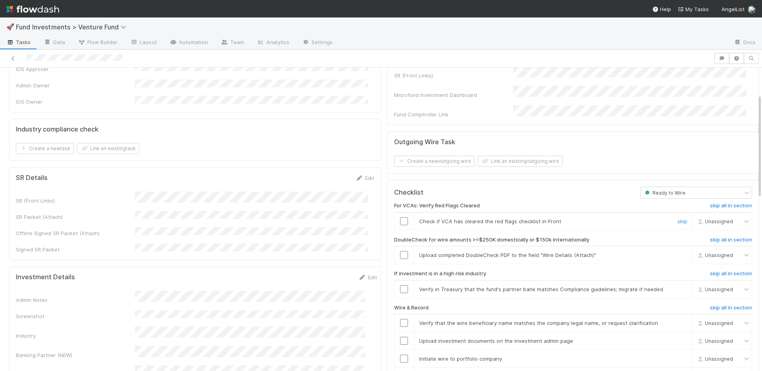
click at [400, 217] on input "checkbox" at bounding box center [404, 221] width 8 height 8
click at [677, 252] on link "skip" at bounding box center [682, 255] width 10 height 6
click at [677, 286] on link "skip" at bounding box center [682, 289] width 10 height 6
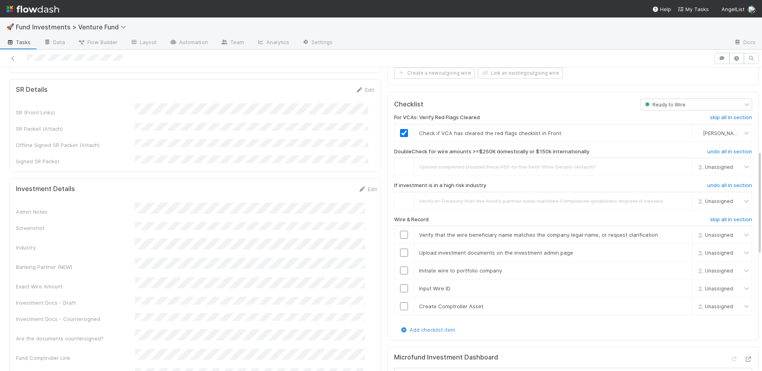
scroll to position [242, 0]
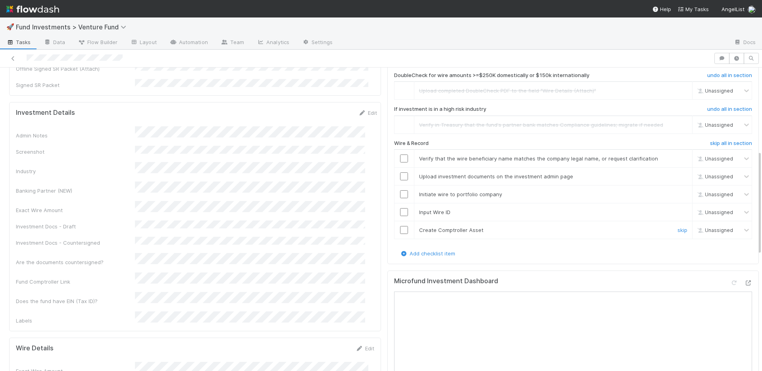
click at [400, 226] on input "checkbox" at bounding box center [404, 230] width 8 height 8
click at [400, 208] on input "checkbox" at bounding box center [404, 212] width 8 height 8
click at [400, 190] on input "checkbox" at bounding box center [404, 194] width 8 height 8
drag, startPoint x: 400, startPoint y: 167, endPoint x: 400, endPoint y: 156, distance: 11.1
click at [400, 172] on input "checkbox" at bounding box center [404, 176] width 8 height 8
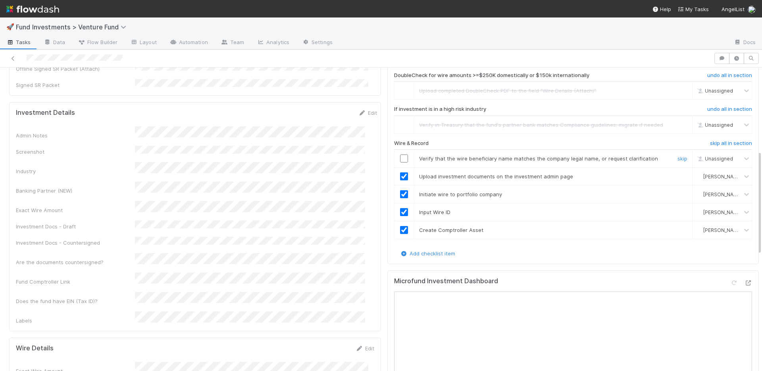
click at [400, 154] on input "checkbox" at bounding box center [404, 158] width 8 height 8
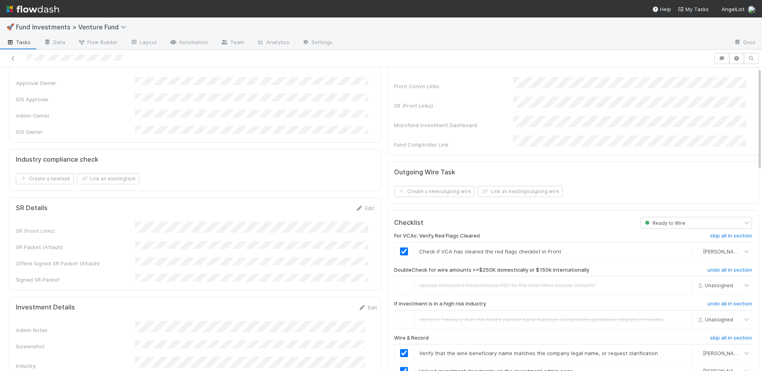
scroll to position [0, 0]
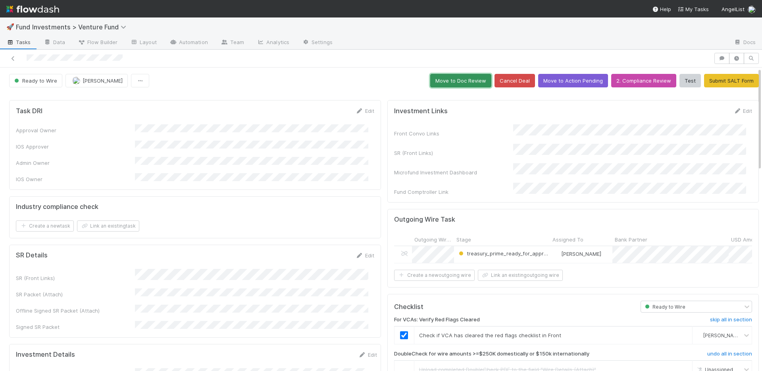
click at [440, 82] on button "Move to Doc Review" at bounding box center [460, 80] width 61 height 13
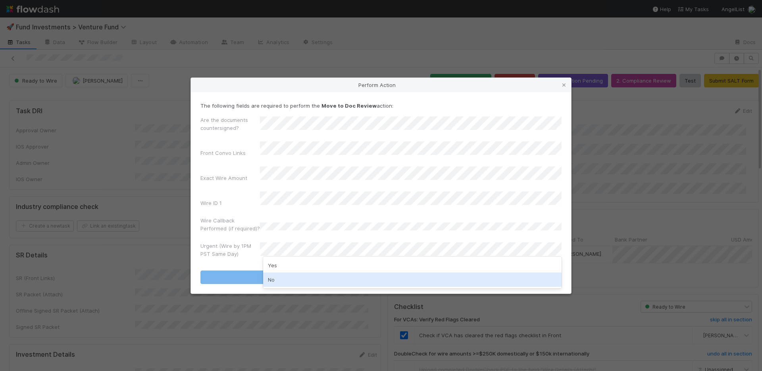
click at [298, 277] on div "No" at bounding box center [412, 279] width 298 height 14
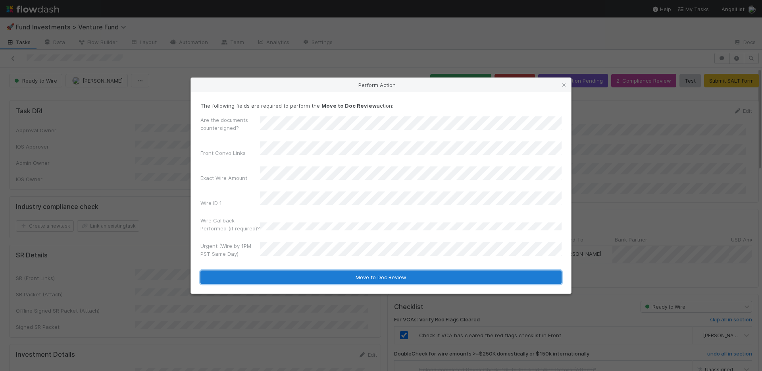
click at [302, 272] on button "Move to Doc Review" at bounding box center [380, 276] width 361 height 13
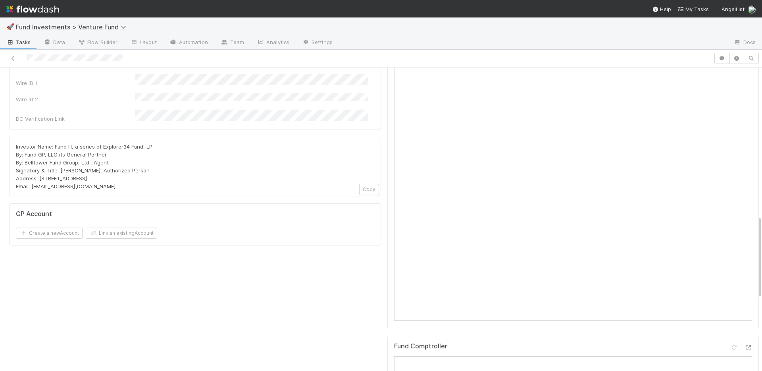
scroll to position [377, 0]
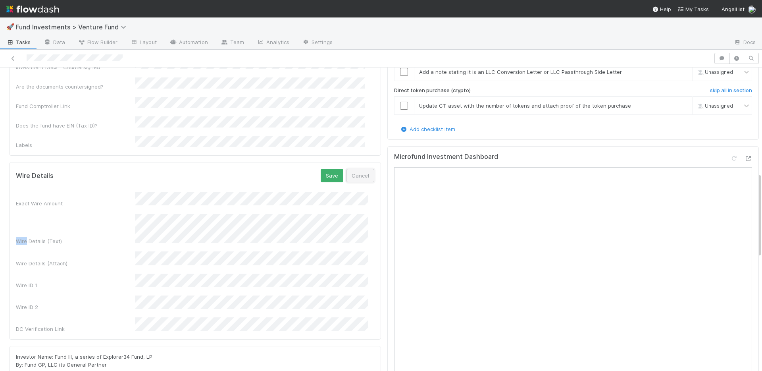
click at [358, 169] on button "Cancel" at bounding box center [360, 175] width 28 height 13
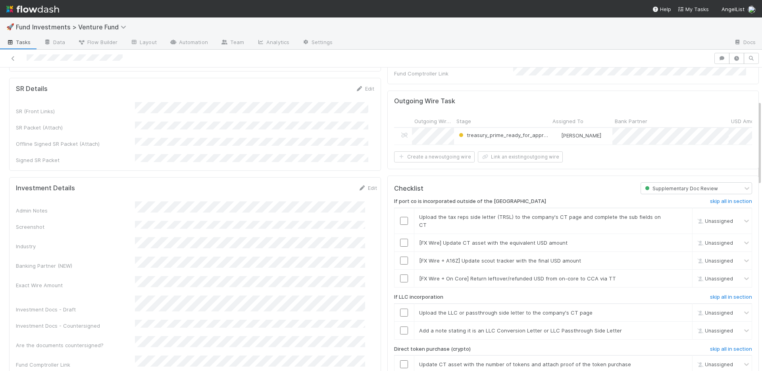
scroll to position [0, 0]
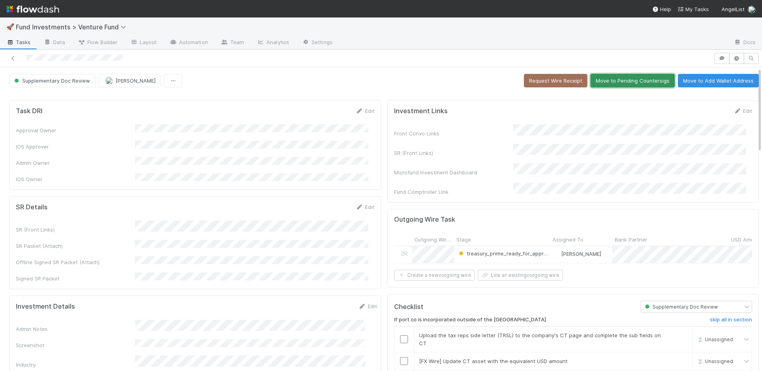
click at [619, 80] on button "Move to Pending Countersigs" at bounding box center [632, 80] width 84 height 13
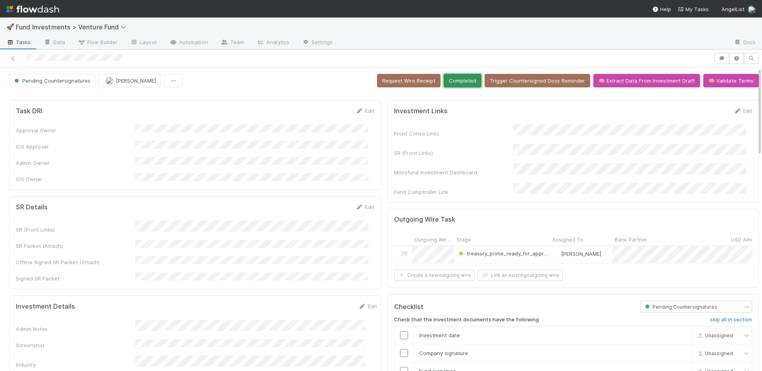
click at [447, 82] on button "Completed" at bounding box center [463, 80] width 38 height 13
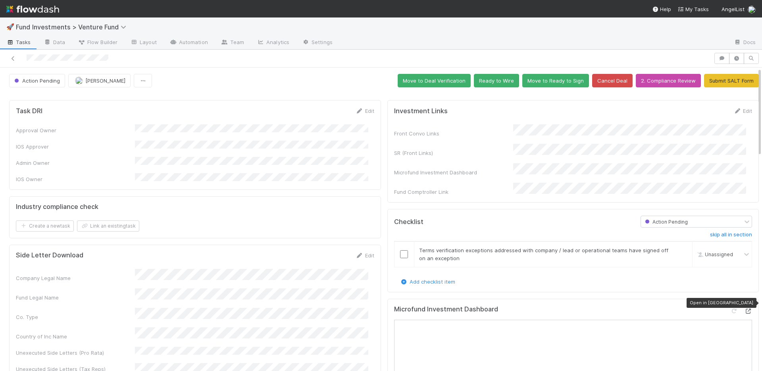
click at [744, 308] on icon at bounding box center [748, 310] width 8 height 5
click at [488, 82] on button "Ready to Wire" at bounding box center [496, 80] width 45 height 13
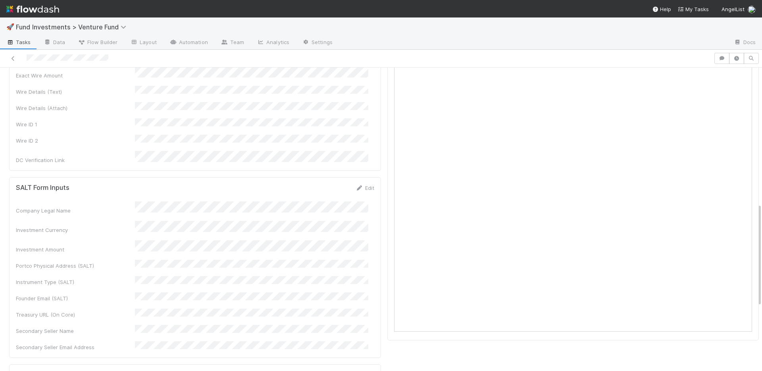
scroll to position [398, 0]
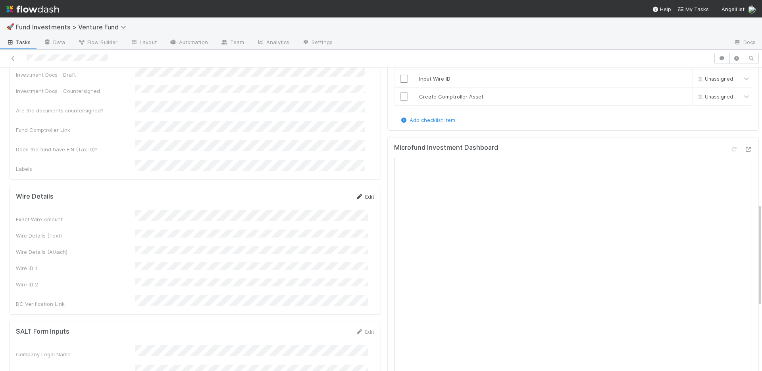
click at [356, 194] on icon at bounding box center [360, 196] width 8 height 5
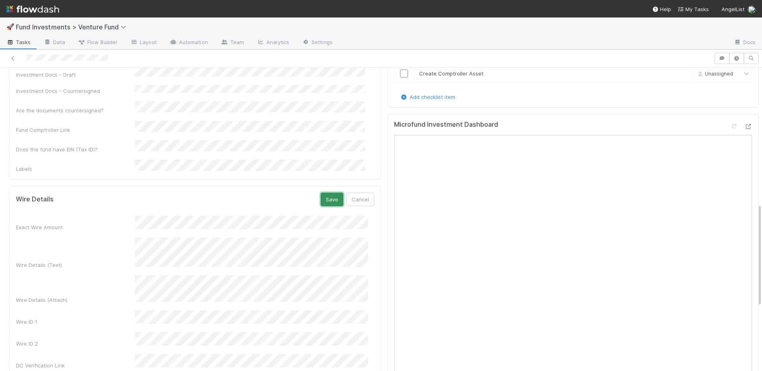
click at [325, 192] on button "Save" at bounding box center [332, 198] width 23 height 13
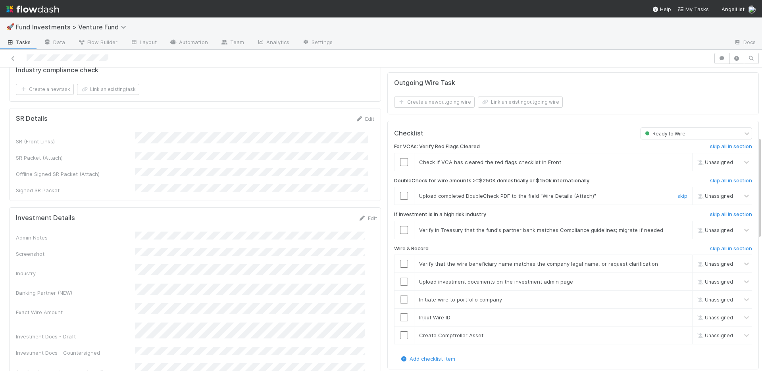
scroll to position [0, 0]
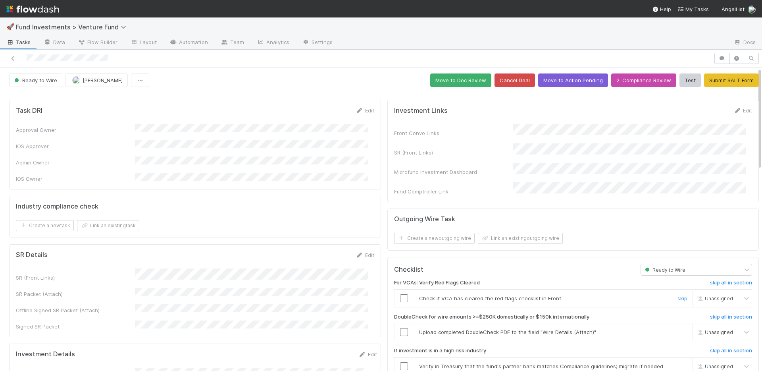
click at [400, 294] on input "checkbox" at bounding box center [404, 298] width 8 height 8
click at [400, 328] on input "checkbox" at bounding box center [404, 332] width 8 height 8
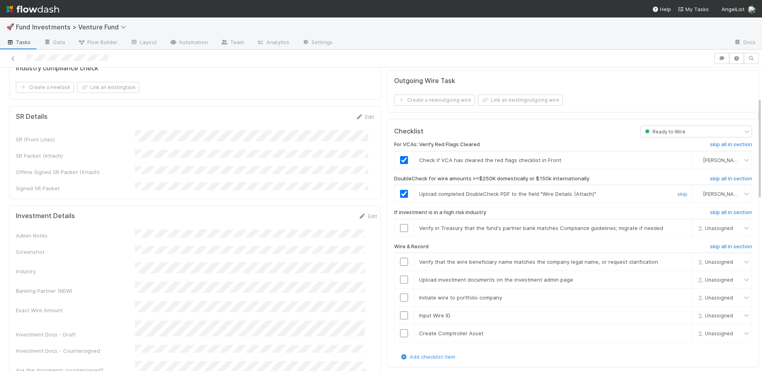
scroll to position [146, 0]
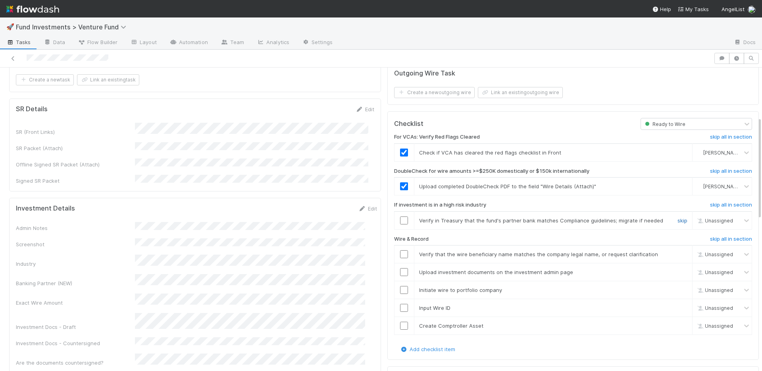
click at [677, 217] on link "skip" at bounding box center [682, 220] width 10 height 6
click at [400, 250] on input "checkbox" at bounding box center [404, 254] width 8 height 8
click at [400, 268] on input "checkbox" at bounding box center [404, 272] width 8 height 8
click at [400, 286] on input "checkbox" at bounding box center [404, 290] width 8 height 8
click at [400, 304] on input "checkbox" at bounding box center [404, 308] width 8 height 8
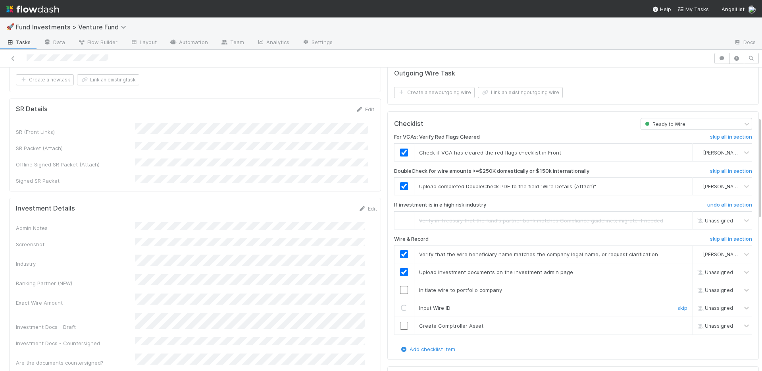
checkbox input "true"
drag, startPoint x: 398, startPoint y: 317, endPoint x: 402, endPoint y: 305, distance: 12.5
click at [400, 321] on input "checkbox" at bounding box center [404, 325] width 8 height 8
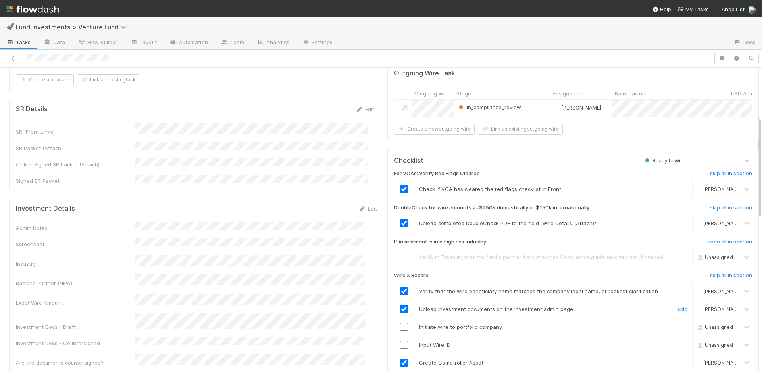
drag, startPoint x: 398, startPoint y: 298, endPoint x: 397, endPoint y: 292, distance: 6.0
click at [398, 300] on td at bounding box center [404, 309] width 20 height 18
click at [400, 323] on input "checkbox" at bounding box center [404, 327] width 8 height 8
drag, startPoint x: 399, startPoint y: 341, endPoint x: 414, endPoint y: 322, distance: 24.3
click at [400, 341] on input "checkbox" at bounding box center [404, 344] width 8 height 8
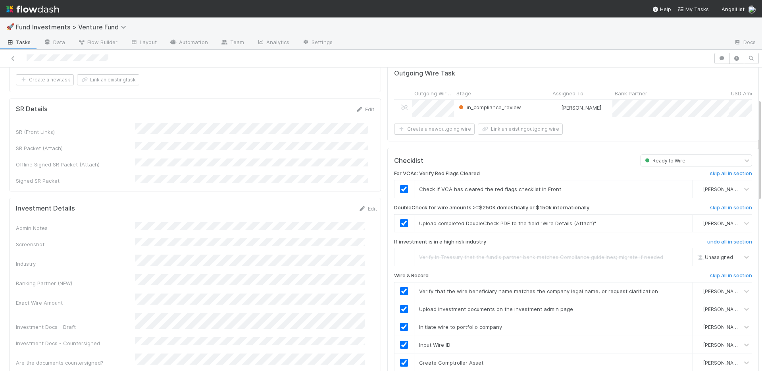
scroll to position [0, 0]
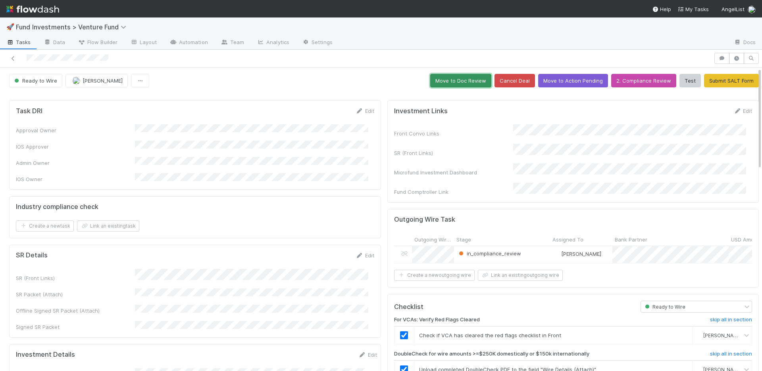
click at [434, 81] on button "Move to Doc Review" at bounding box center [460, 80] width 61 height 13
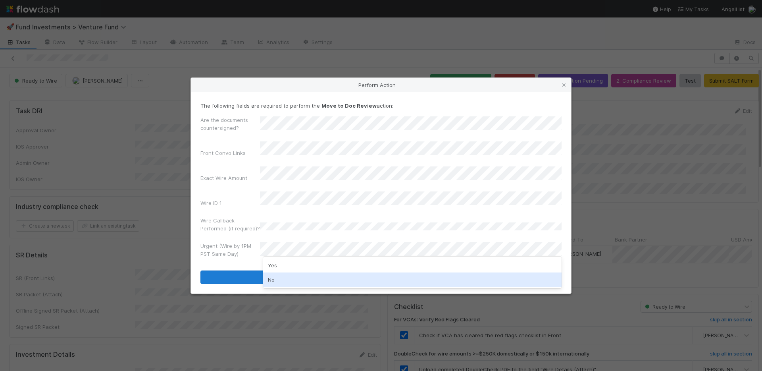
click at [283, 275] on div "No" at bounding box center [412, 279] width 298 height 14
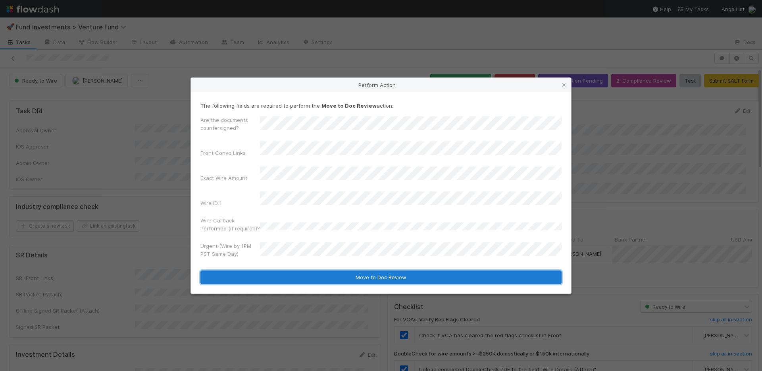
click at [286, 270] on button "Move to Doc Review" at bounding box center [380, 276] width 361 height 13
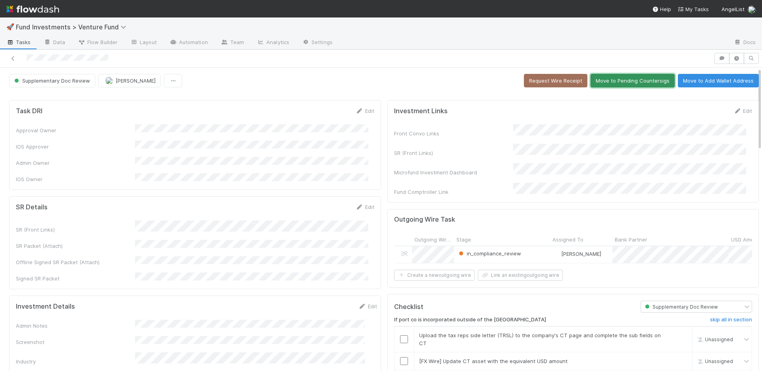
click at [626, 85] on button "Move to Pending Countersigs" at bounding box center [632, 80] width 84 height 13
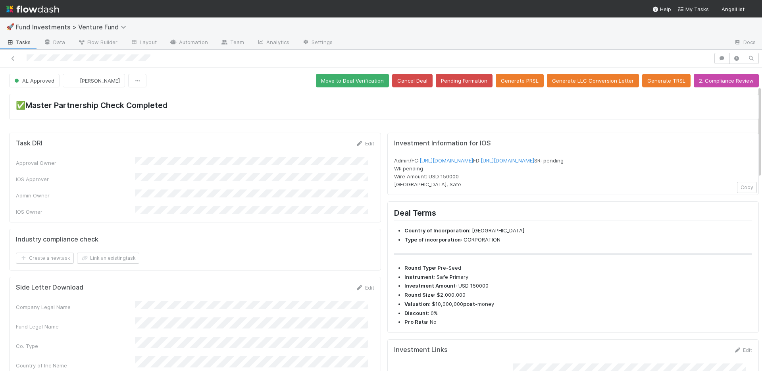
scroll to position [164, 0]
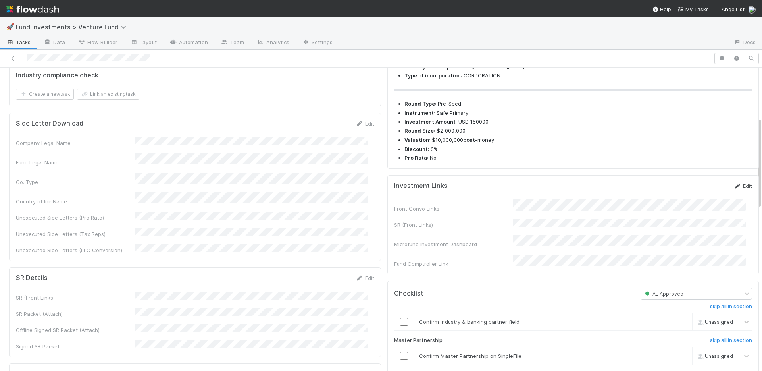
click at [738, 189] on link "Edit" at bounding box center [742, 186] width 19 height 6
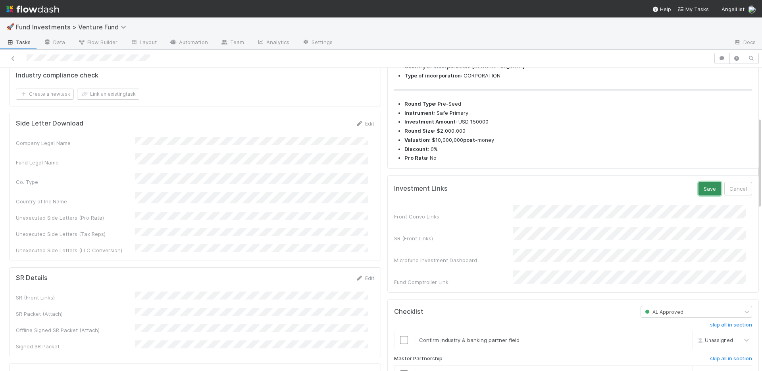
click at [698, 195] on button "Save" at bounding box center [709, 188] width 23 height 13
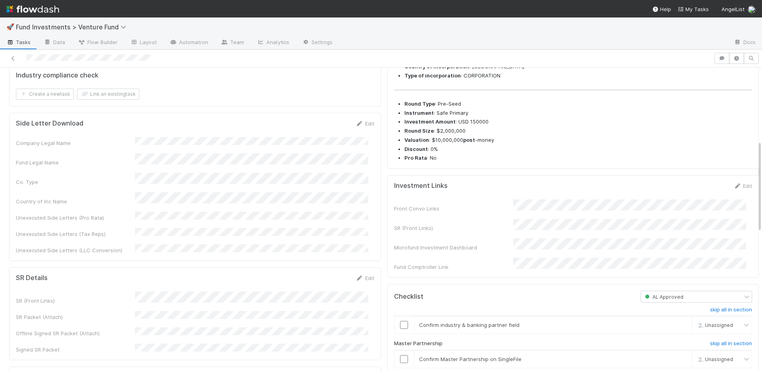
scroll to position [421, 0]
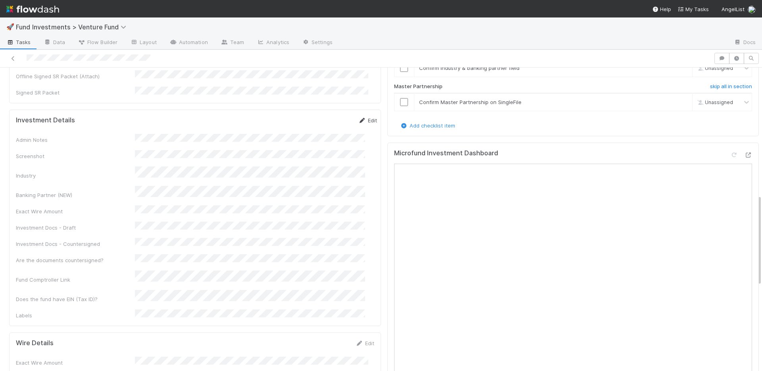
click at [358, 117] on link "Edit" at bounding box center [367, 120] width 19 height 6
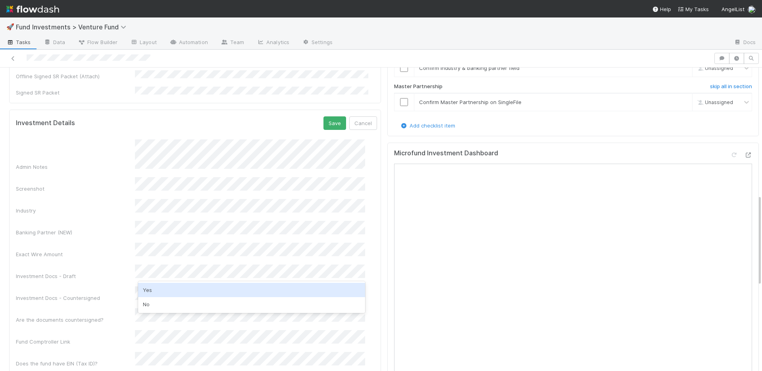
click at [159, 289] on div "Yes" at bounding box center [251, 290] width 227 height 14
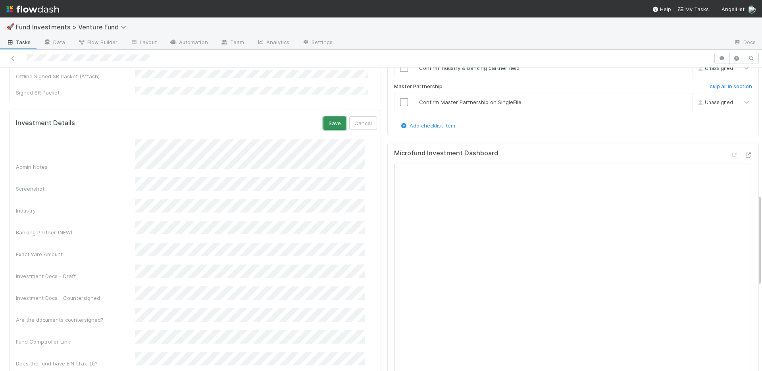
drag, startPoint x: 323, startPoint y: 91, endPoint x: 318, endPoint y: 81, distance: 11.5
click at [323, 116] on button "Save" at bounding box center [334, 122] width 23 height 13
click at [358, 117] on link "Edit" at bounding box center [367, 120] width 19 height 6
click at [323, 116] on button "Save" at bounding box center [334, 122] width 23 height 13
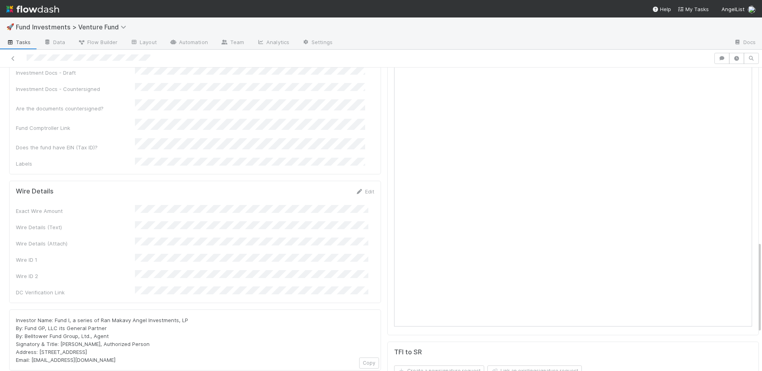
drag, startPoint x: 363, startPoint y: 140, endPoint x: 376, endPoint y: 133, distance: 14.8
click at [364, 188] on link "Edit" at bounding box center [365, 191] width 19 height 6
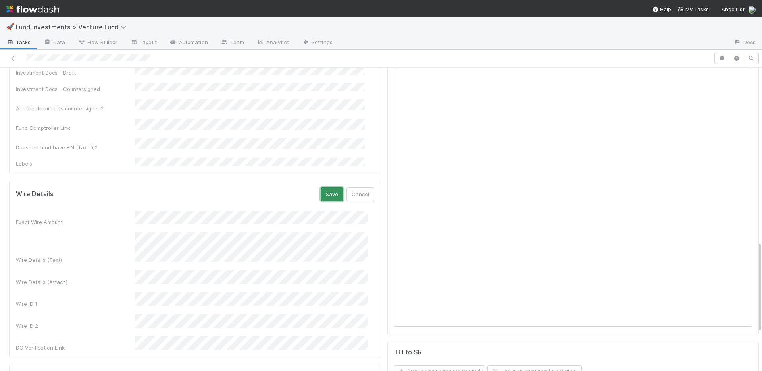
click at [321, 187] on button "Save" at bounding box center [332, 193] width 23 height 13
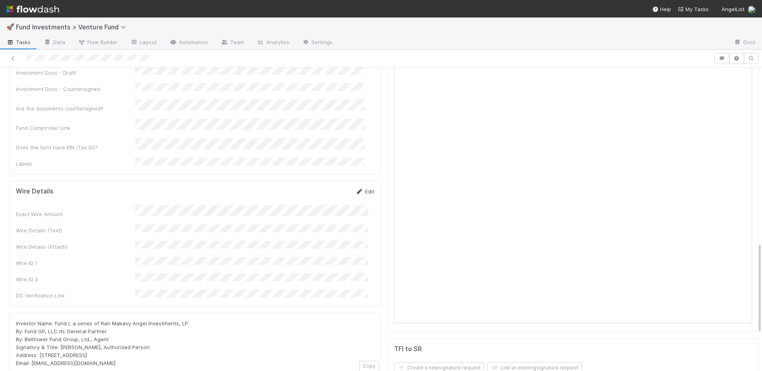
click at [363, 188] on link "Edit" at bounding box center [365, 191] width 19 height 6
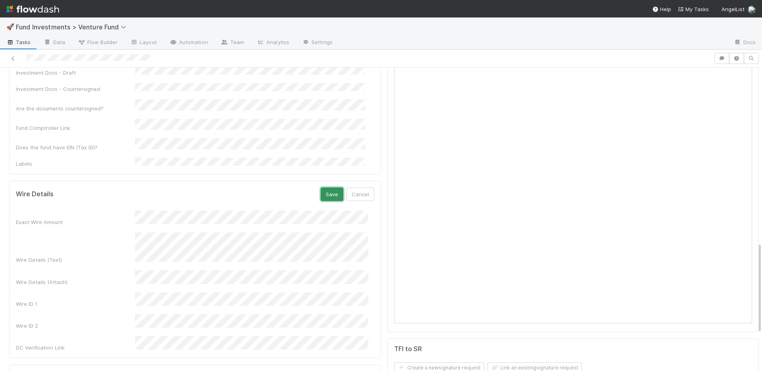
click at [327, 187] on button "Save" at bounding box center [332, 193] width 23 height 13
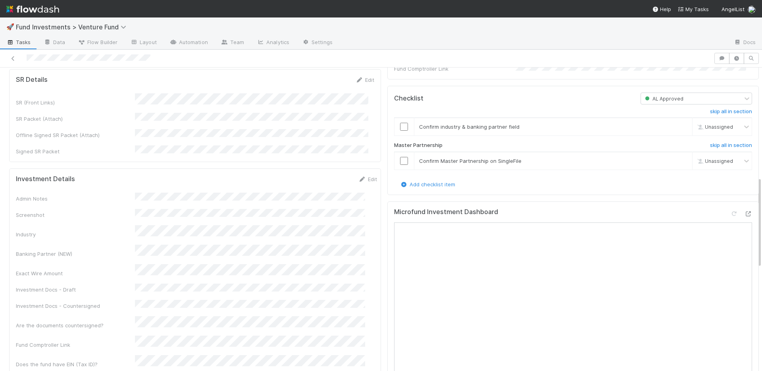
scroll to position [361, 0]
click at [400, 165] on input "checkbox" at bounding box center [404, 161] width 8 height 8
click at [400, 131] on input "checkbox" at bounding box center [404, 127] width 8 height 8
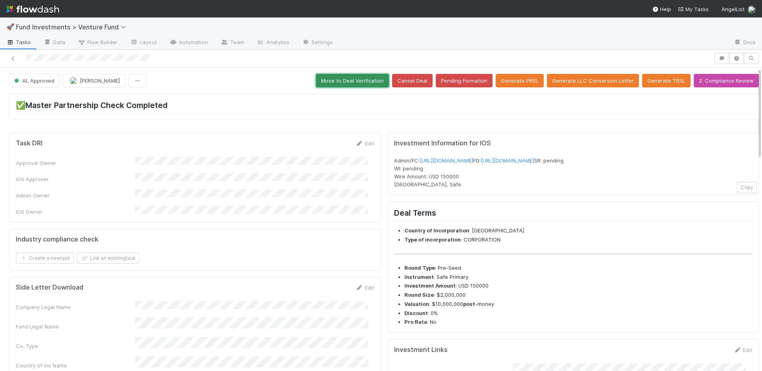
click at [343, 75] on button "Move to Deal Verification" at bounding box center [352, 80] width 73 height 13
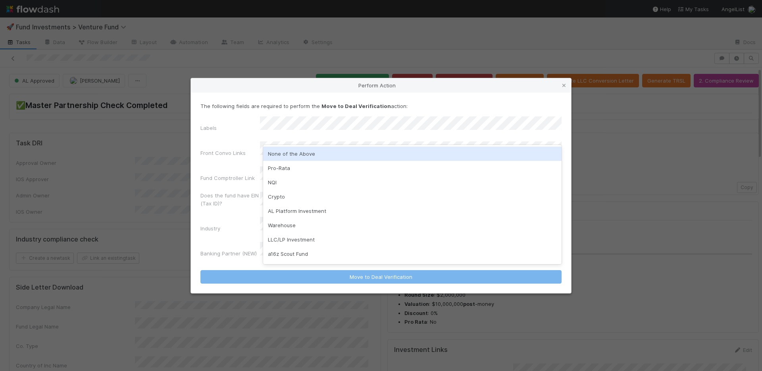
click at [308, 154] on div "None of the Above" at bounding box center [412, 153] width 298 height 14
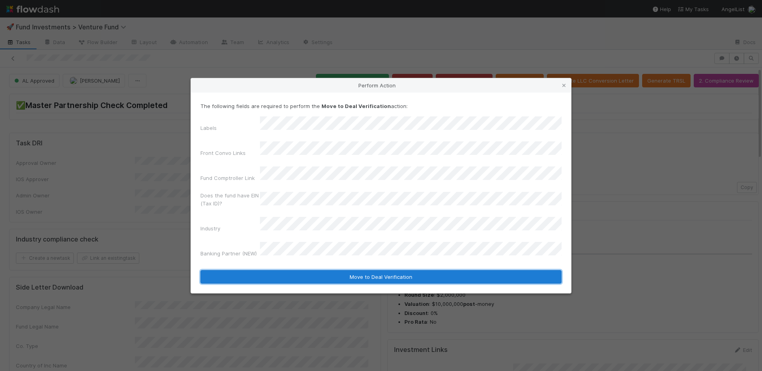
click at [329, 270] on button "Move to Deal Verification" at bounding box center [380, 276] width 361 height 13
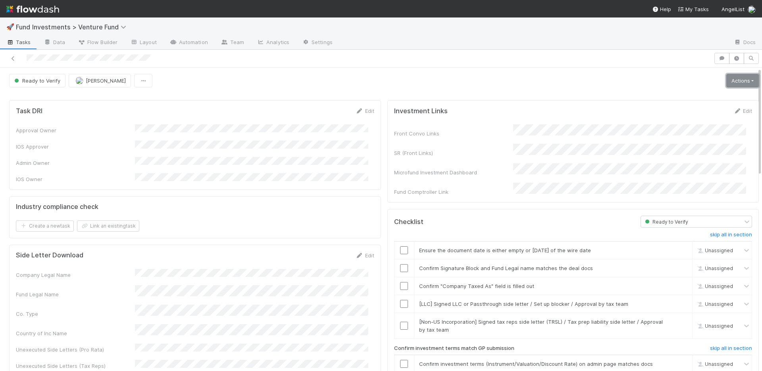
click at [726, 84] on link "Actions" at bounding box center [742, 80] width 33 height 13
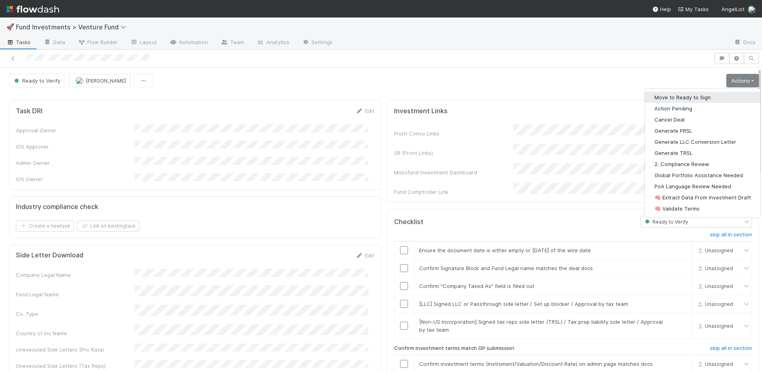
click at [707, 95] on button "Move to Ready to Sign" at bounding box center [702, 97] width 115 height 11
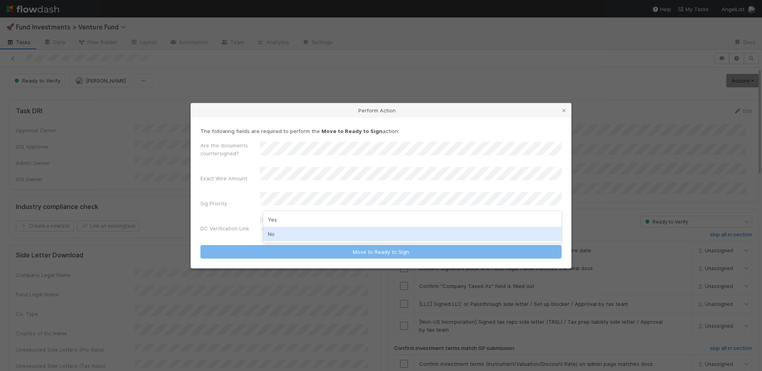
click at [294, 231] on div "No" at bounding box center [412, 234] width 298 height 14
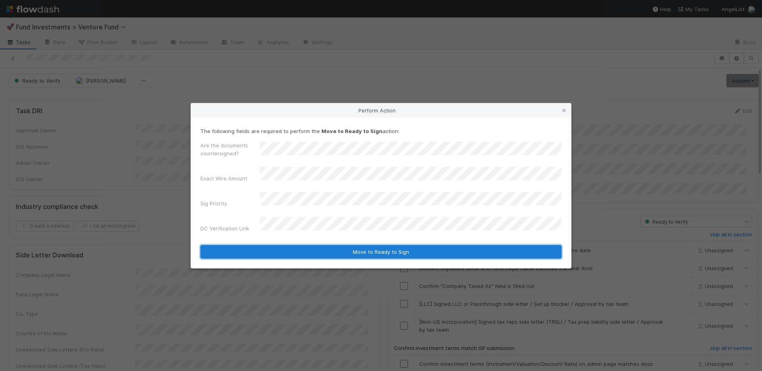
click at [323, 248] on button "Move to Ready to Sign" at bounding box center [380, 251] width 361 height 13
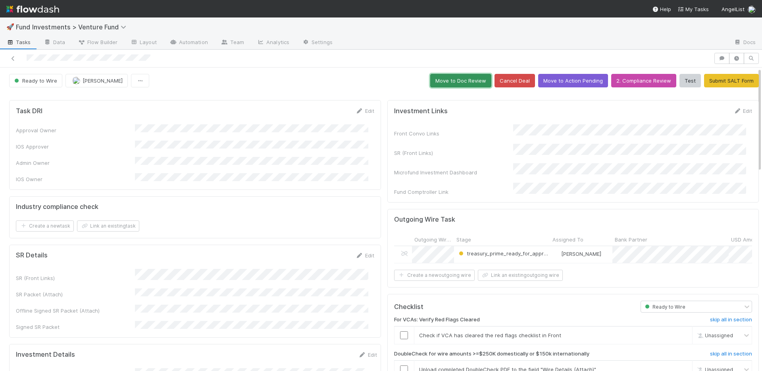
click at [443, 83] on button "Move to Doc Review" at bounding box center [460, 80] width 61 height 13
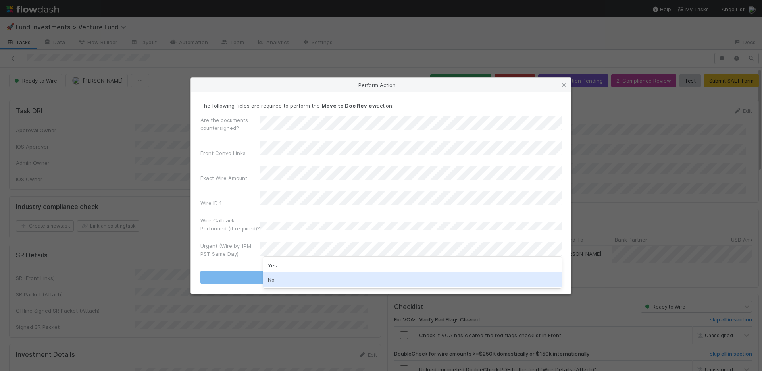
click at [283, 275] on div "No" at bounding box center [412, 279] width 298 height 14
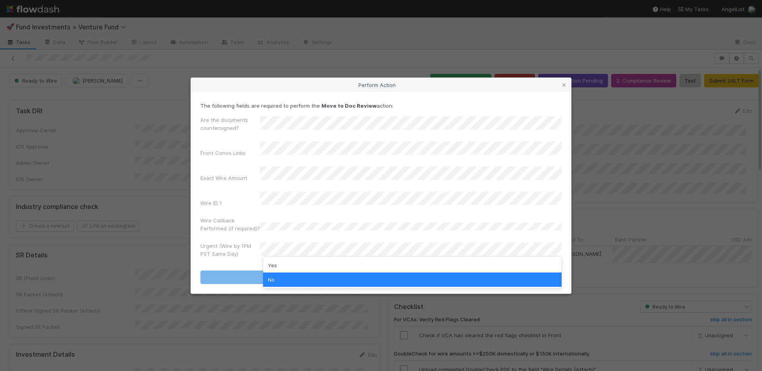
click at [296, 275] on div "No" at bounding box center [412, 279] width 298 height 14
click at [297, 275] on button "Move to Doc Review" at bounding box center [380, 276] width 361 height 13
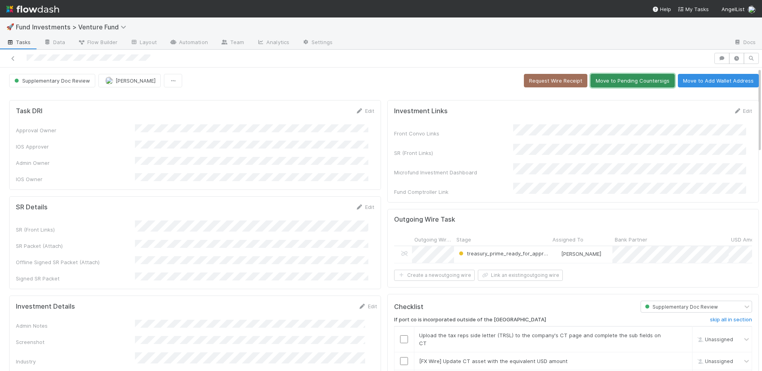
click at [607, 86] on button "Move to Pending Countersigs" at bounding box center [632, 80] width 84 height 13
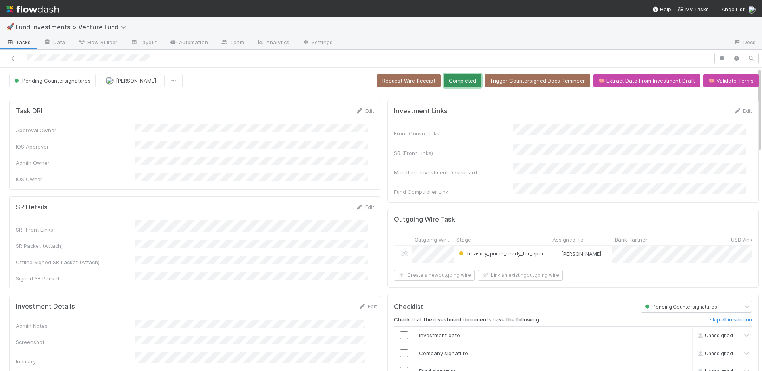
click at [459, 82] on button "Completed" at bounding box center [463, 80] width 38 height 13
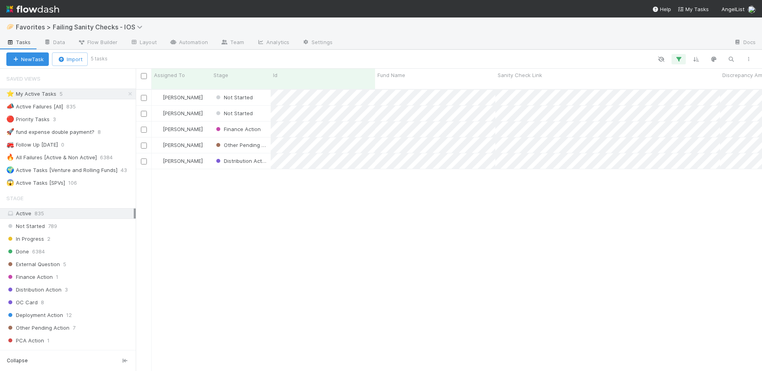
scroll to position [282, 620]
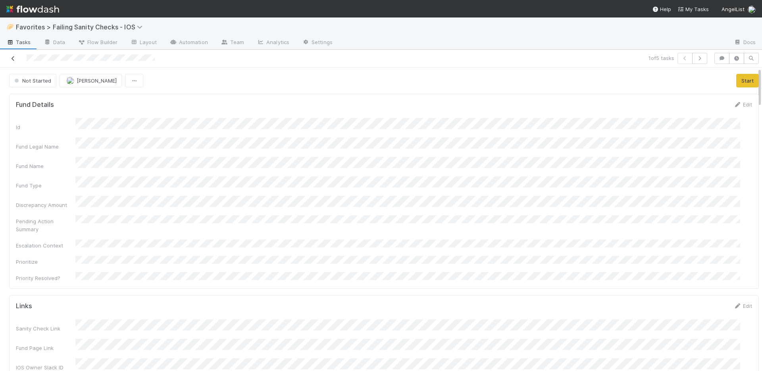
click at [13, 58] on icon at bounding box center [13, 58] width 8 height 5
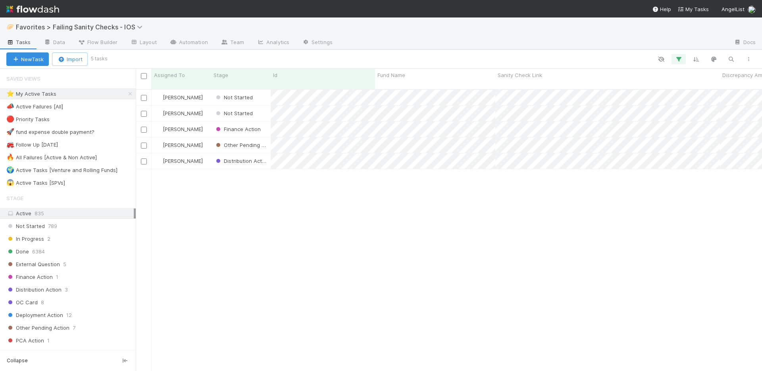
scroll to position [282, 620]
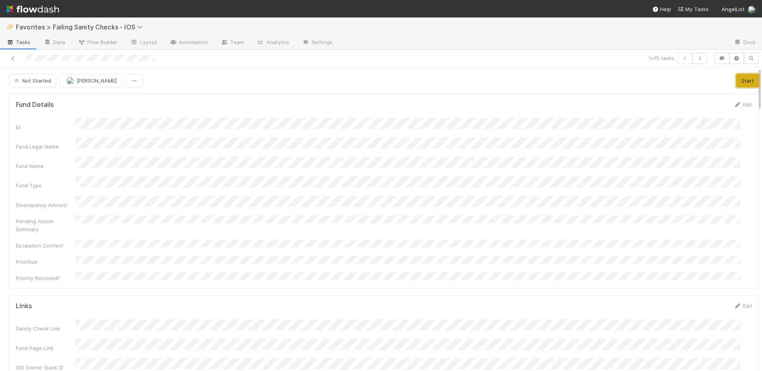
click at [736, 84] on button "Start" at bounding box center [747, 80] width 23 height 13
click at [737, 81] on link "Actions" at bounding box center [742, 80] width 33 height 13
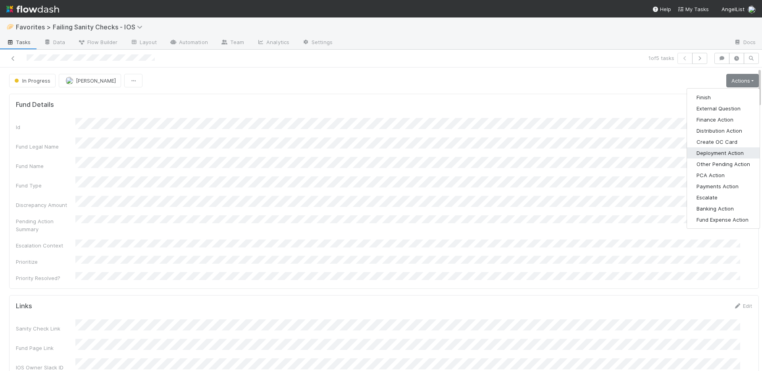
click at [706, 152] on button "Deployment Action" at bounding box center [723, 152] width 73 height 11
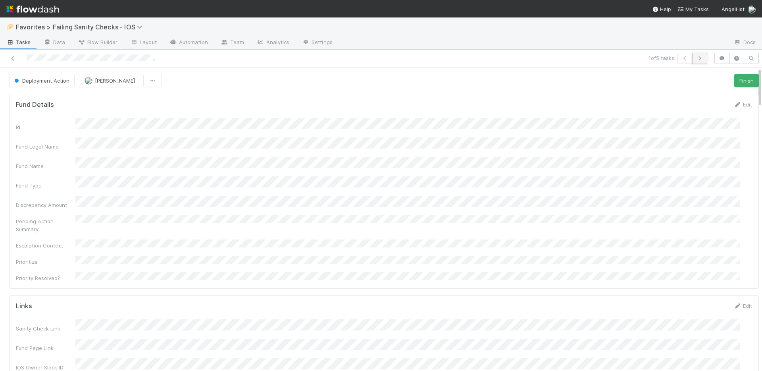
click at [696, 56] on icon "button" at bounding box center [700, 58] width 8 height 5
click at [736, 77] on button "Start" at bounding box center [747, 80] width 23 height 13
click at [736, 84] on link "Actions" at bounding box center [742, 80] width 33 height 13
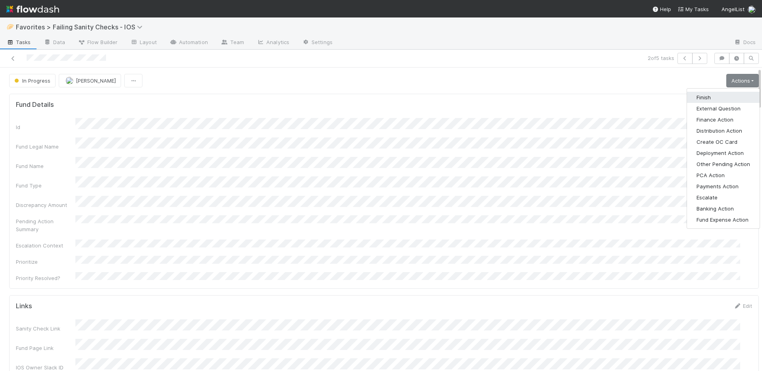
click at [718, 95] on button "Finish" at bounding box center [723, 97] width 73 height 11
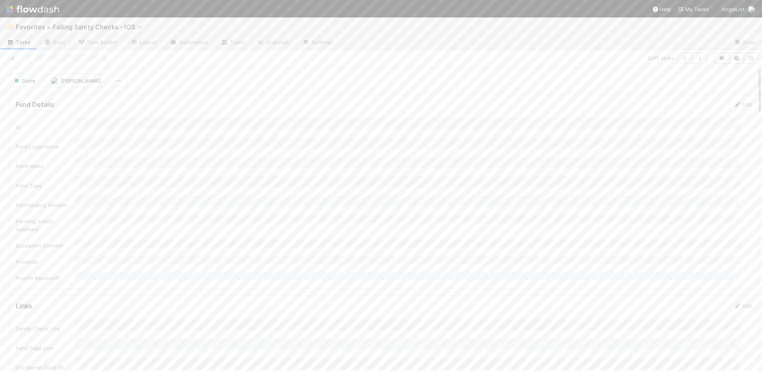
drag, startPoint x: 13, startPoint y: 56, endPoint x: 13, endPoint y: 3, distance: 53.2
click at [13, 56] on icon at bounding box center [13, 58] width 8 height 5
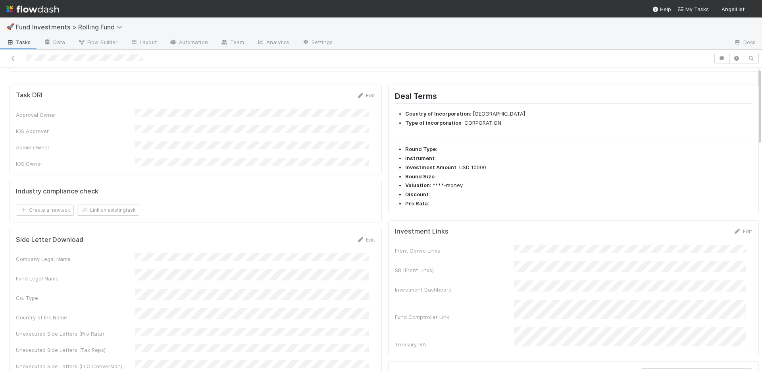
scroll to position [260, 0]
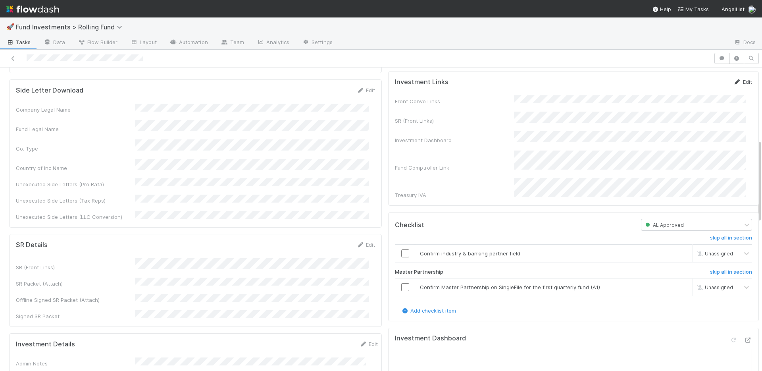
click at [734, 81] on link "Edit" at bounding box center [742, 82] width 19 height 6
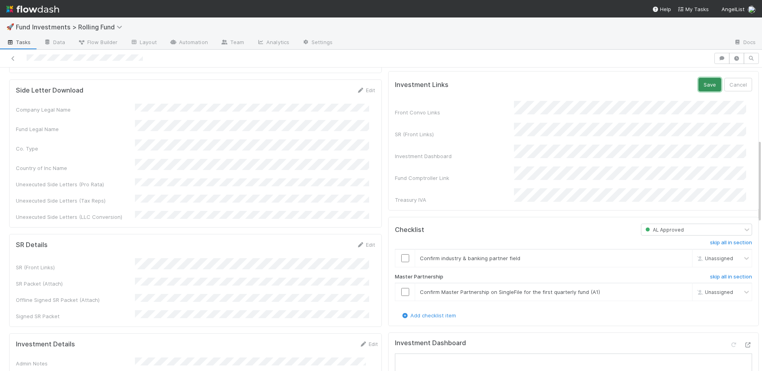
click at [698, 81] on button "Save" at bounding box center [709, 84] width 23 height 13
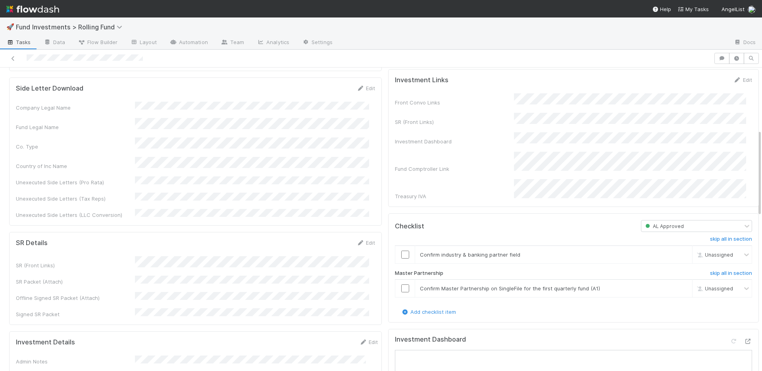
scroll to position [385, 0]
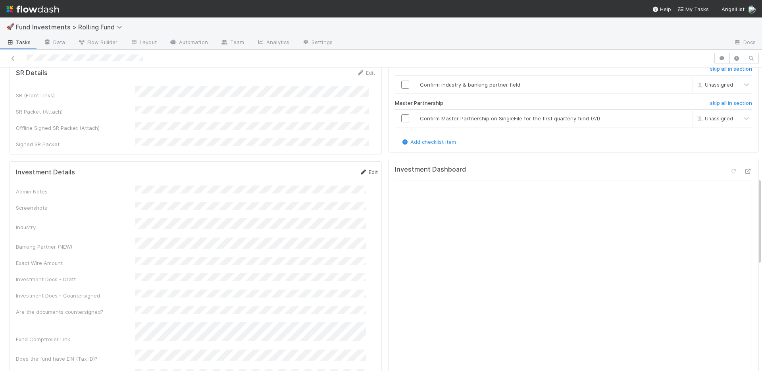
click at [364, 169] on link "Edit" at bounding box center [368, 172] width 19 height 6
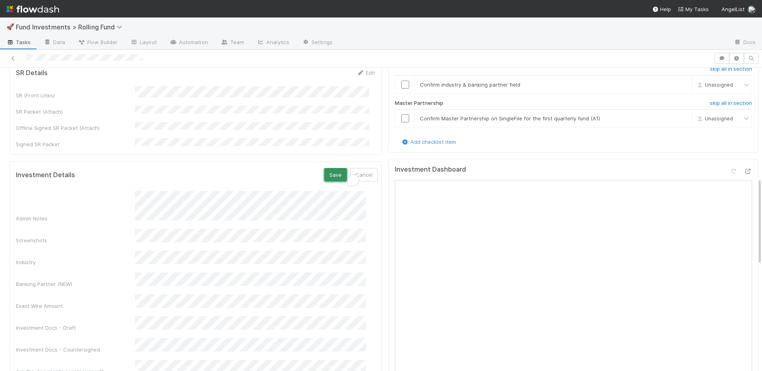
click at [324, 168] on button "Save" at bounding box center [335, 174] width 23 height 13
click at [359, 169] on icon at bounding box center [363, 171] width 8 height 5
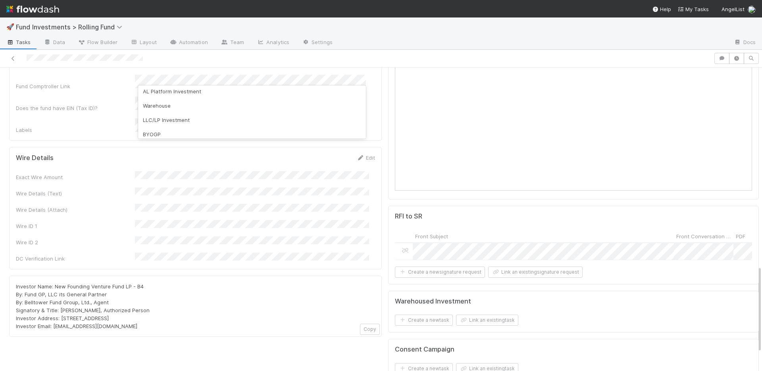
scroll to position [62, 0]
click at [196, 93] on div "AL Platform Investment" at bounding box center [252, 89] width 228 height 14
click at [94, 147] on div "Wire Details Edit Exact Wire Amount Wire Details (Text) Wire Details (Attach) W…" at bounding box center [195, 208] width 373 height 122
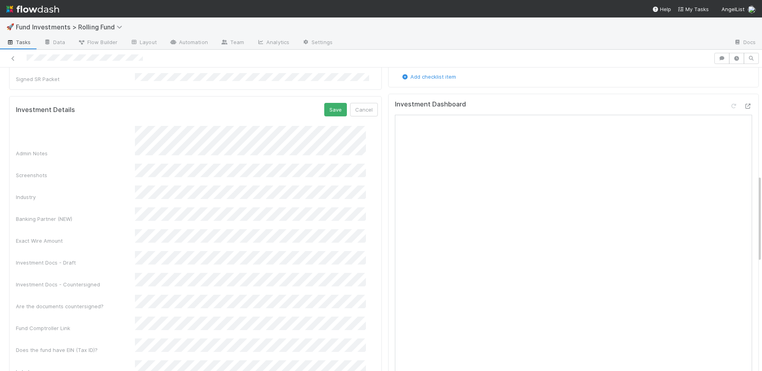
scroll to position [364, 0]
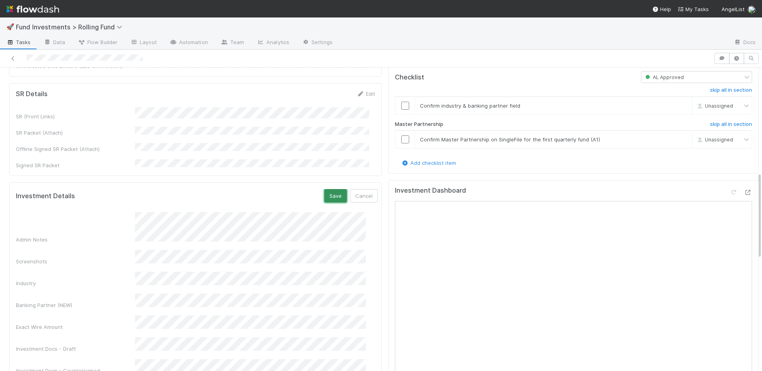
click at [329, 189] on button "Save" at bounding box center [335, 195] width 23 height 13
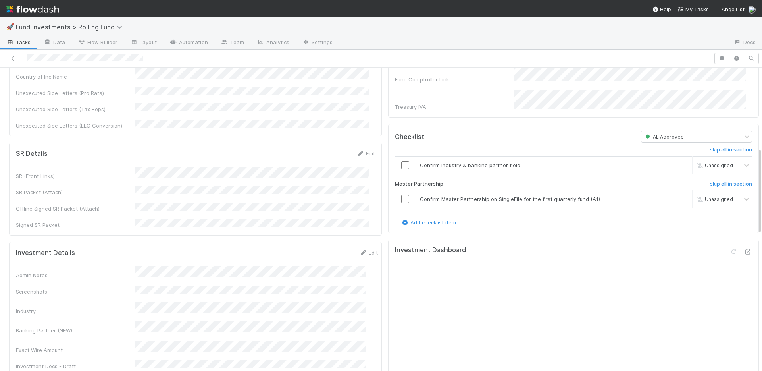
scroll to position [197, 0]
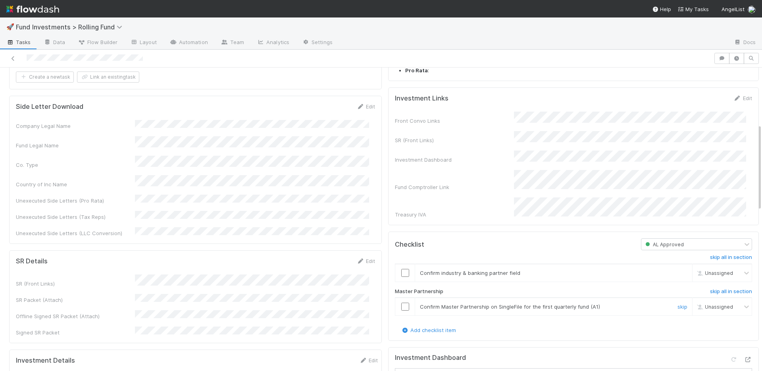
drag, startPoint x: 398, startPoint y: 293, endPoint x: 399, endPoint y: 278, distance: 14.7
click at [401, 302] on input "checkbox" at bounding box center [405, 306] width 8 height 8
click at [401, 269] on input "checkbox" at bounding box center [405, 273] width 8 height 8
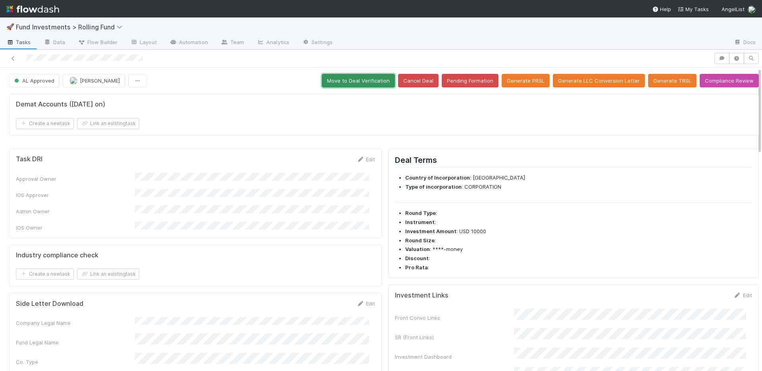
click at [363, 79] on button "Move to Deal Verification" at bounding box center [358, 80] width 73 height 13
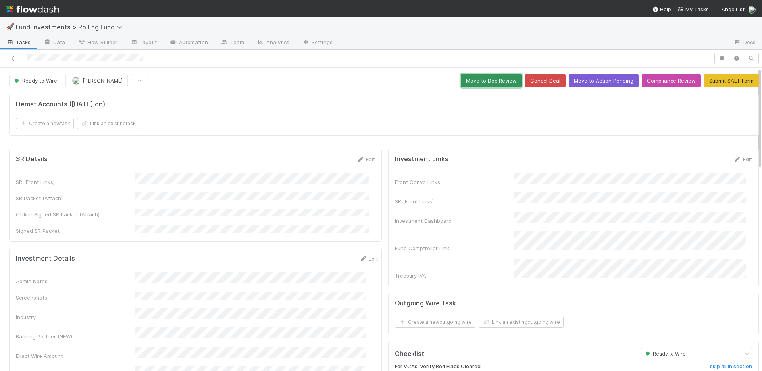
click at [478, 77] on button "Move to Doc Review" at bounding box center [491, 80] width 61 height 13
